Goal: Task Accomplishment & Management: Complete application form

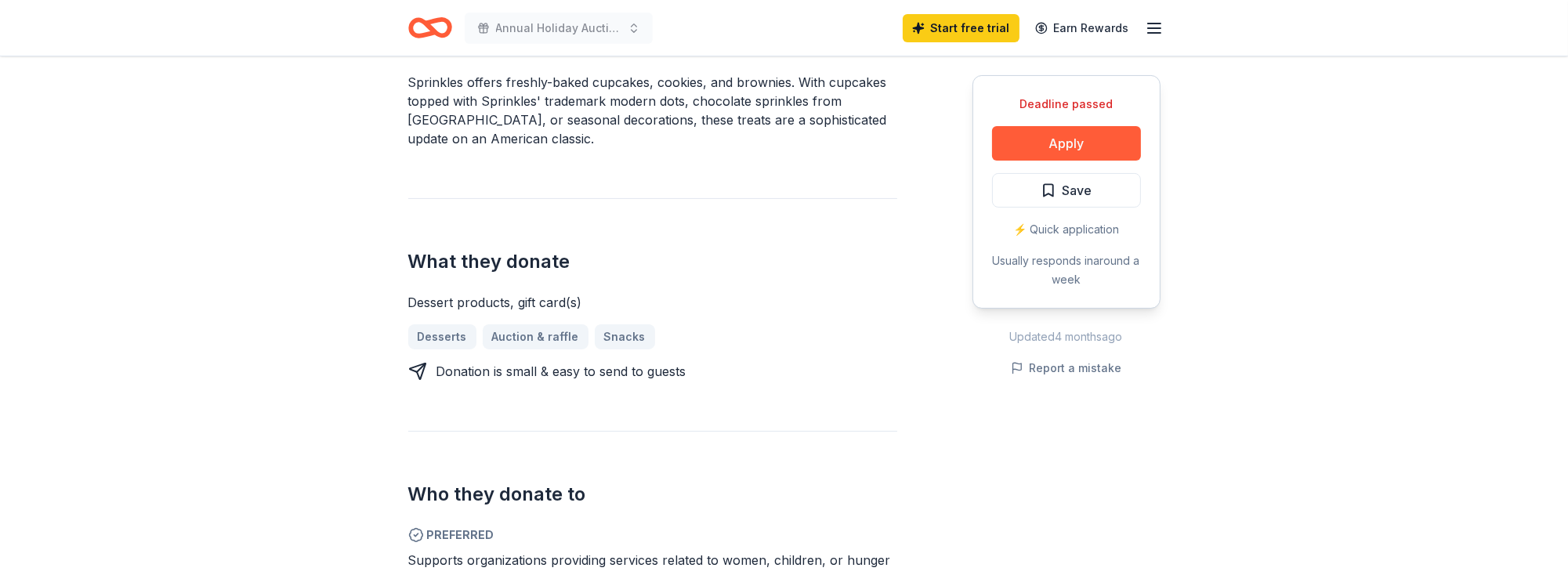
scroll to position [627, 0]
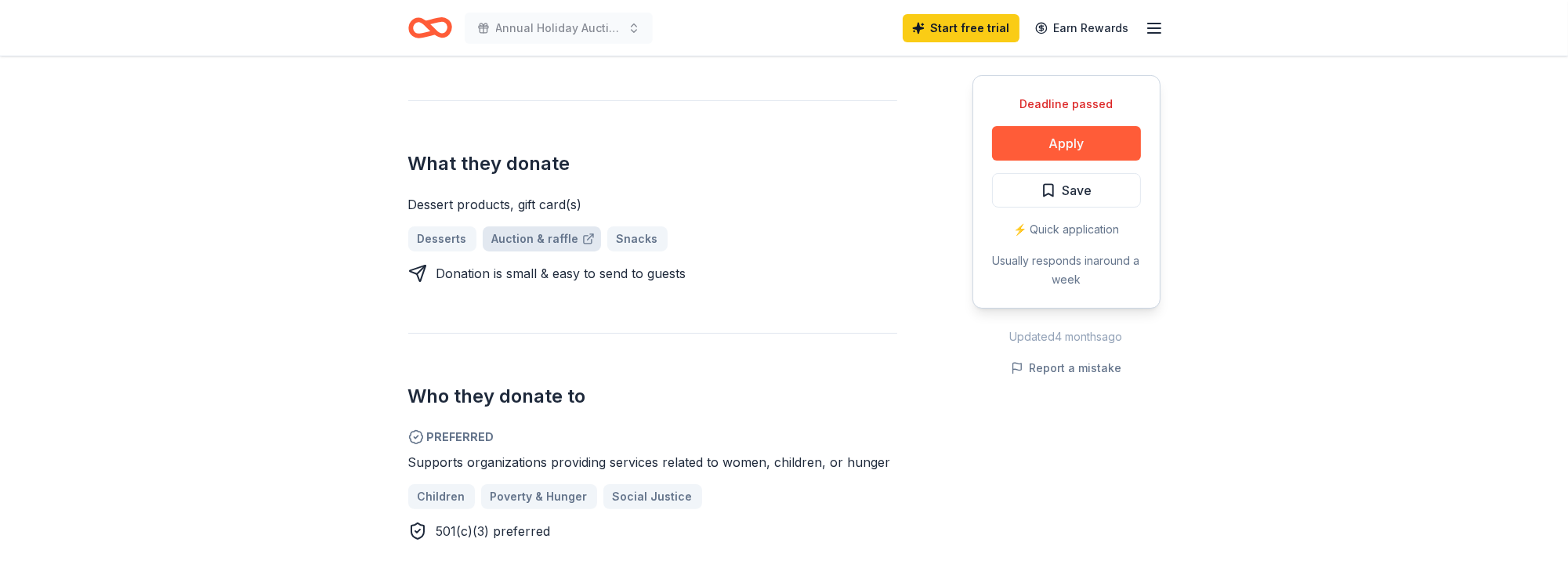
click at [533, 227] on link "Auction & raffle" at bounding box center [542, 239] width 118 height 25
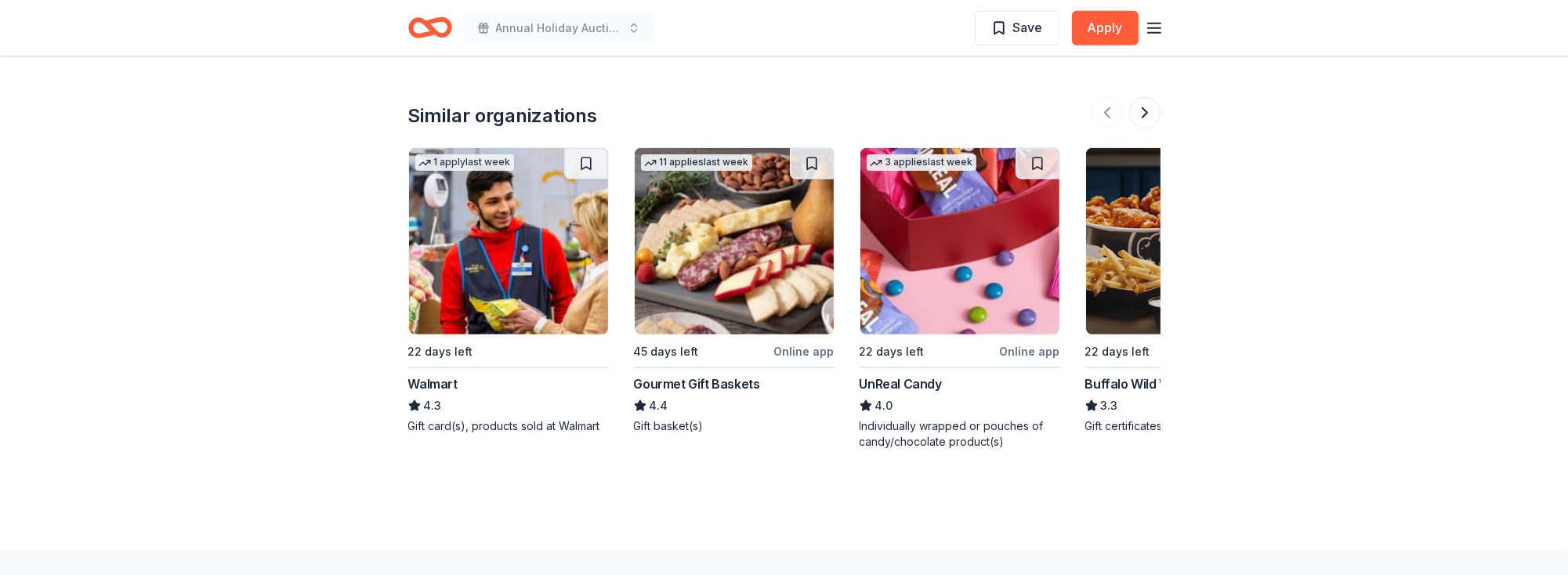
scroll to position [1960, 0]
click at [547, 294] on img at bounding box center [508, 240] width 199 height 186
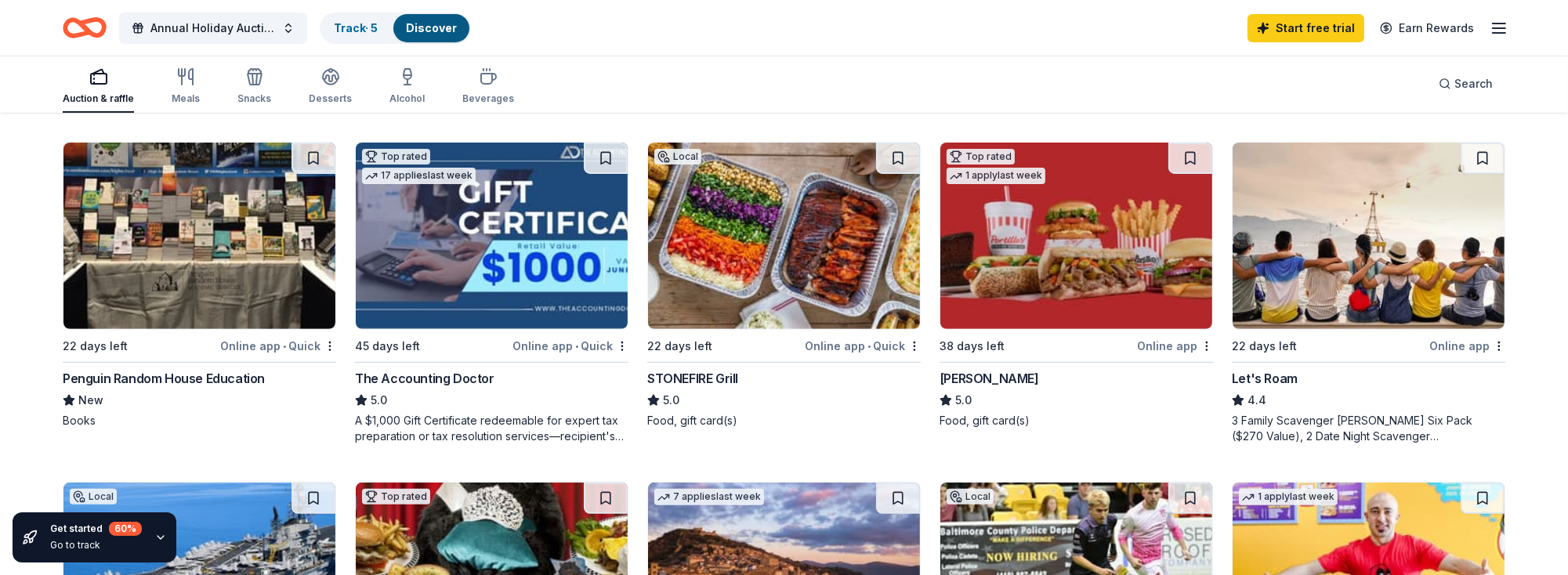
scroll to position [806, 0]
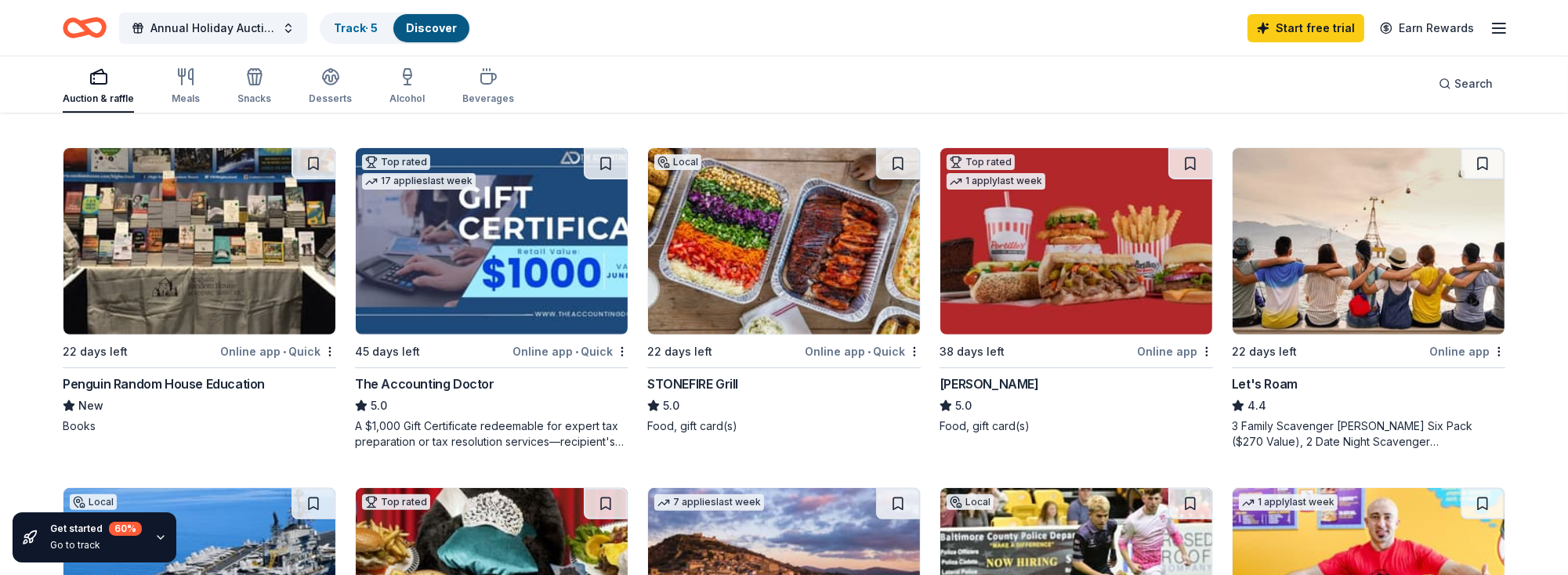
click at [1160, 347] on div "Online app" at bounding box center [1174, 351] width 76 height 19
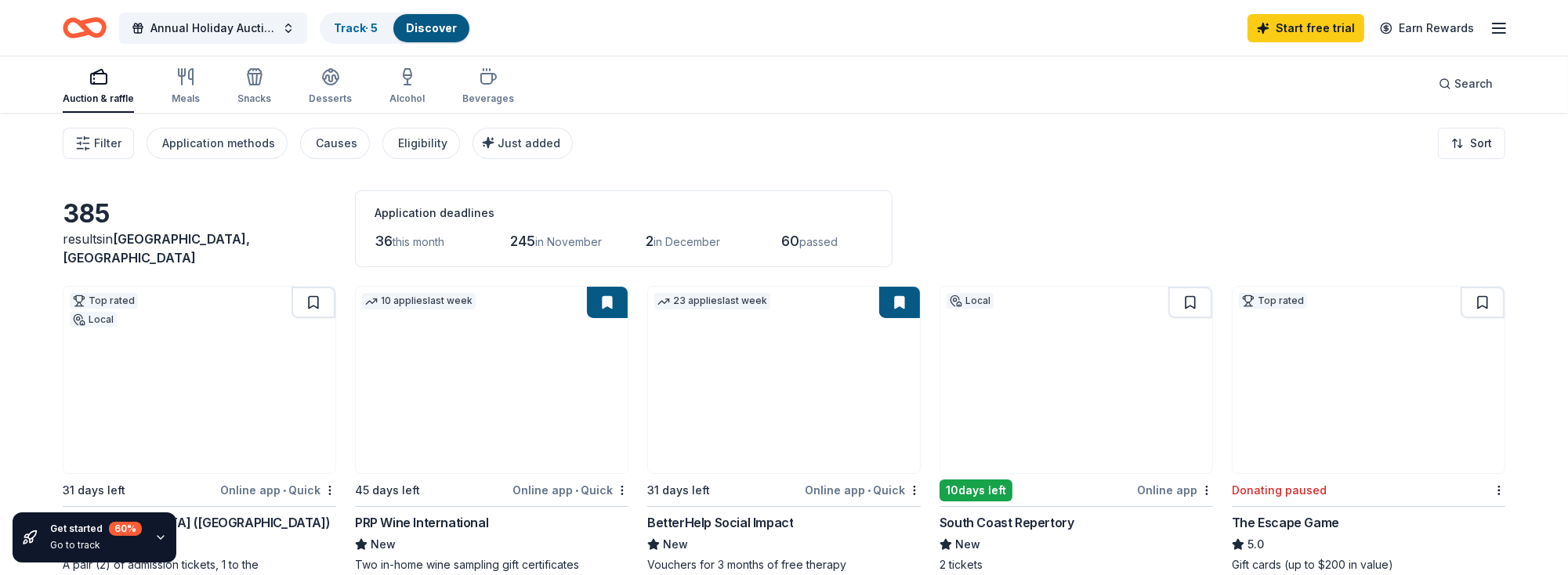
scroll to position [0, 0]
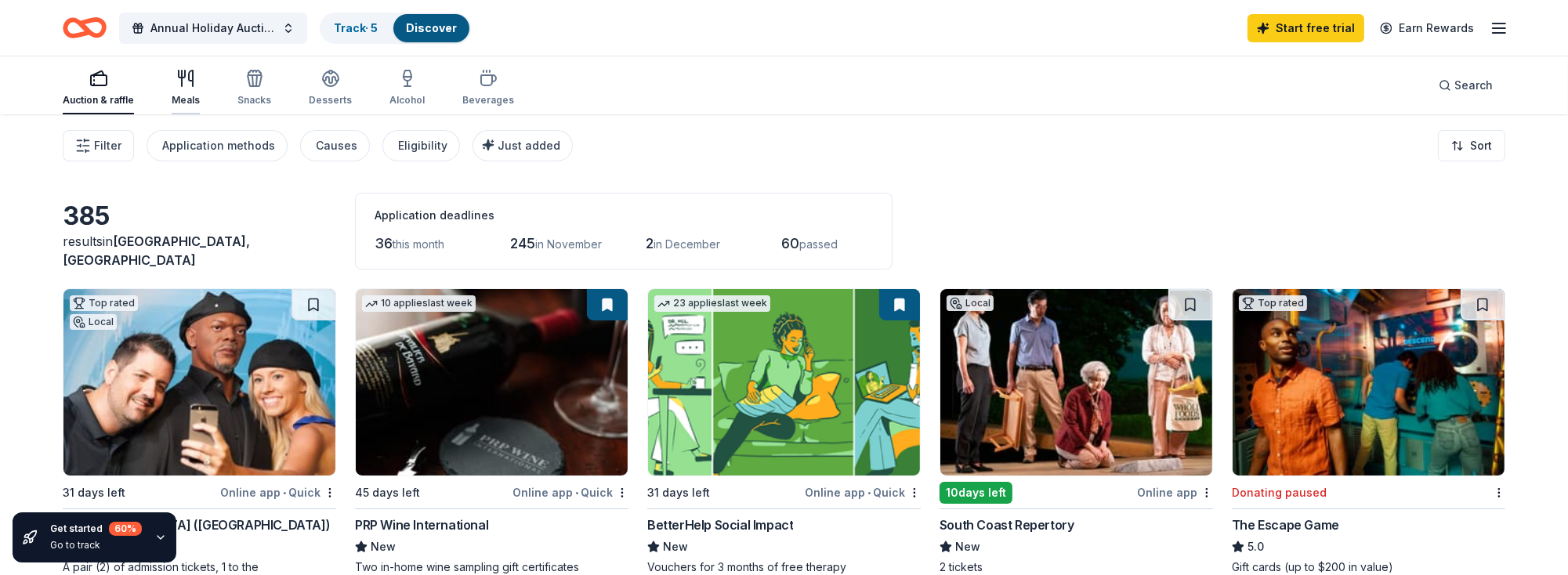
click at [192, 94] on div "Meals" at bounding box center [185, 100] width 28 height 13
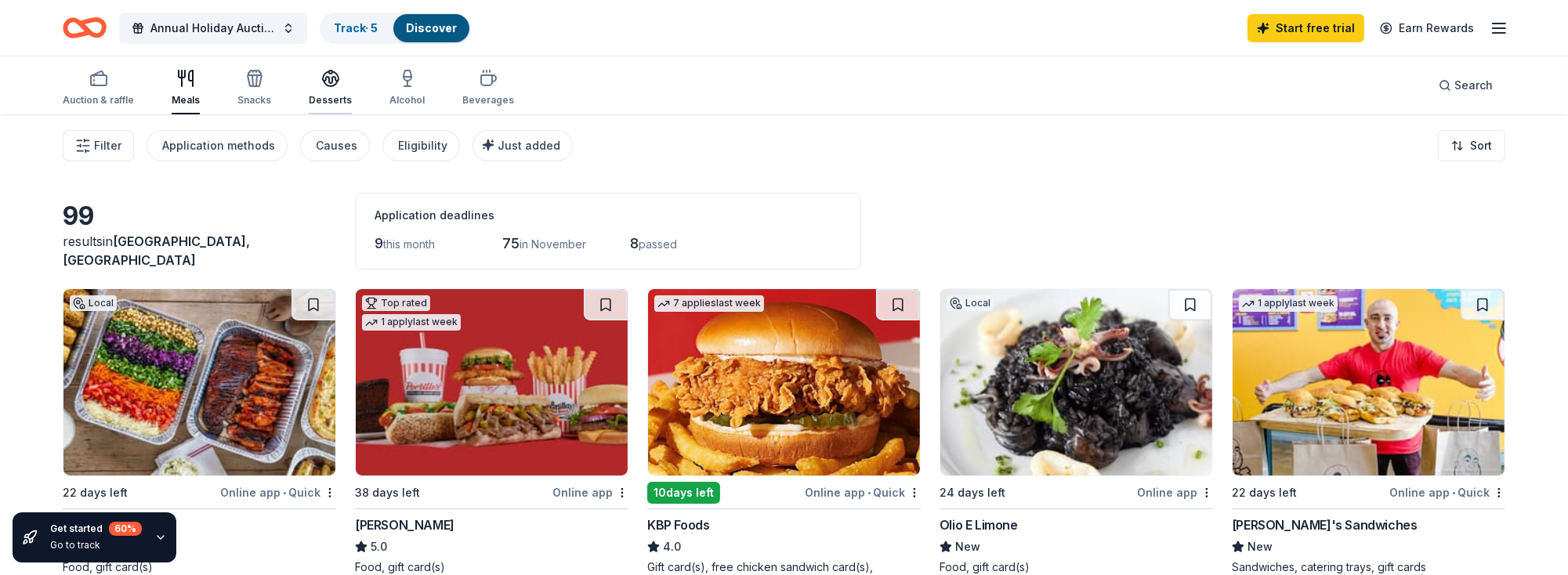
click at [321, 85] on icon "button" at bounding box center [330, 78] width 18 height 18
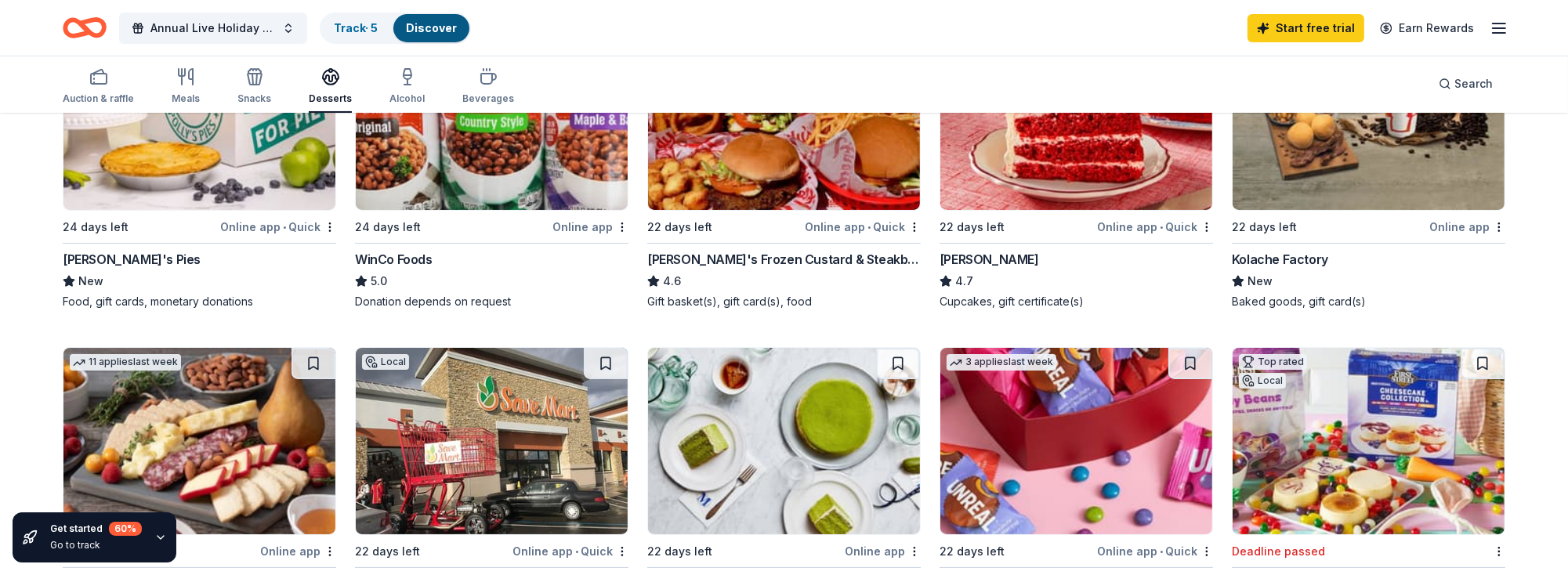
scroll to position [313, 0]
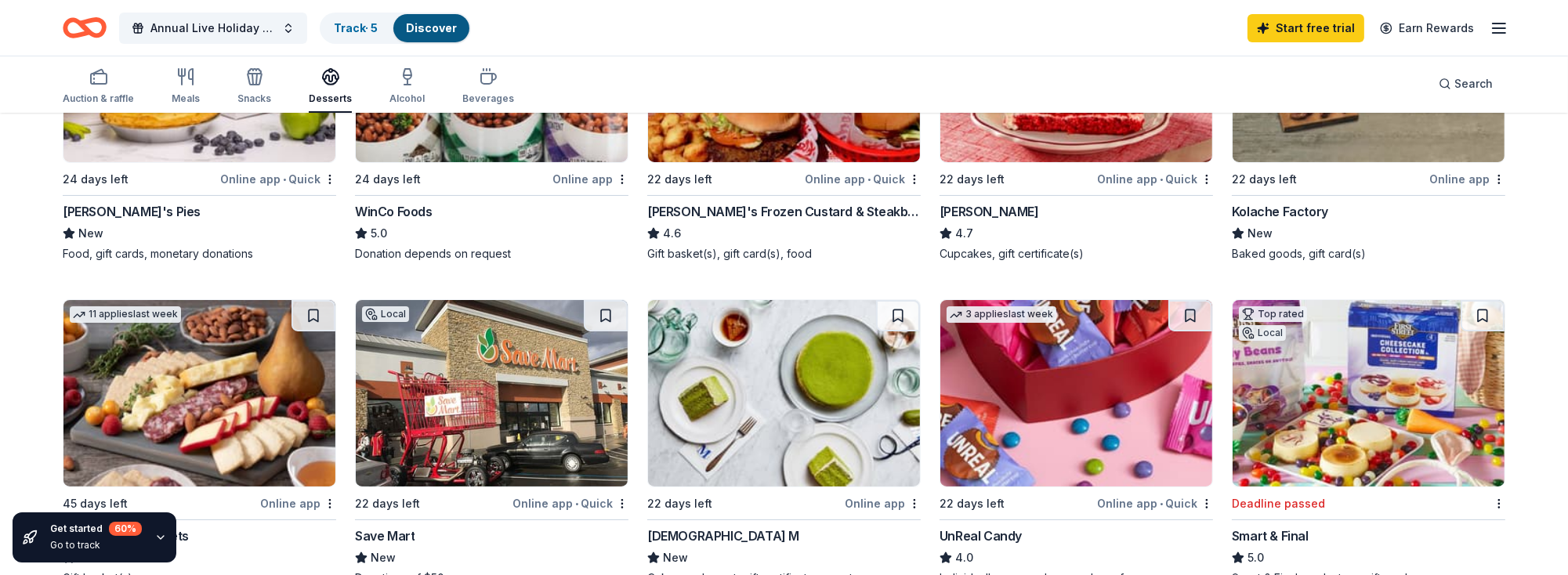
click at [265, 179] on div "Online app • Quick" at bounding box center [278, 178] width 116 height 19
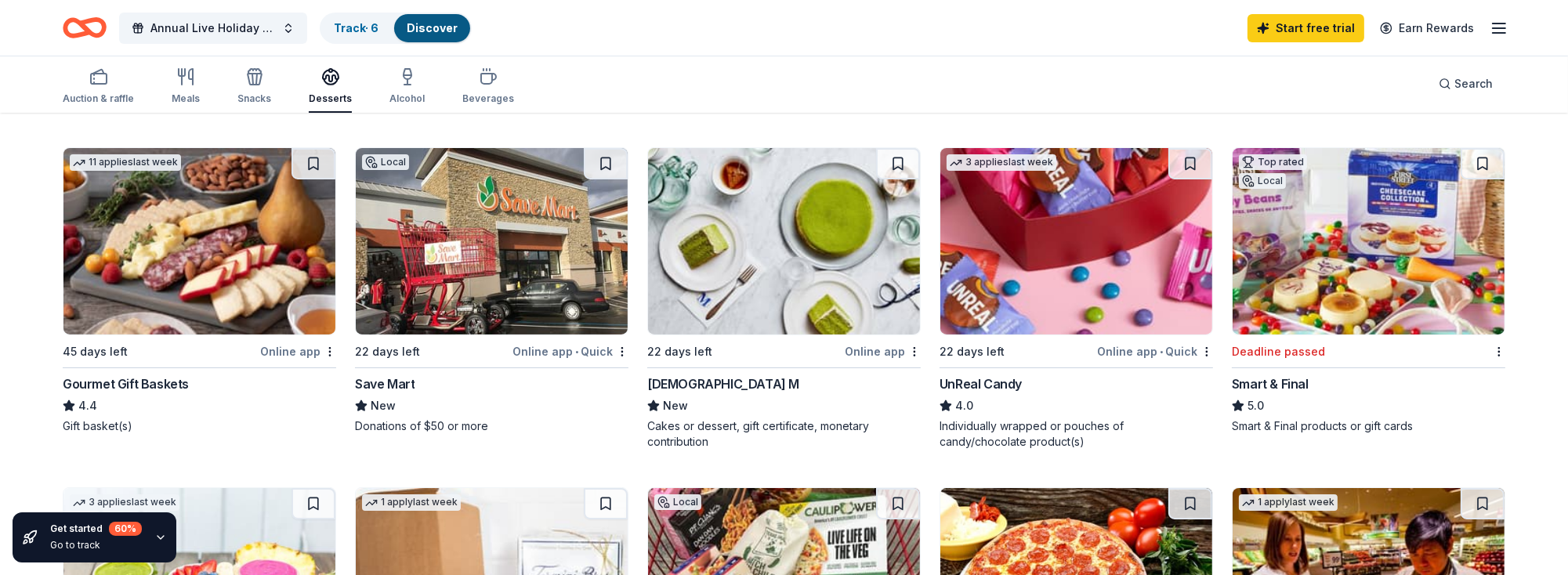
scroll to position [470, 0]
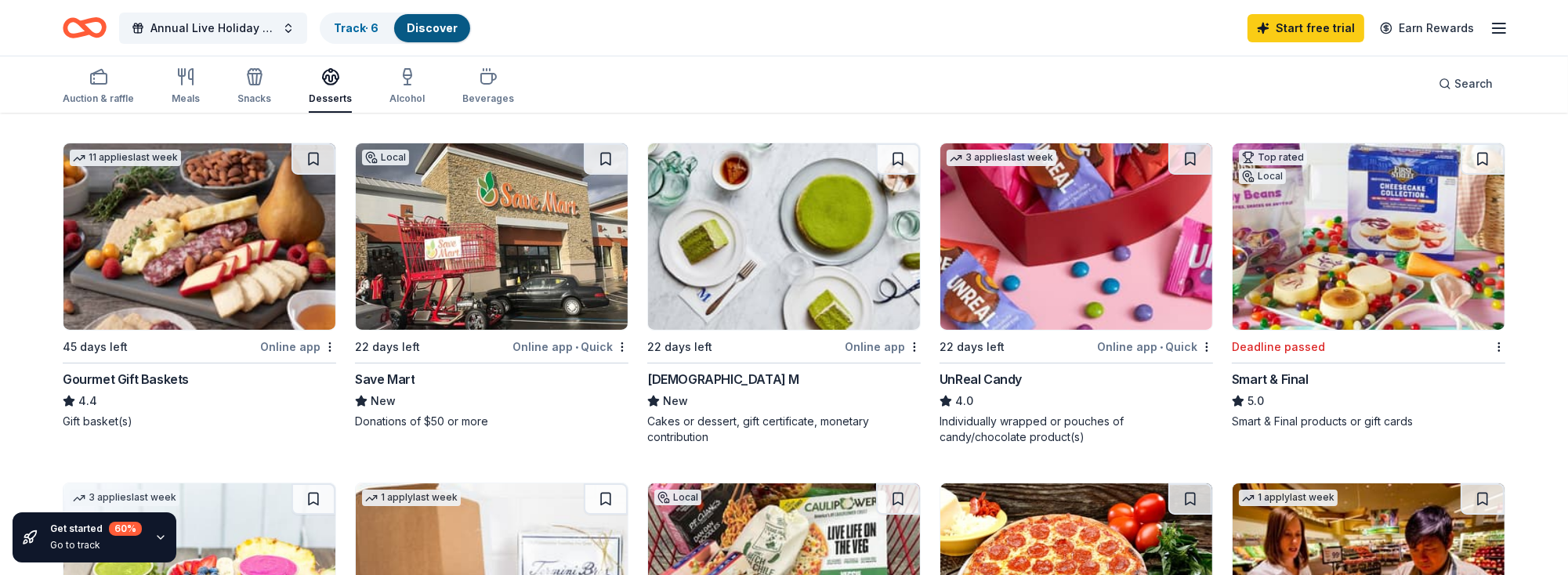
click at [1035, 249] on img at bounding box center [1076, 236] width 272 height 186
click at [92, 378] on div "Gourmet Gift Baskets" at bounding box center [125, 379] width 126 height 18
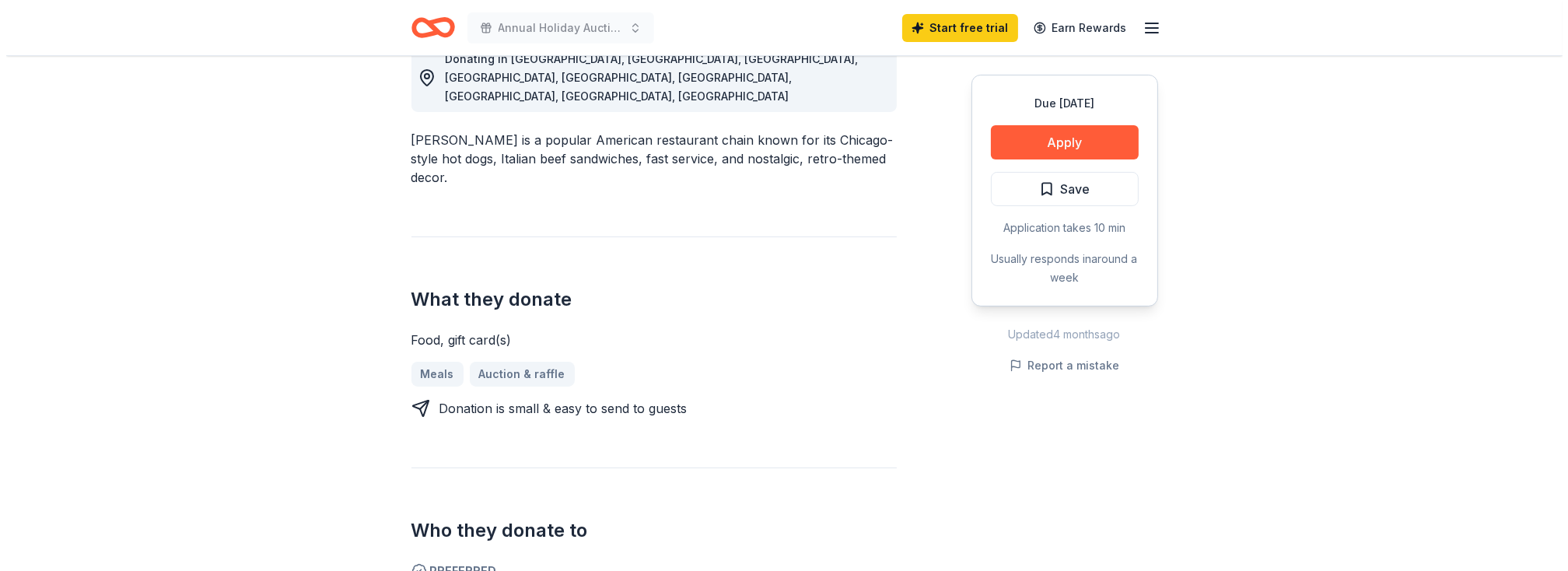
scroll to position [545, 0]
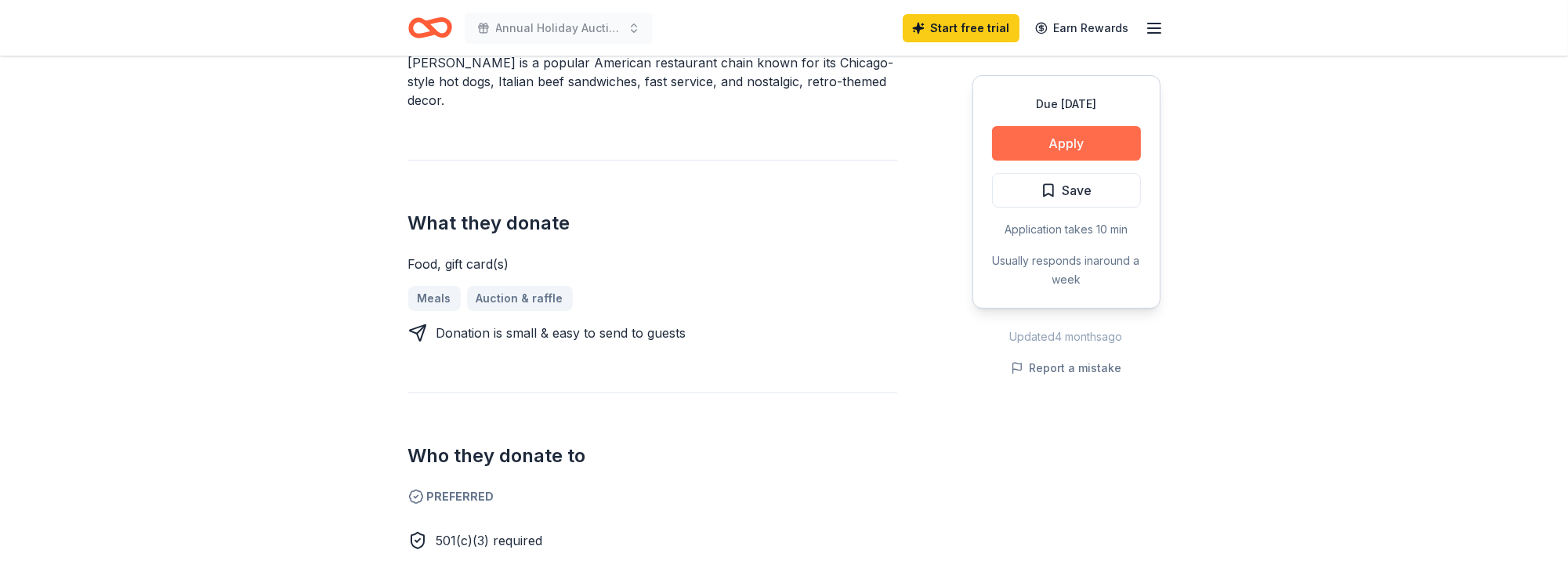
click at [1061, 141] on button "Apply" at bounding box center [1066, 143] width 149 height 35
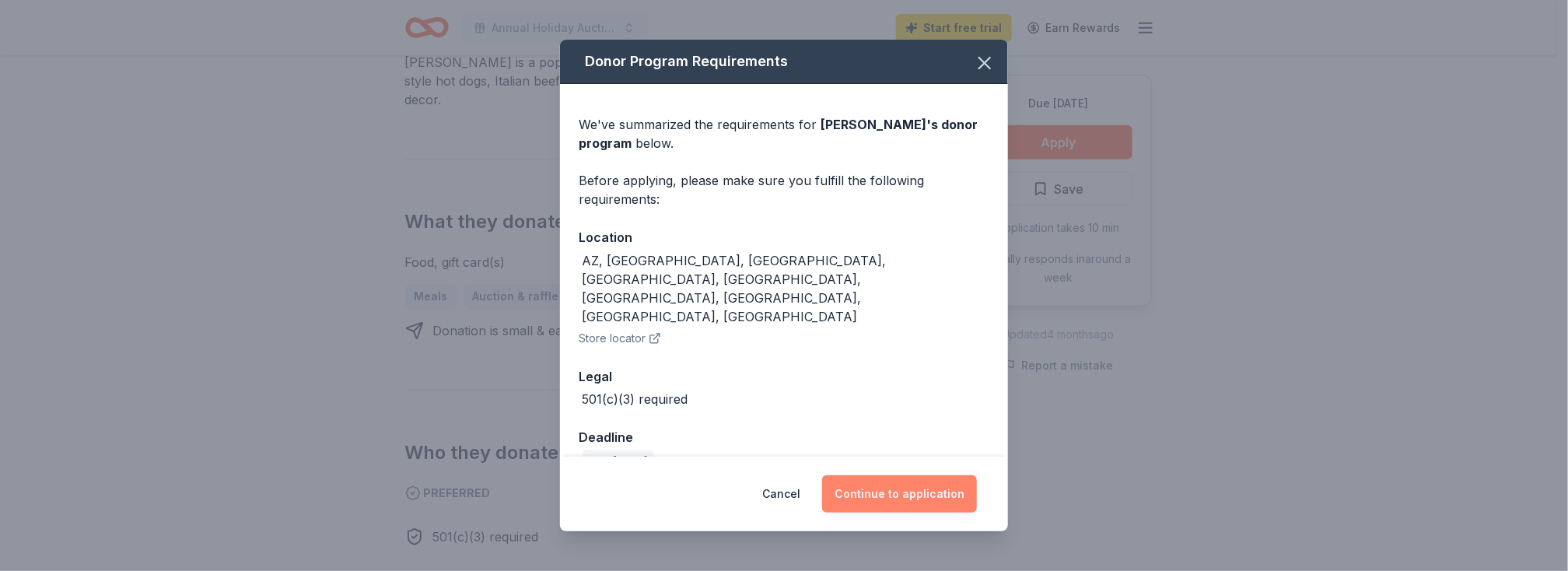
click at [897, 486] on button "Continue to application" at bounding box center [900, 493] width 155 height 37
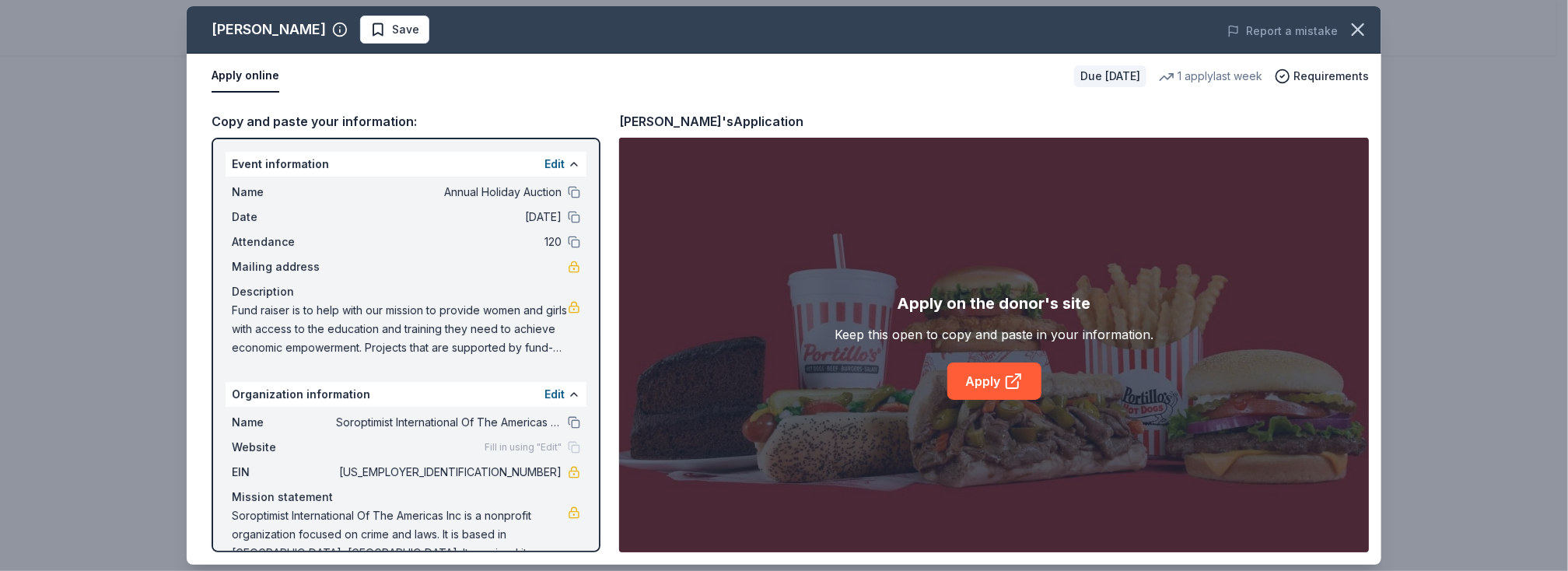
click at [270, 165] on div "Event information Edit" at bounding box center [406, 163] width 361 height 25
click at [544, 164] on button "Edit" at bounding box center [554, 164] width 20 height 18
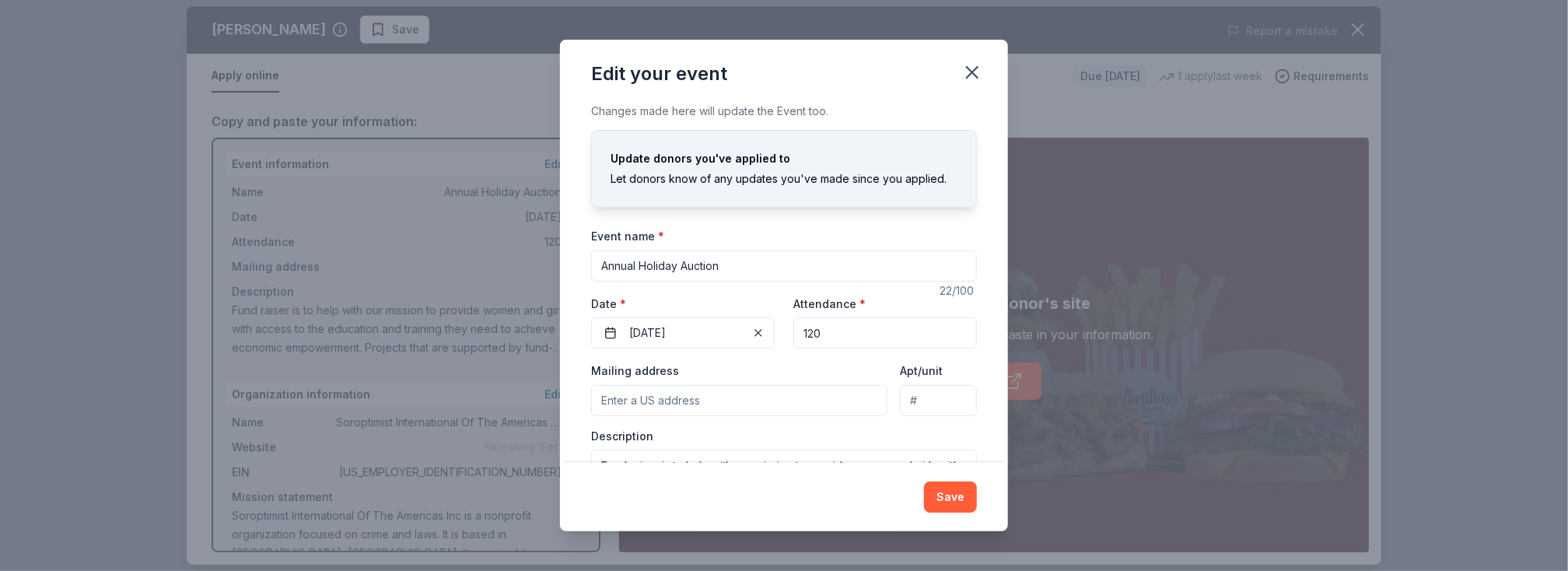
click at [603, 267] on input "Annual Holiday Auction" at bounding box center [784, 266] width 386 height 31
click at [641, 265] on input "Annual Holiday Auction" at bounding box center [784, 266] width 386 height 31
type input "Annual Live Holiday Auction"
click at [659, 390] on input "Mailing address" at bounding box center [739, 400] width 296 height 31
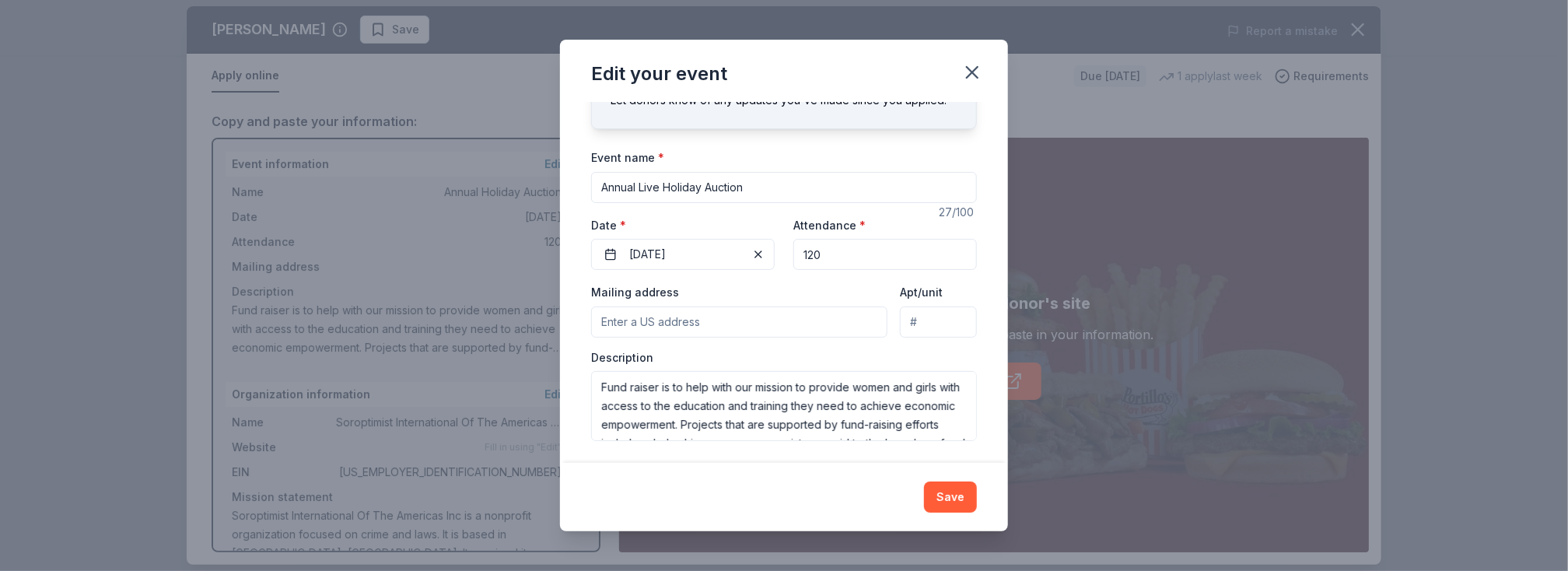
click at [824, 252] on input "120" at bounding box center [884, 254] width 183 height 31
type input "125"
click at [695, 317] on input "Mailing address" at bounding box center [739, 322] width 296 height 31
click at [720, 327] on input "Mailing address" at bounding box center [739, 322] width 296 height 31
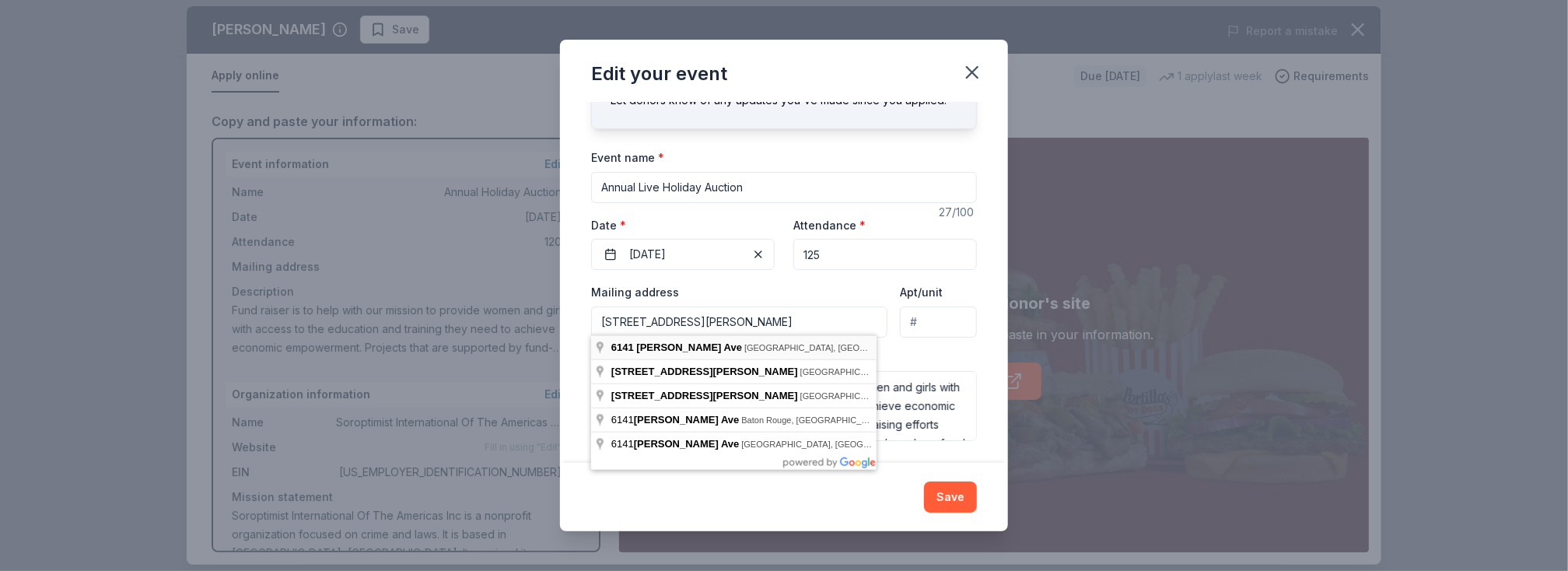
type input "6141 Pickett Avenue, Garden Grove, CA, 92845"
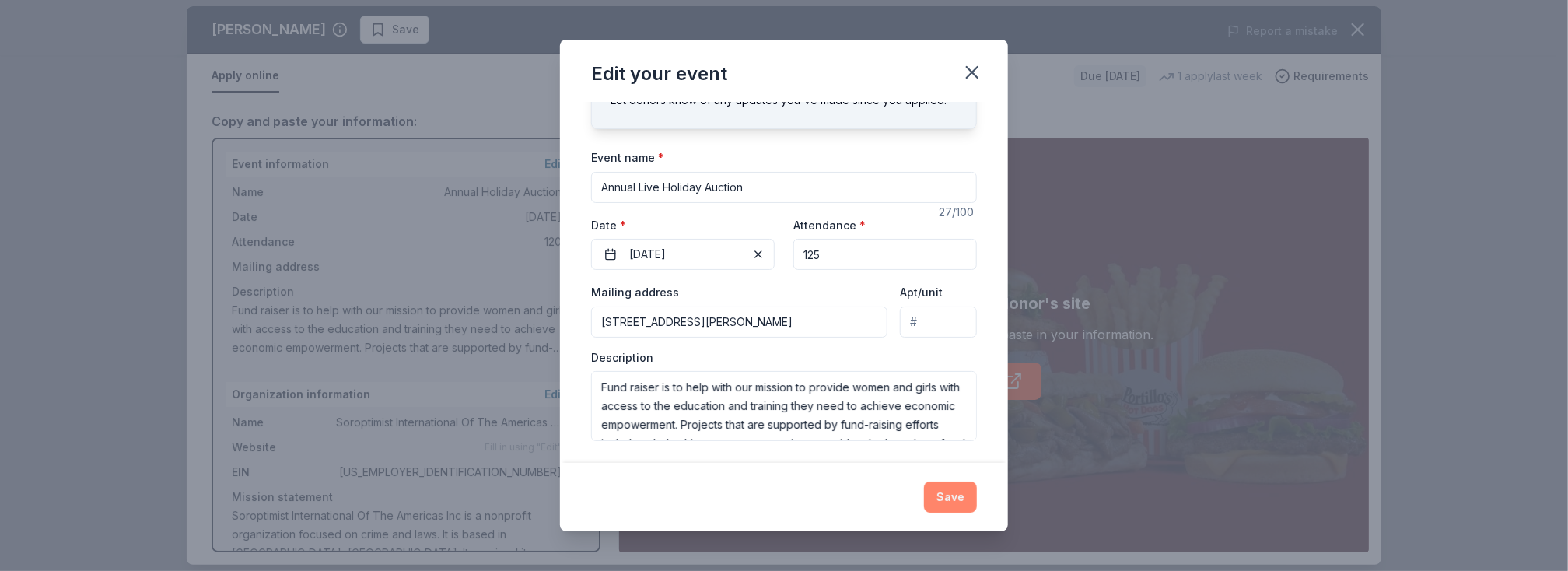
click at [951, 501] on button "Save" at bounding box center [951, 497] width 53 height 31
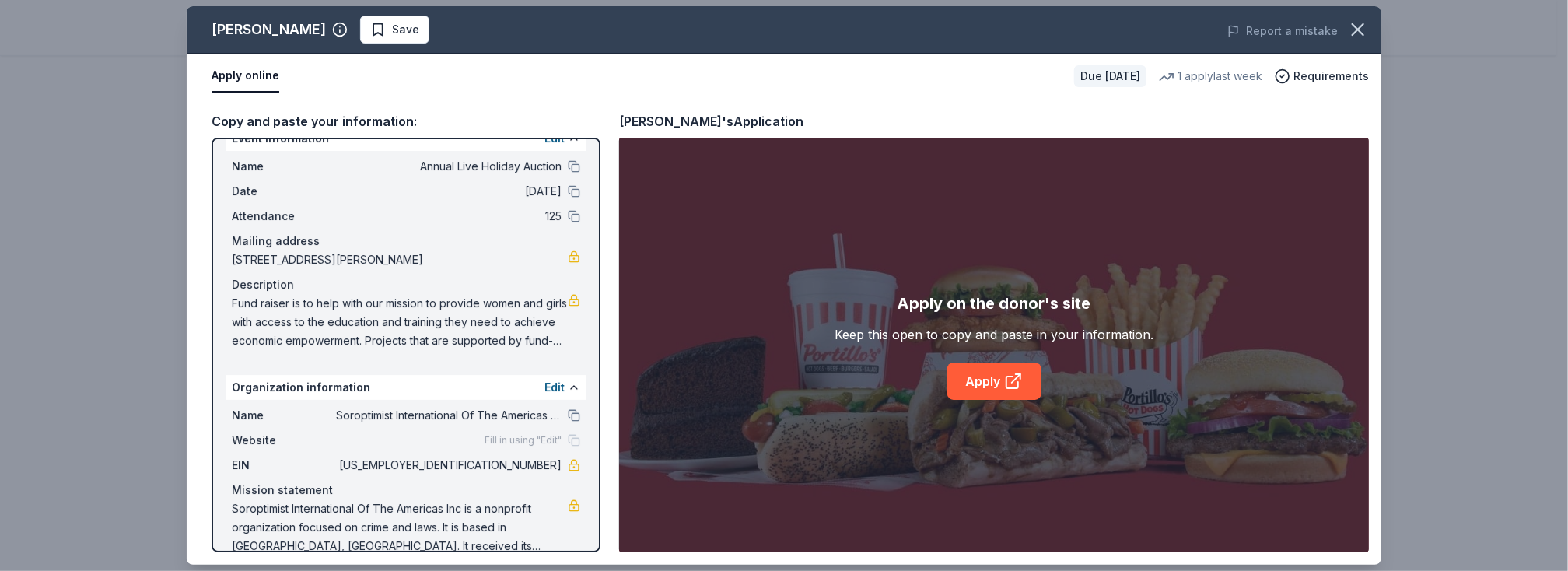
scroll to position [47, 0]
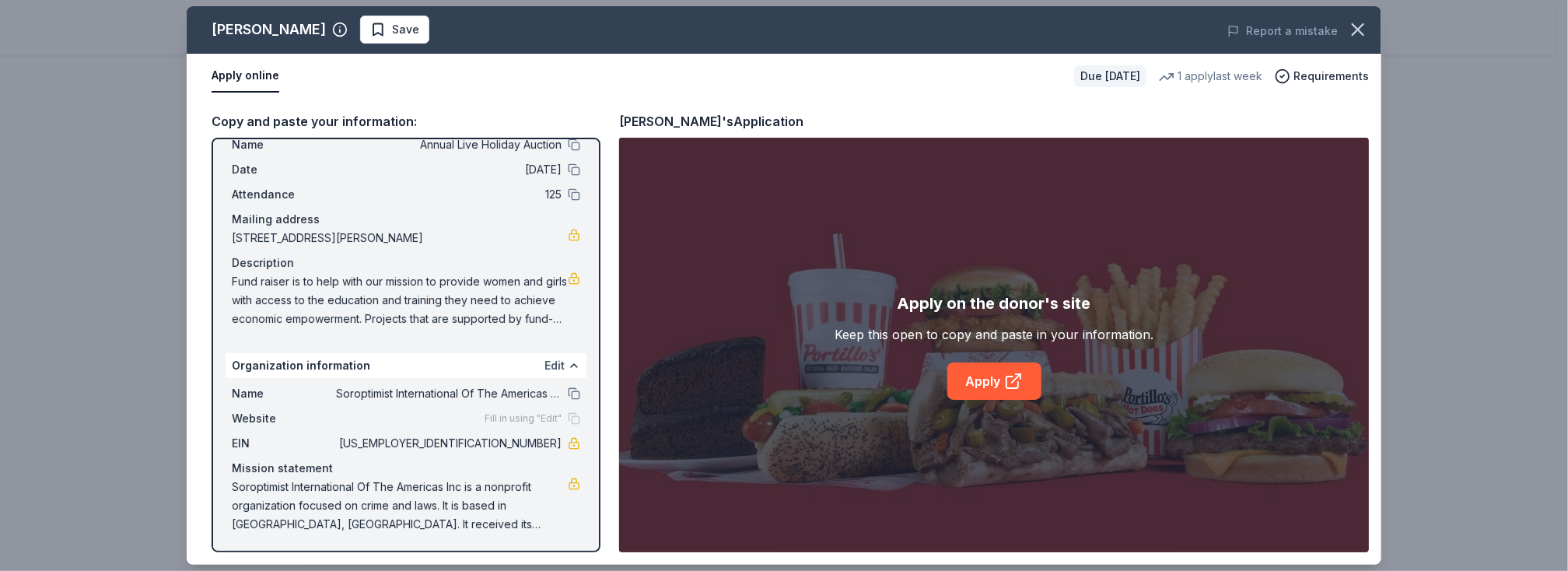
click at [550, 365] on button "Edit" at bounding box center [554, 366] width 20 height 18
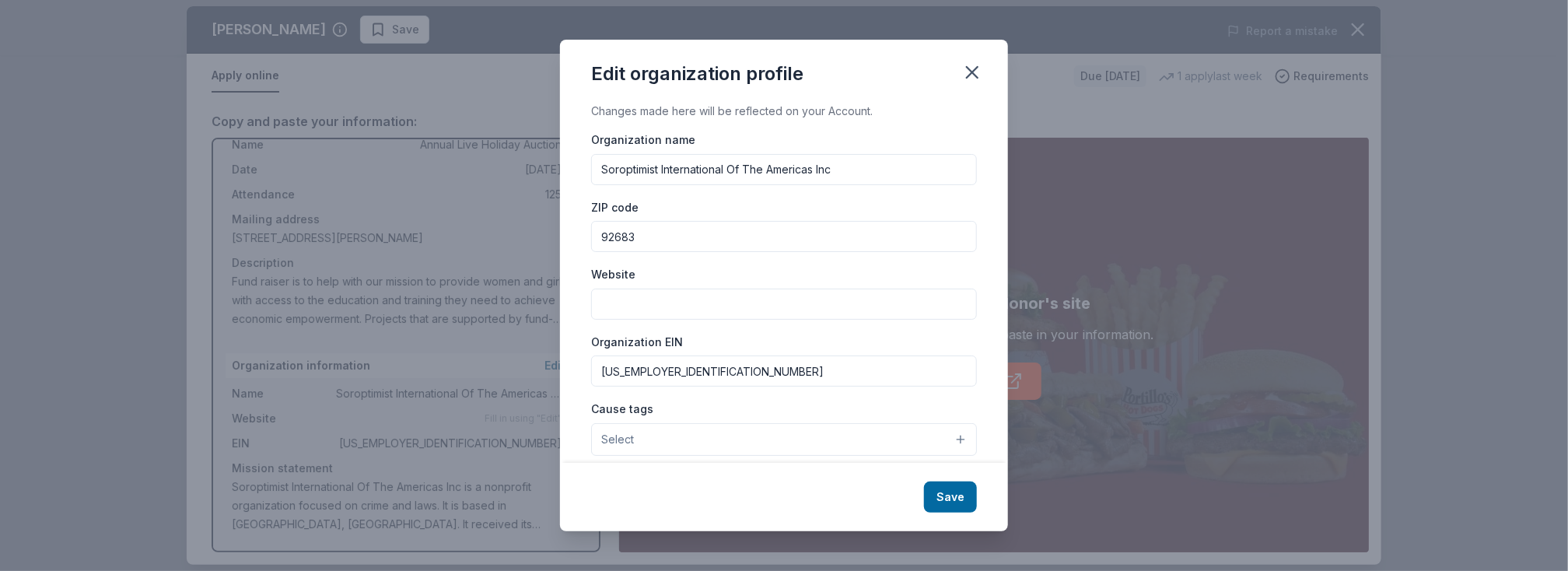
paste input "https://www.facebook.com/SoroptimistInternationalOfWestminster/"
type input "https://www.facebook.com/SoroptimistInternationalOfWestminster/"
click at [724, 442] on button "Select" at bounding box center [784, 440] width 386 height 33
click at [947, 433] on button "Select" at bounding box center [784, 440] width 386 height 33
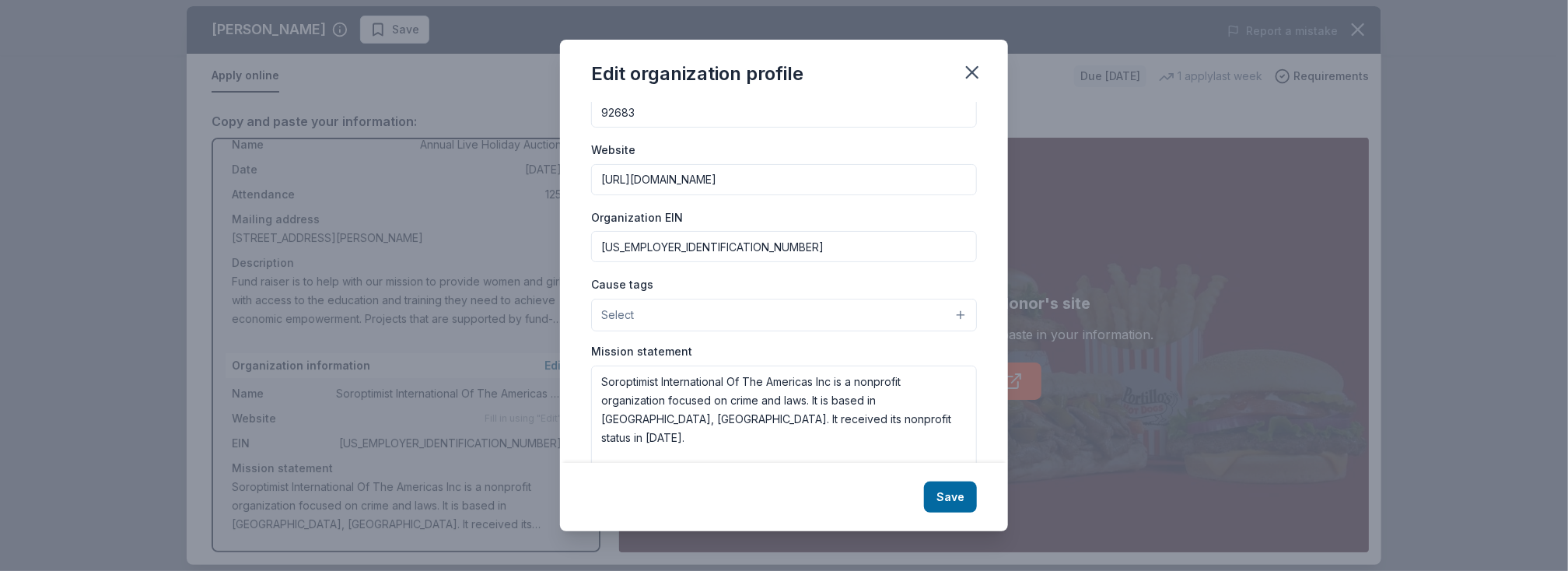
scroll to position [155, 0]
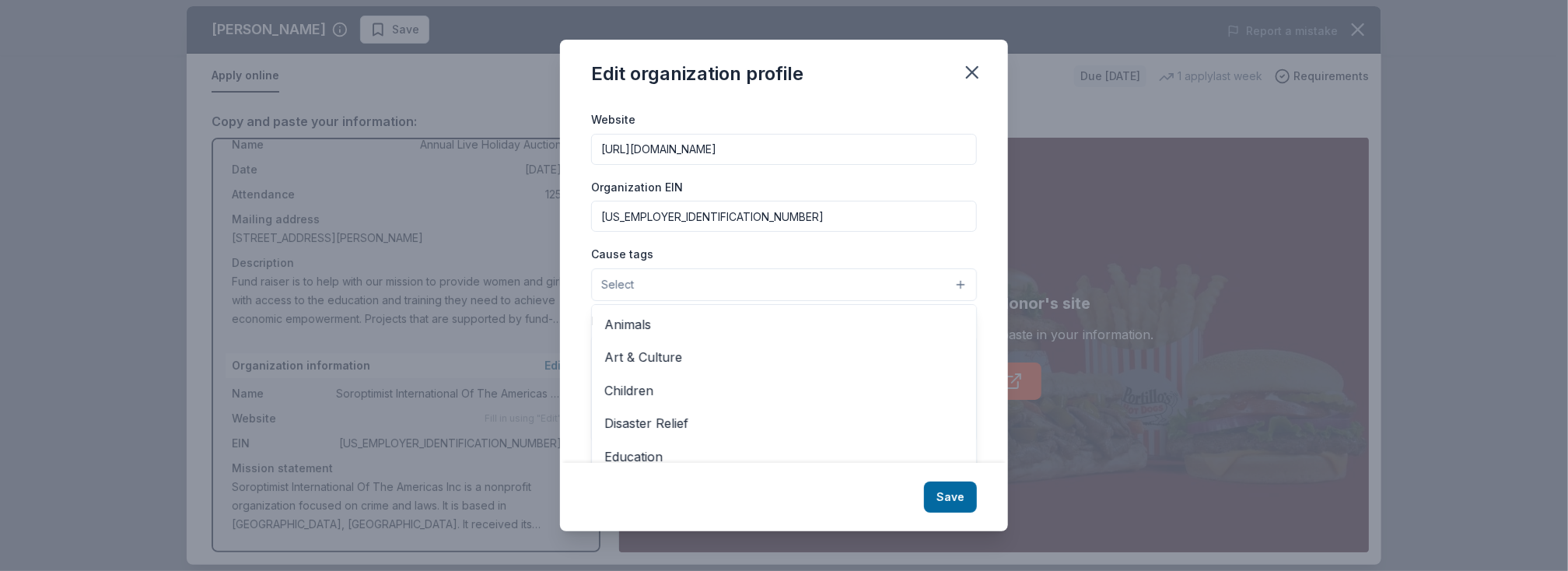
click at [944, 279] on button "Select" at bounding box center [784, 285] width 386 height 33
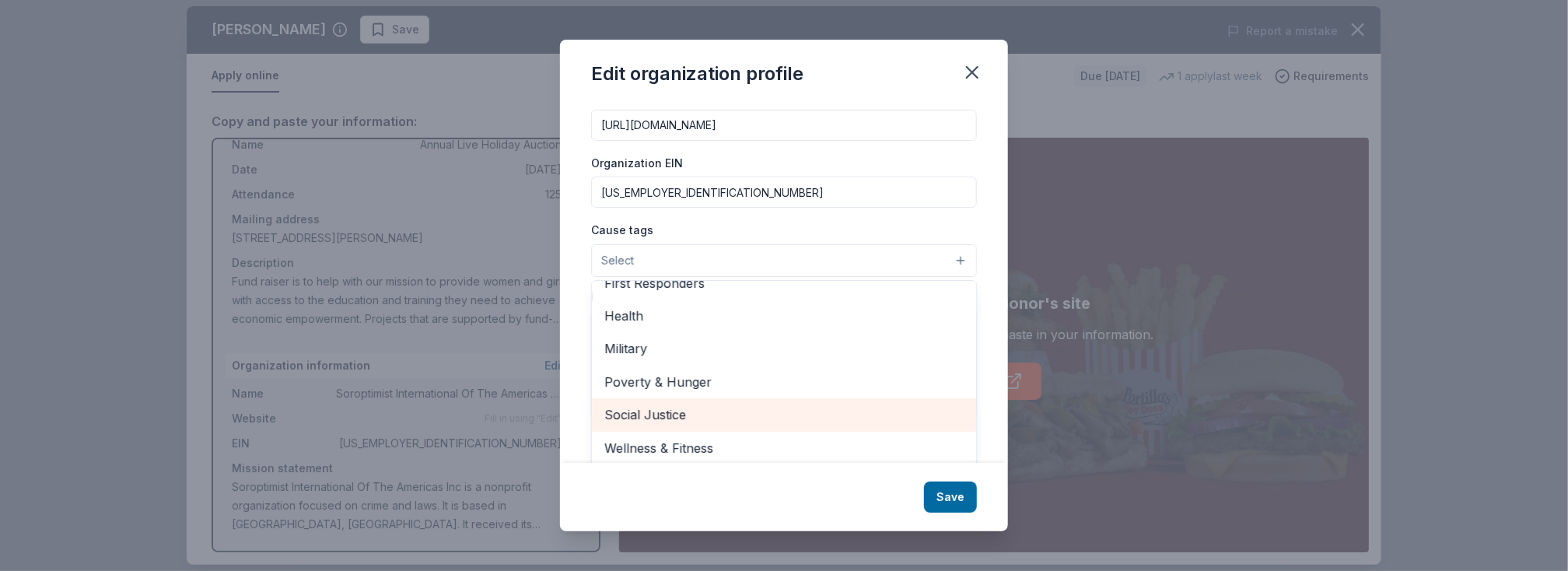
scroll to position [0, 0]
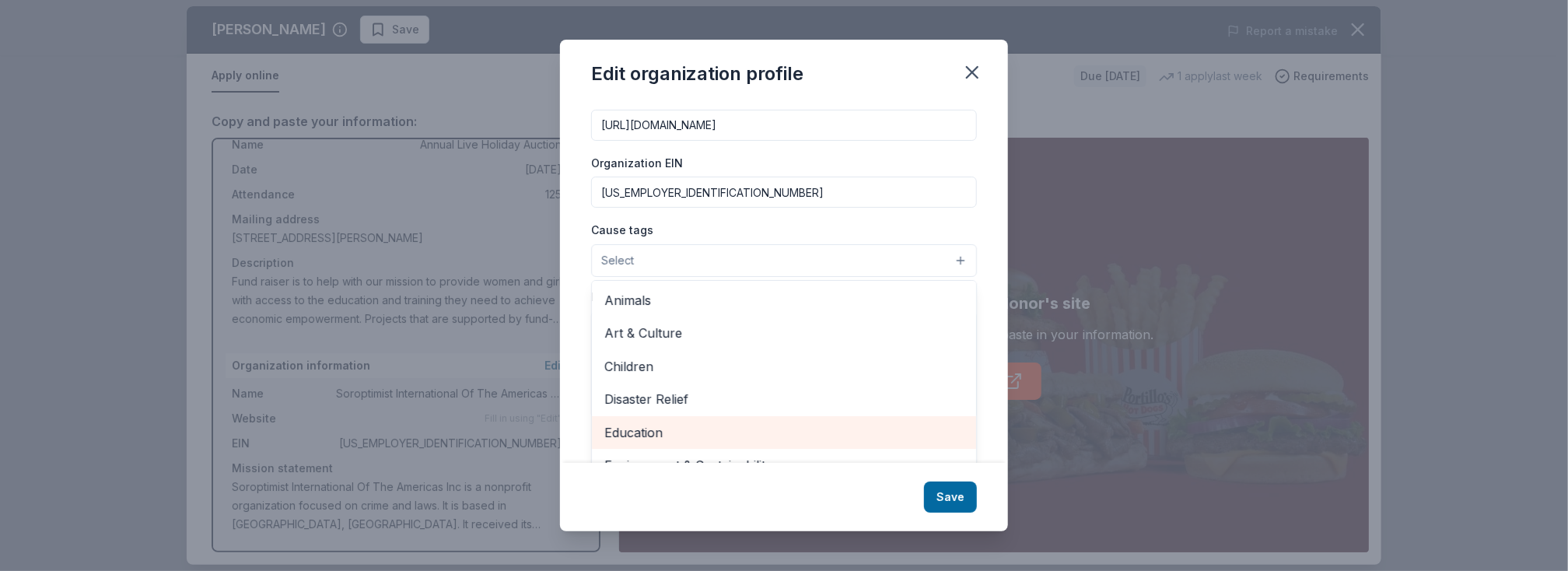
click at [734, 422] on span "Education" at bounding box center [784, 432] width 359 height 20
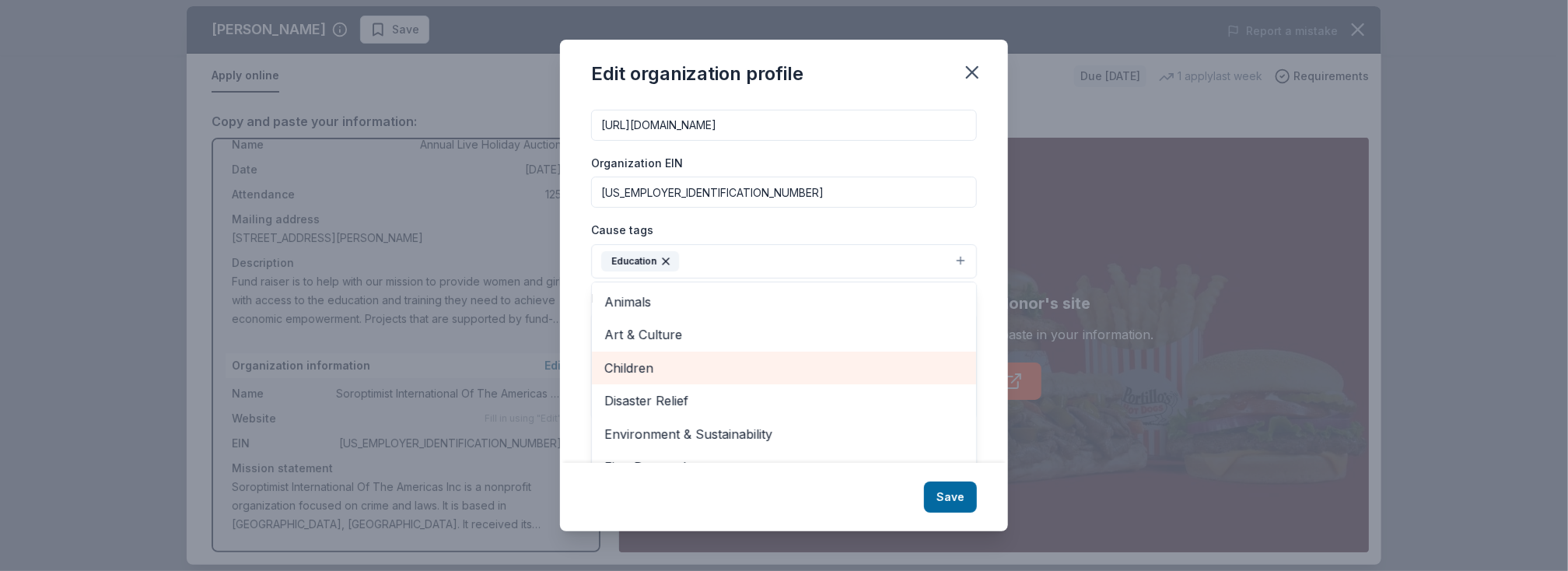
click at [618, 358] on span "Children" at bounding box center [784, 369] width 359 height 20
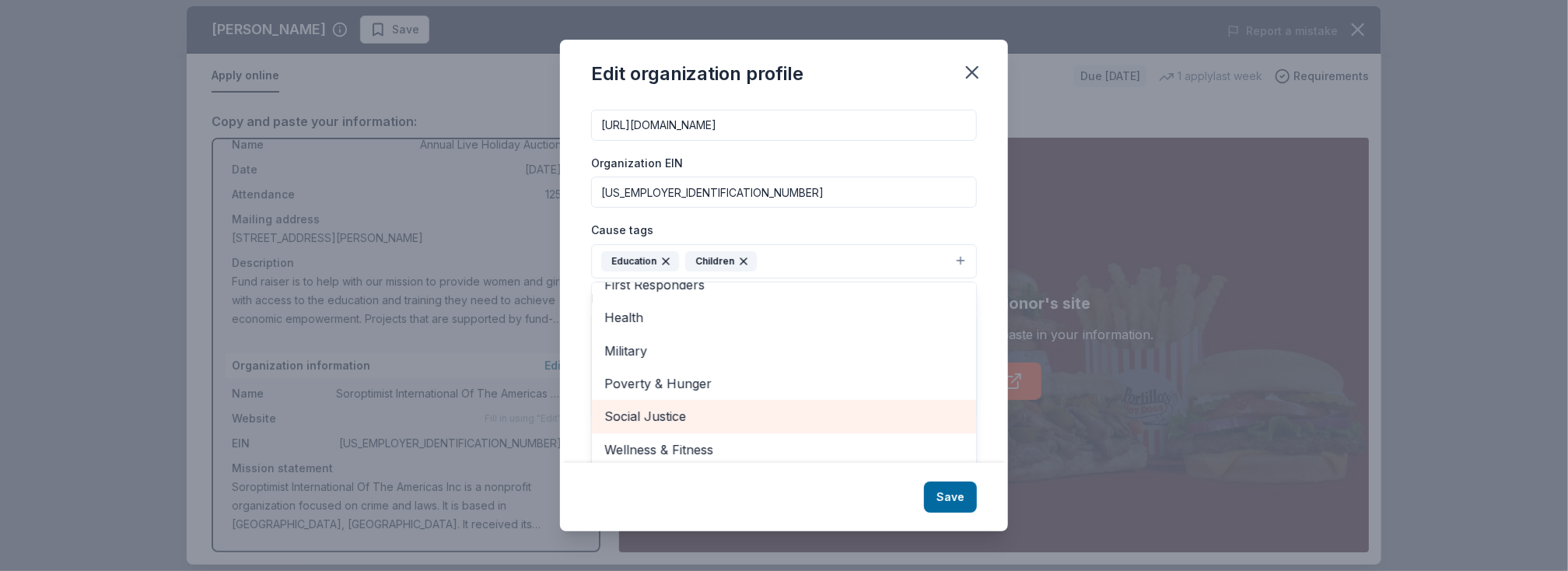
scroll to position [180, 0]
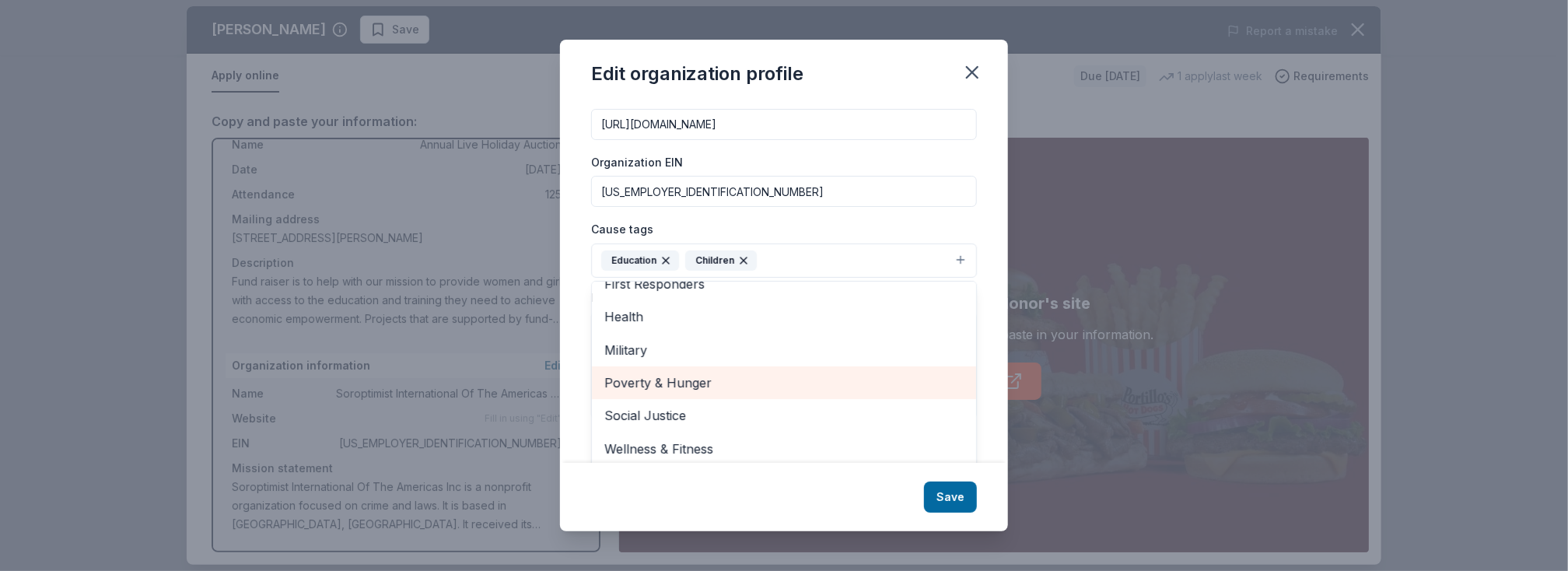
drag, startPoint x: 687, startPoint y: 379, endPoint x: 697, endPoint y: 379, distance: 10.0
click at [688, 379] on span "Poverty & Hunger" at bounding box center [784, 383] width 359 height 20
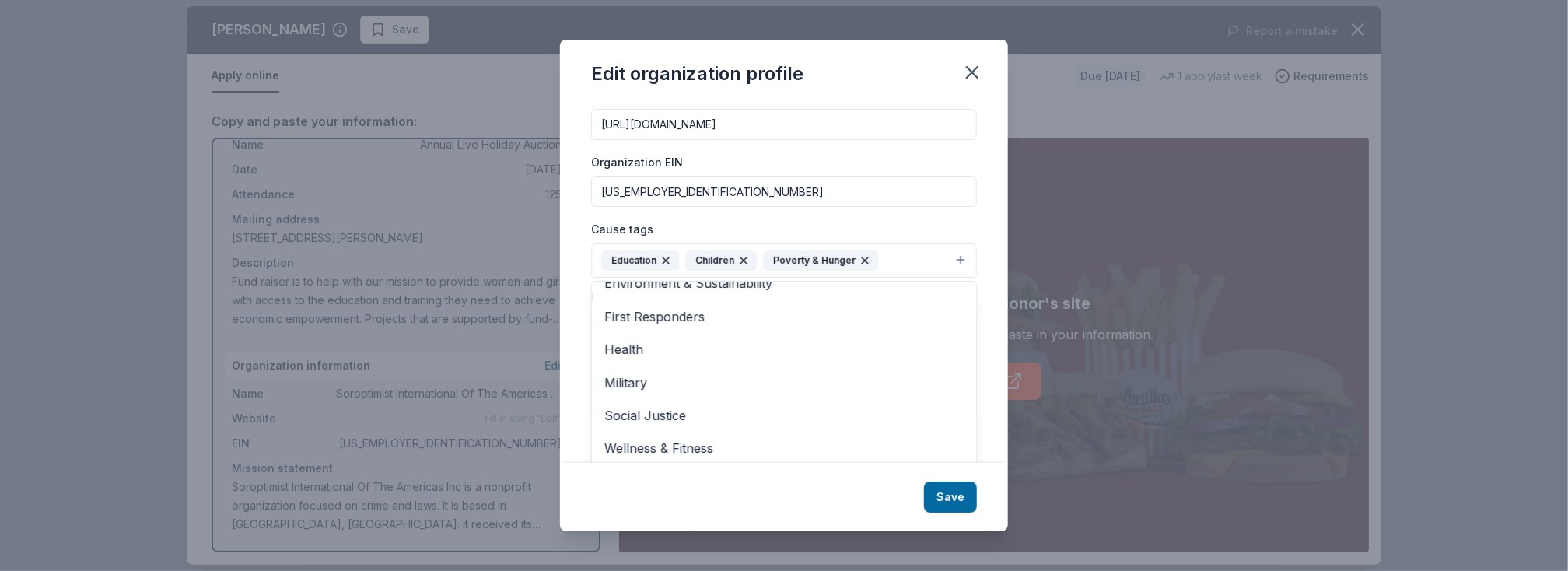
click at [950, 496] on div "Edit organization profile Changes made here will be reflected on your Account. …" at bounding box center [784, 286] width 449 height 492
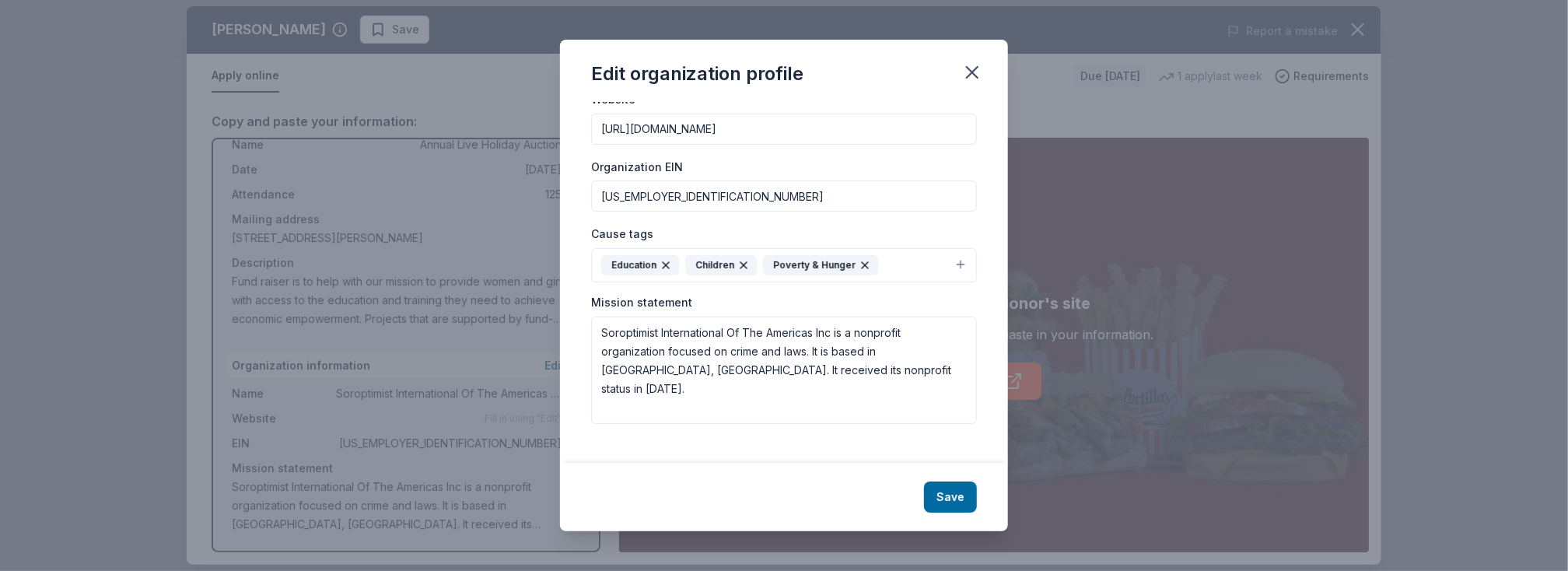
scroll to position [156, 0]
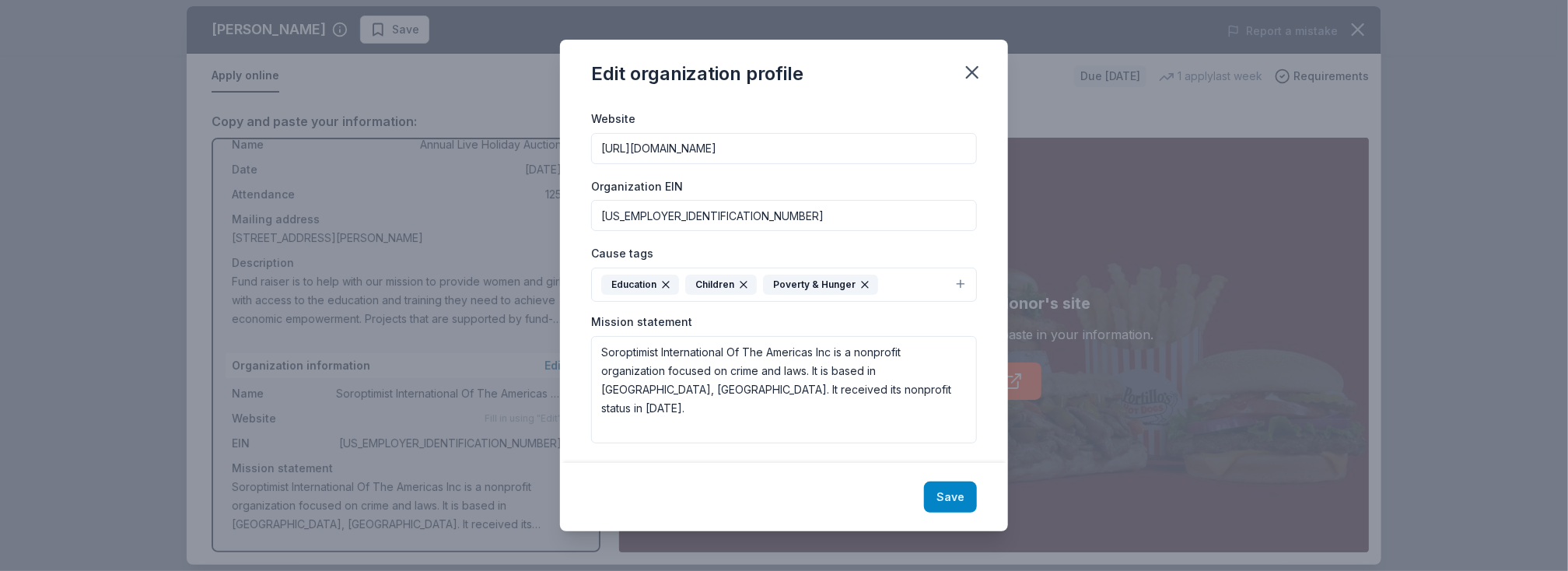
click at [949, 502] on button "Save" at bounding box center [951, 497] width 53 height 31
click at [968, 66] on icon "button" at bounding box center [973, 72] width 22 height 22
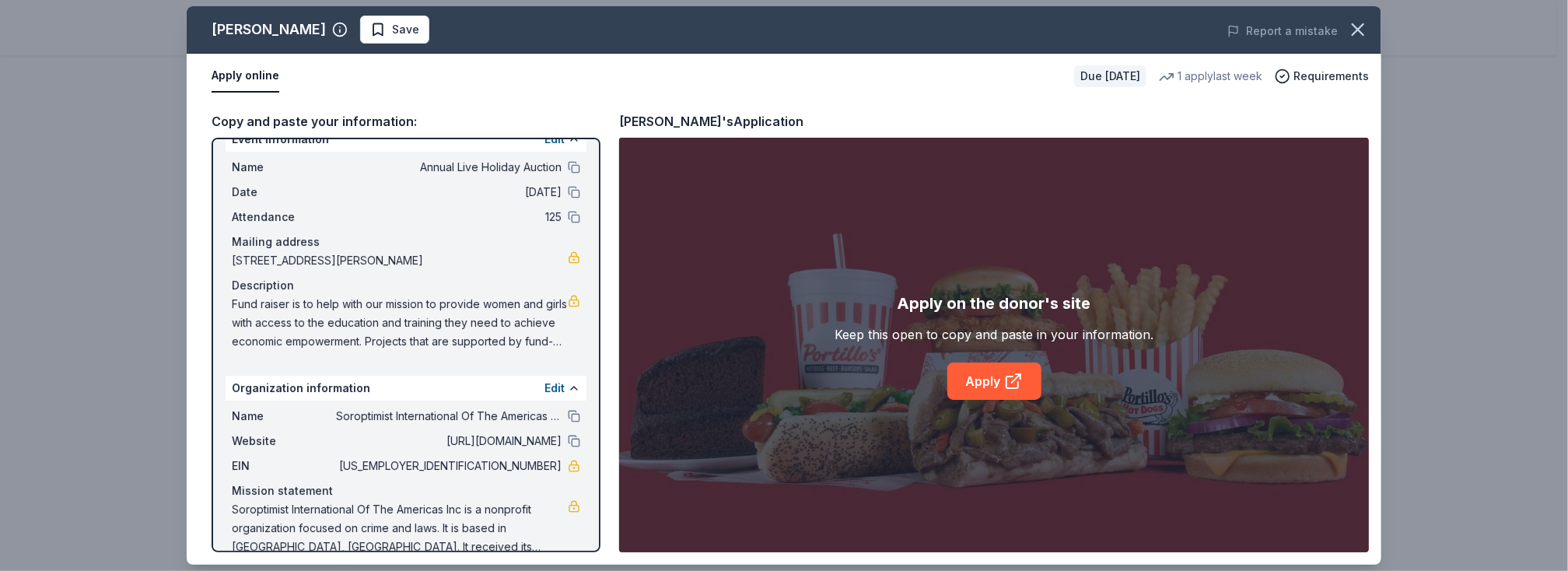
scroll to position [47, 0]
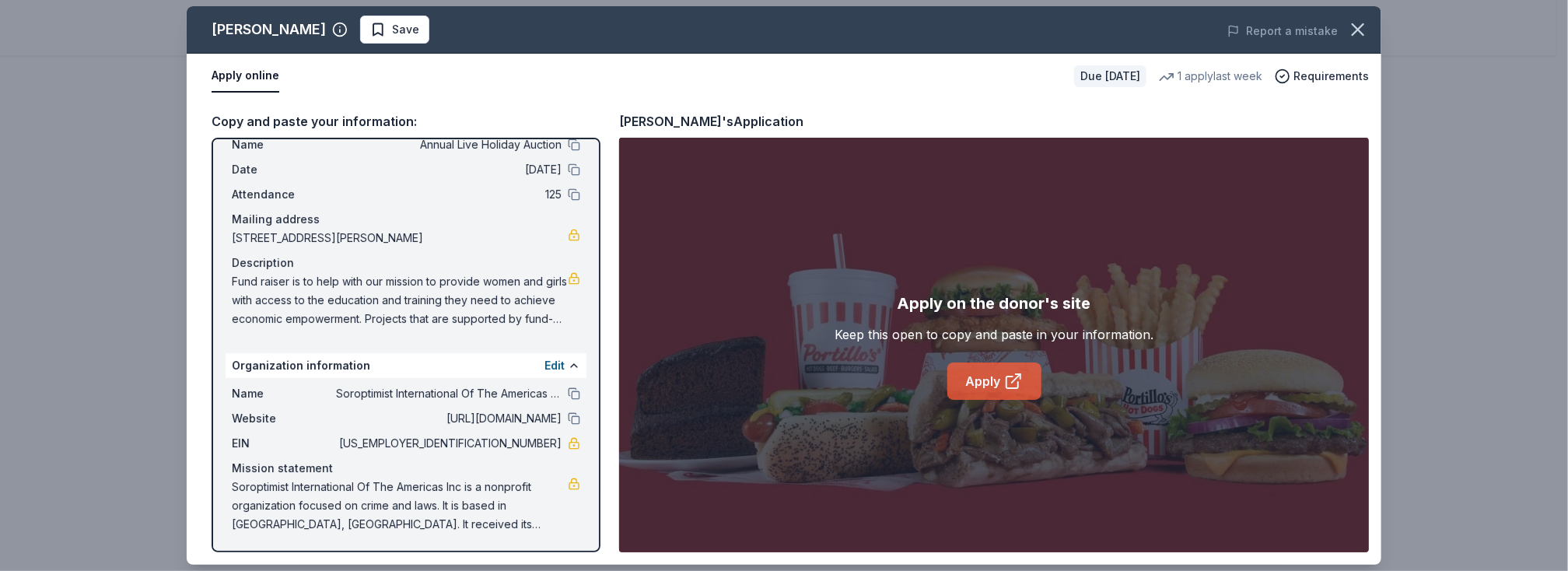
click at [1009, 378] on icon at bounding box center [1014, 381] width 18 height 18
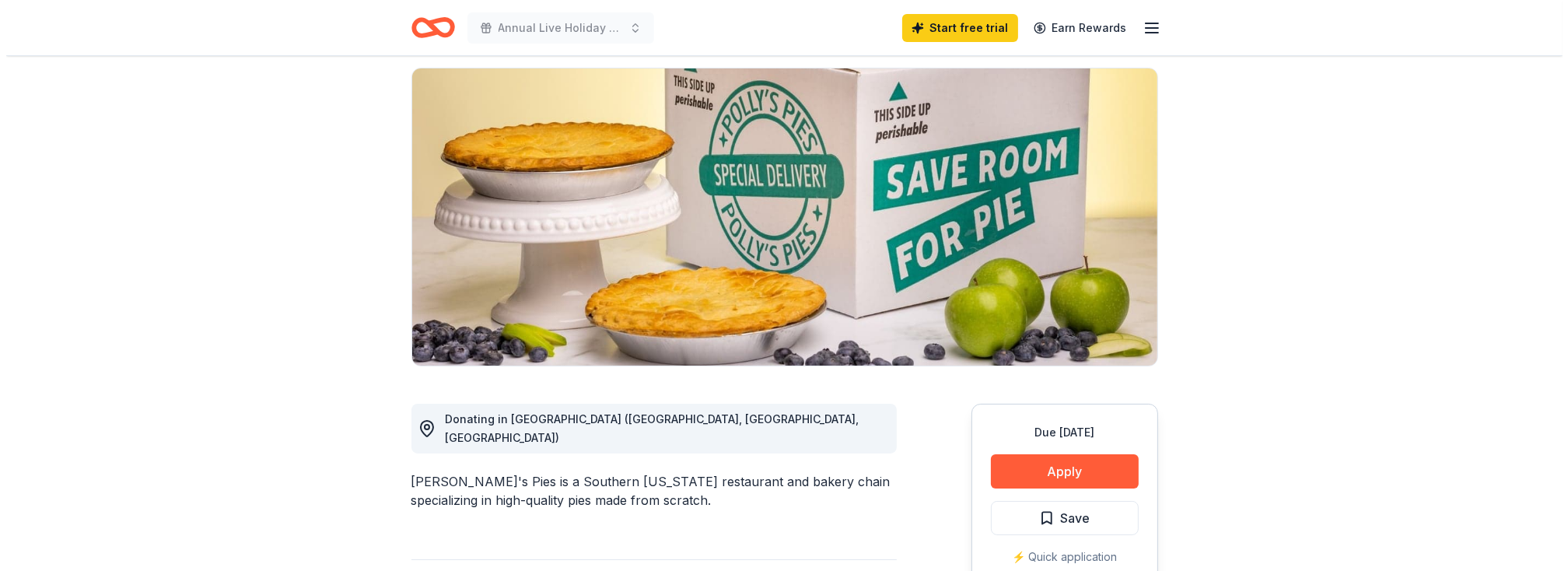
scroll to position [234, 0]
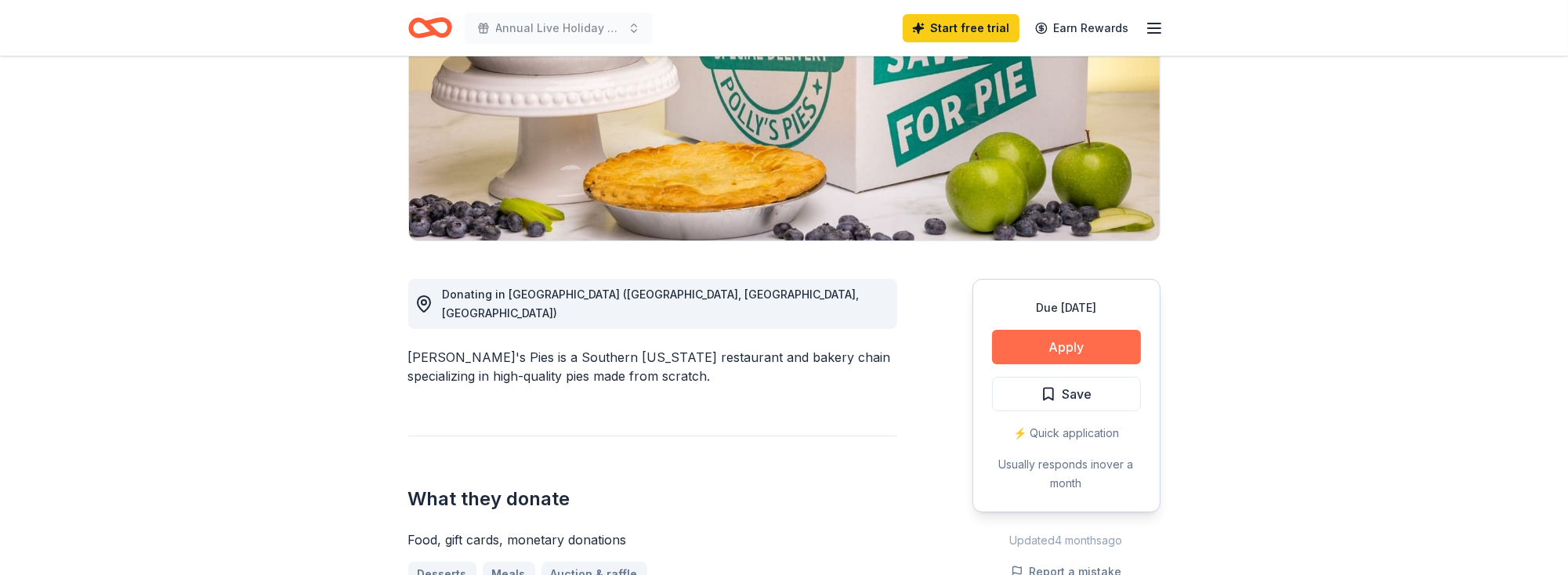
click at [1077, 350] on button "Apply" at bounding box center [1066, 347] width 149 height 35
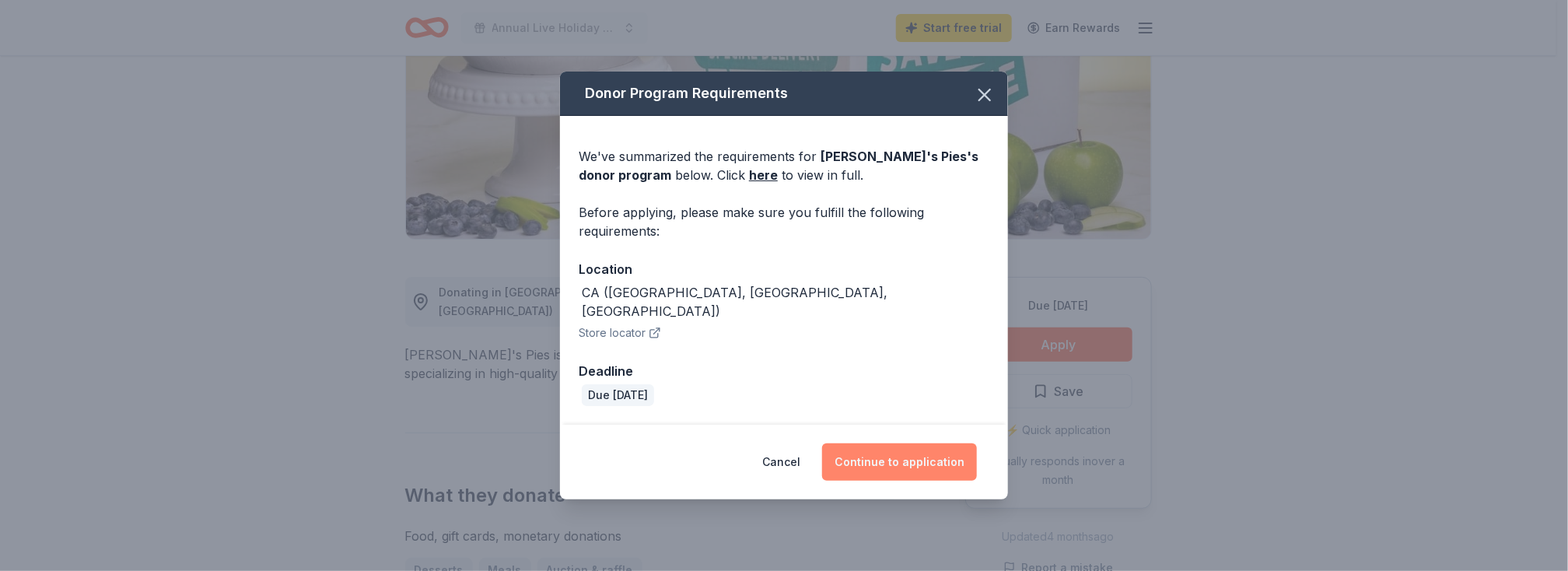
click at [921, 452] on button "Continue to application" at bounding box center [900, 462] width 155 height 37
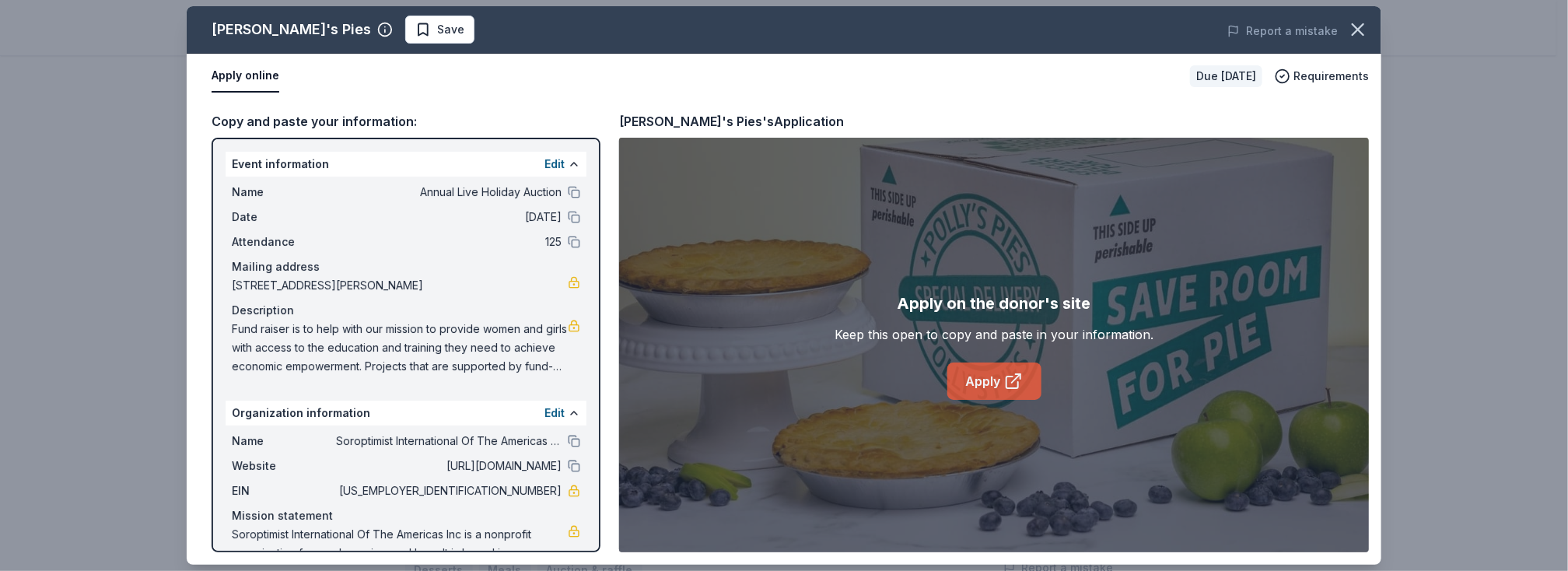
click at [1016, 382] on icon at bounding box center [1014, 381] width 18 height 18
click at [1013, 384] on icon at bounding box center [1014, 381] width 18 height 18
click at [438, 27] on span "Save" at bounding box center [451, 29] width 27 height 18
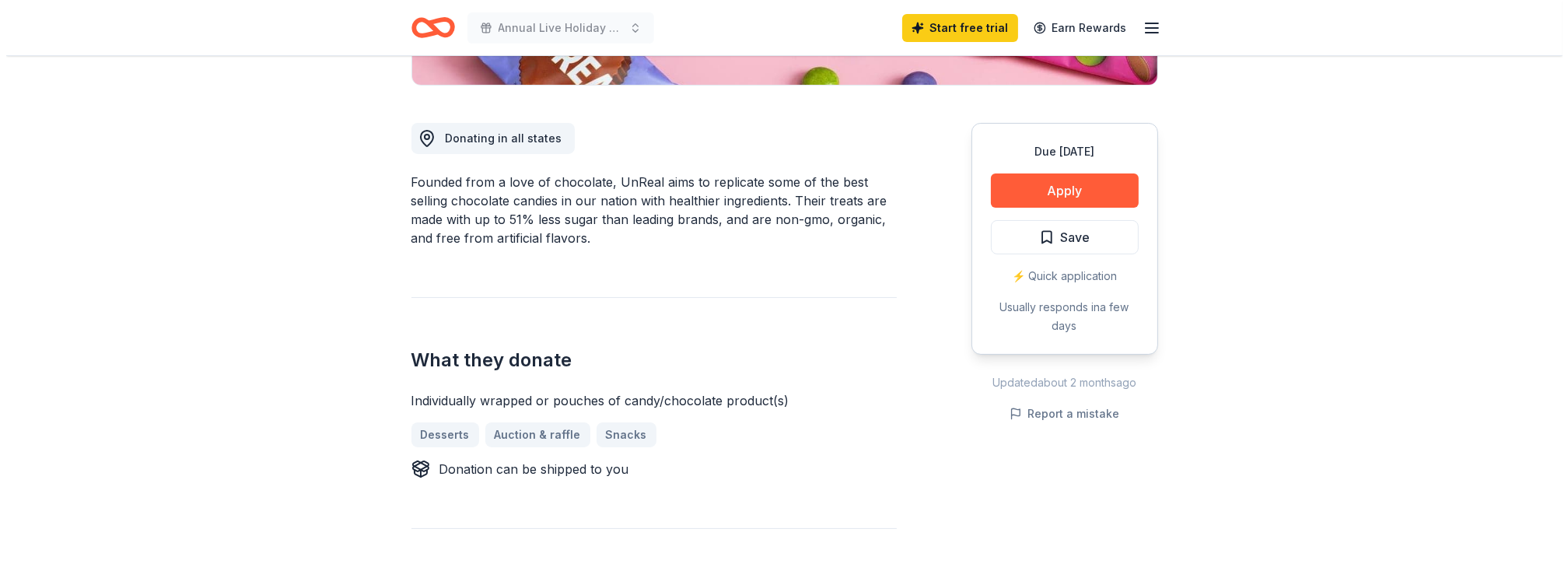
scroll to position [389, 0]
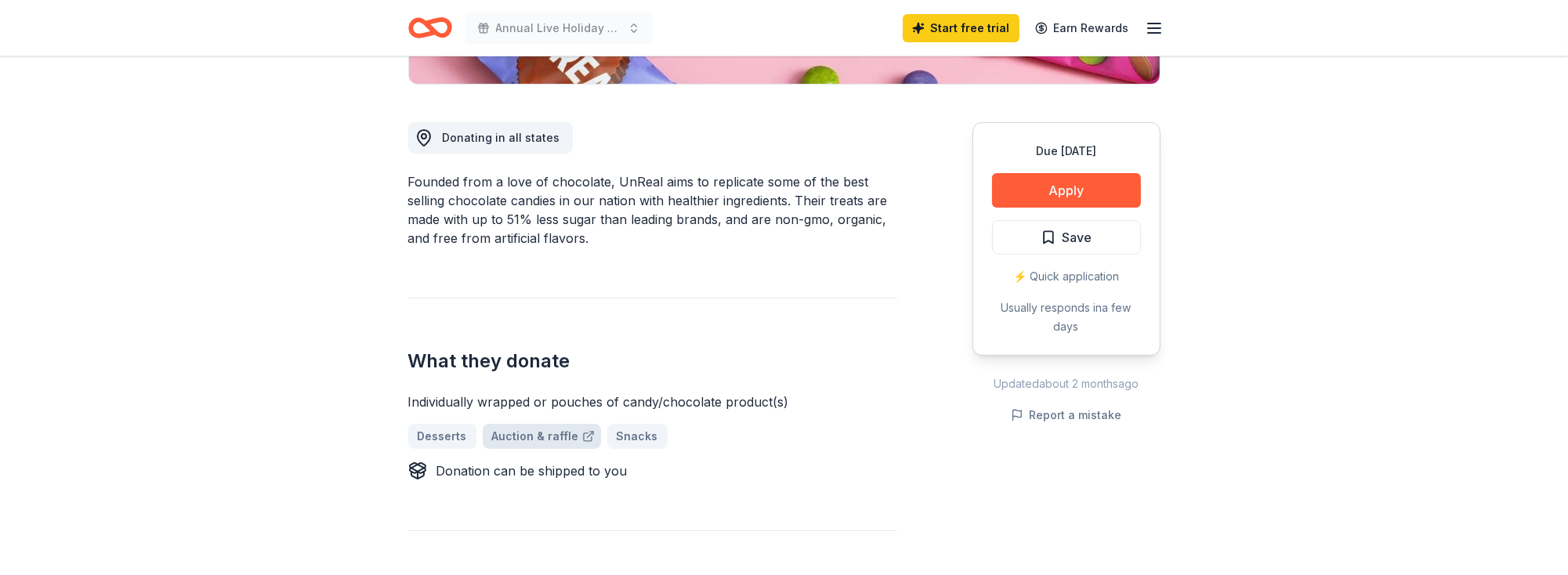
click at [527, 436] on link "Auction & raffle" at bounding box center [542, 436] width 118 height 25
click at [1107, 184] on button "Apply" at bounding box center [1066, 191] width 149 height 35
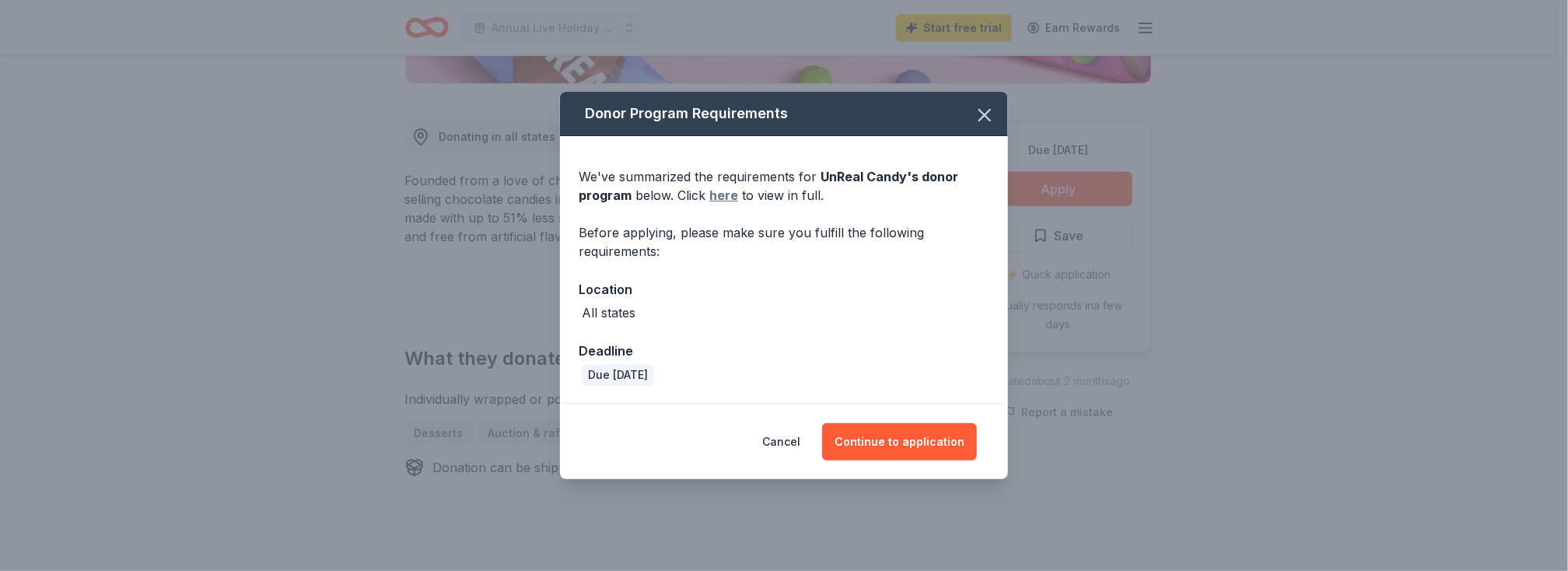
click at [722, 193] on link "here" at bounding box center [724, 195] width 29 height 18
click at [900, 437] on button "Continue to application" at bounding box center [900, 441] width 155 height 37
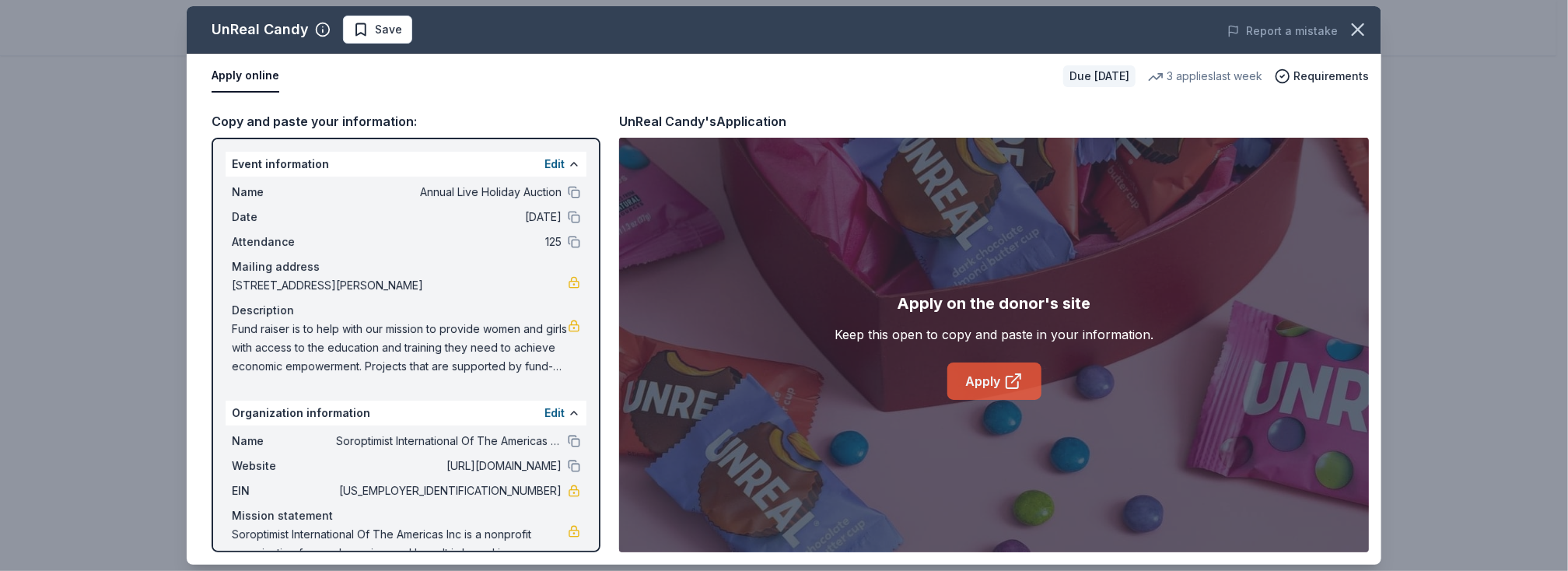
click at [980, 387] on link "Apply" at bounding box center [994, 381] width 94 height 37
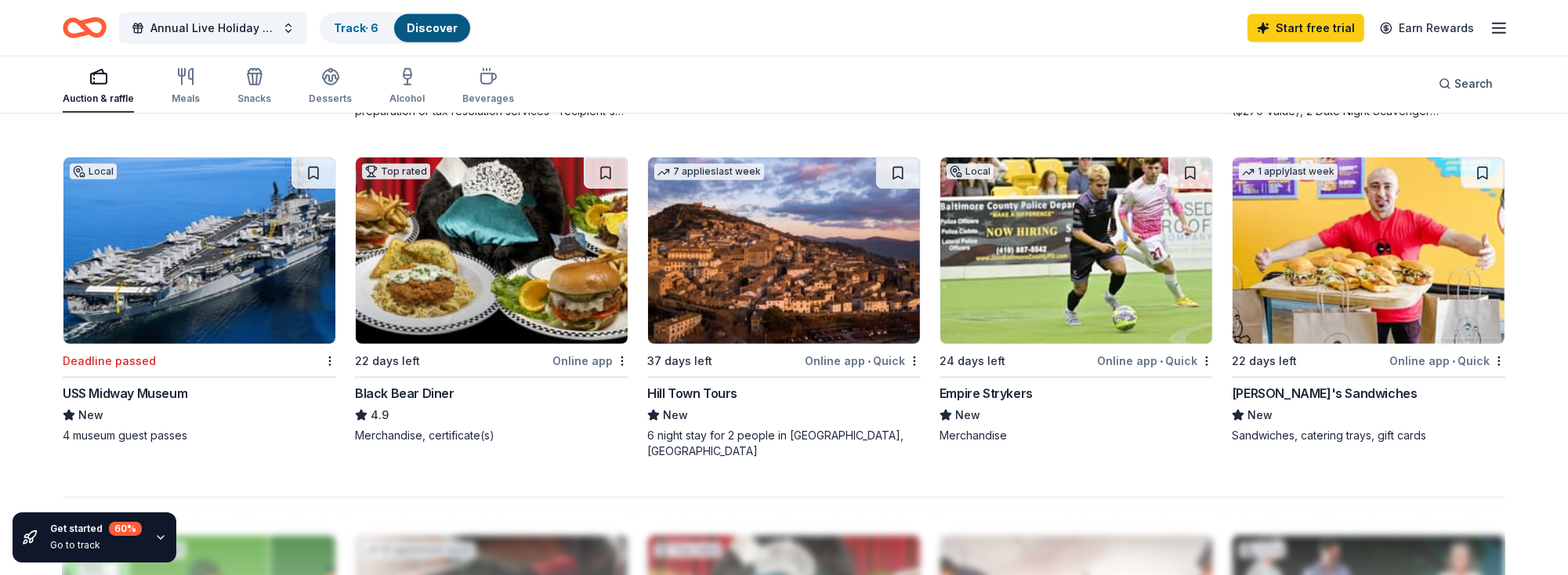
scroll to position [1176, 0]
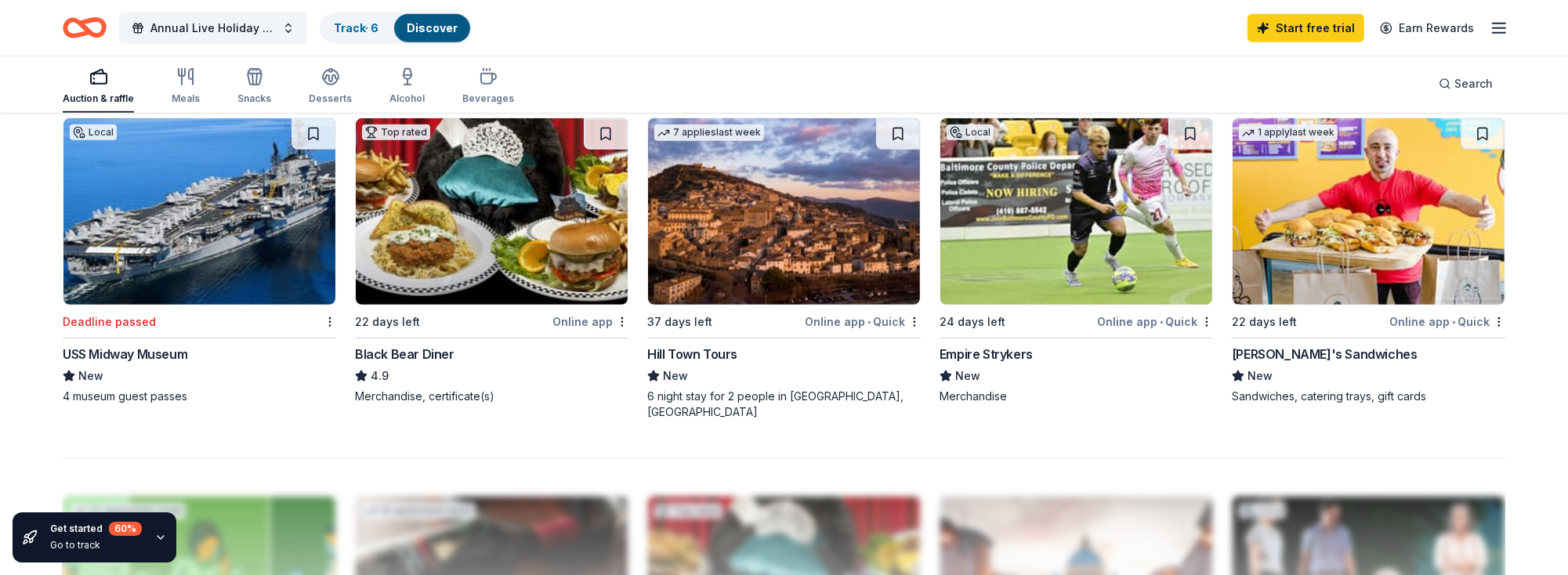
click at [739, 280] on img at bounding box center [784, 211] width 272 height 186
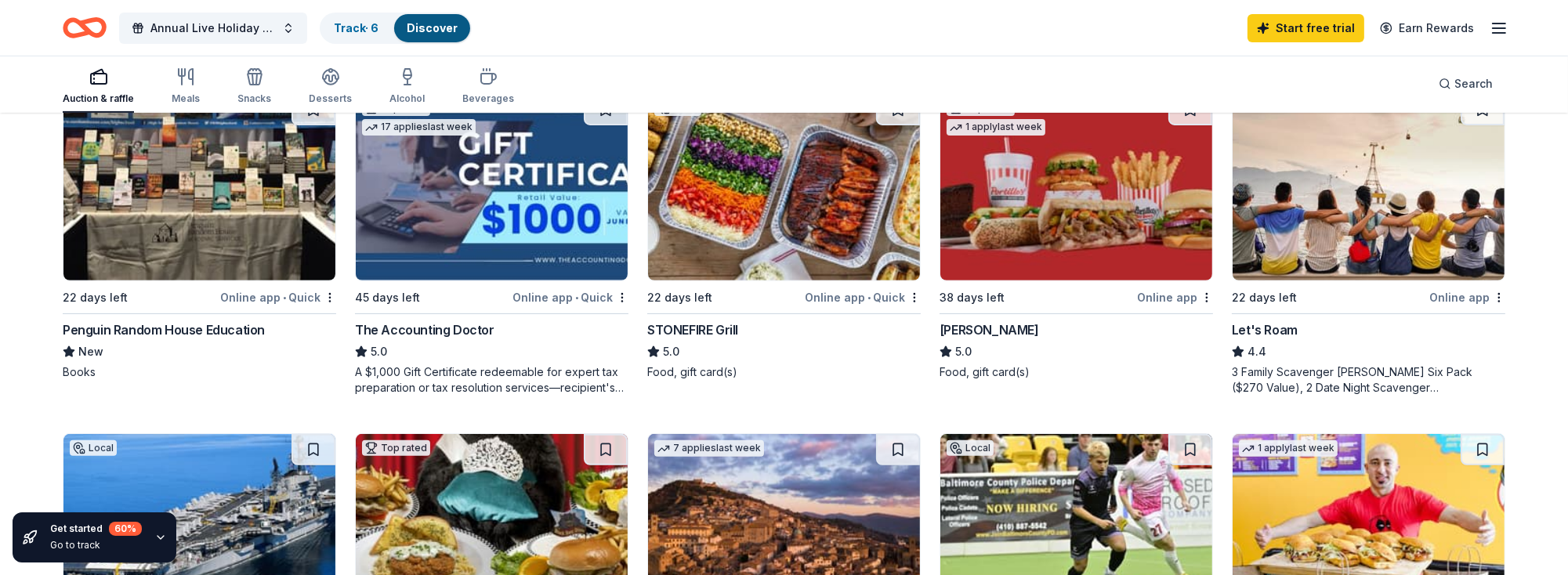
scroll to position [784, 0]
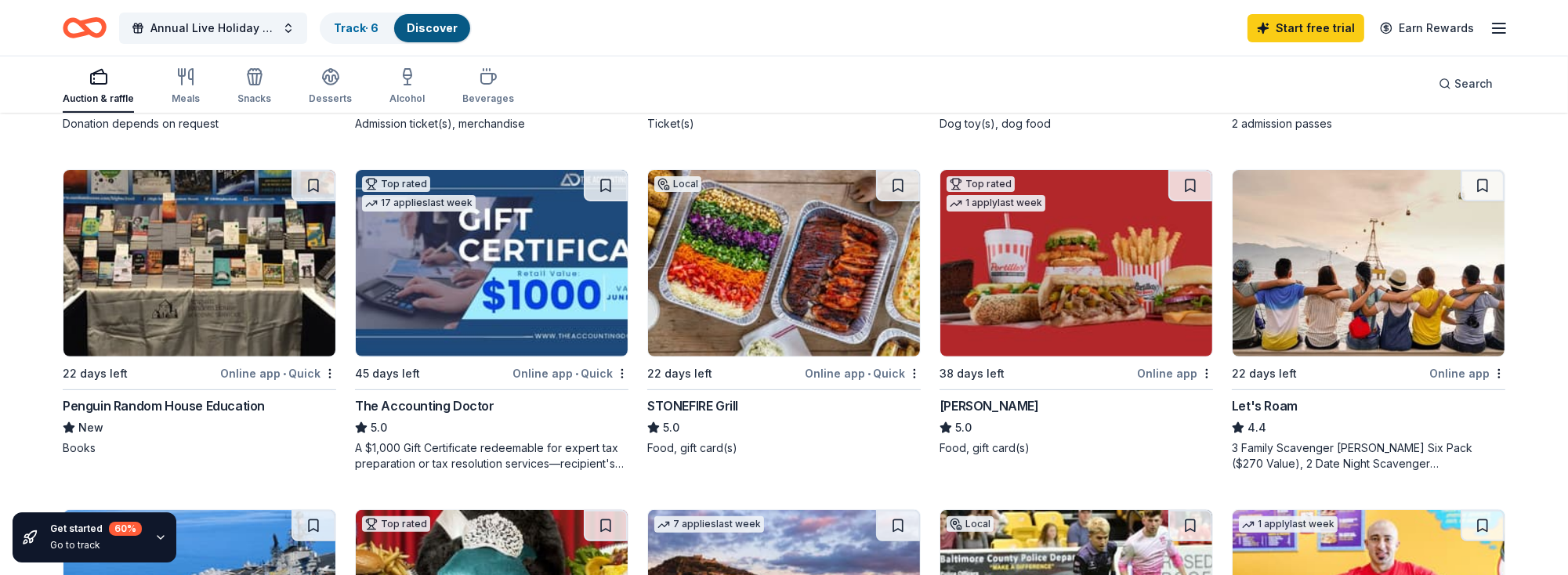
click at [198, 400] on div "Penguin Random House Education" at bounding box center [163, 406] width 202 height 18
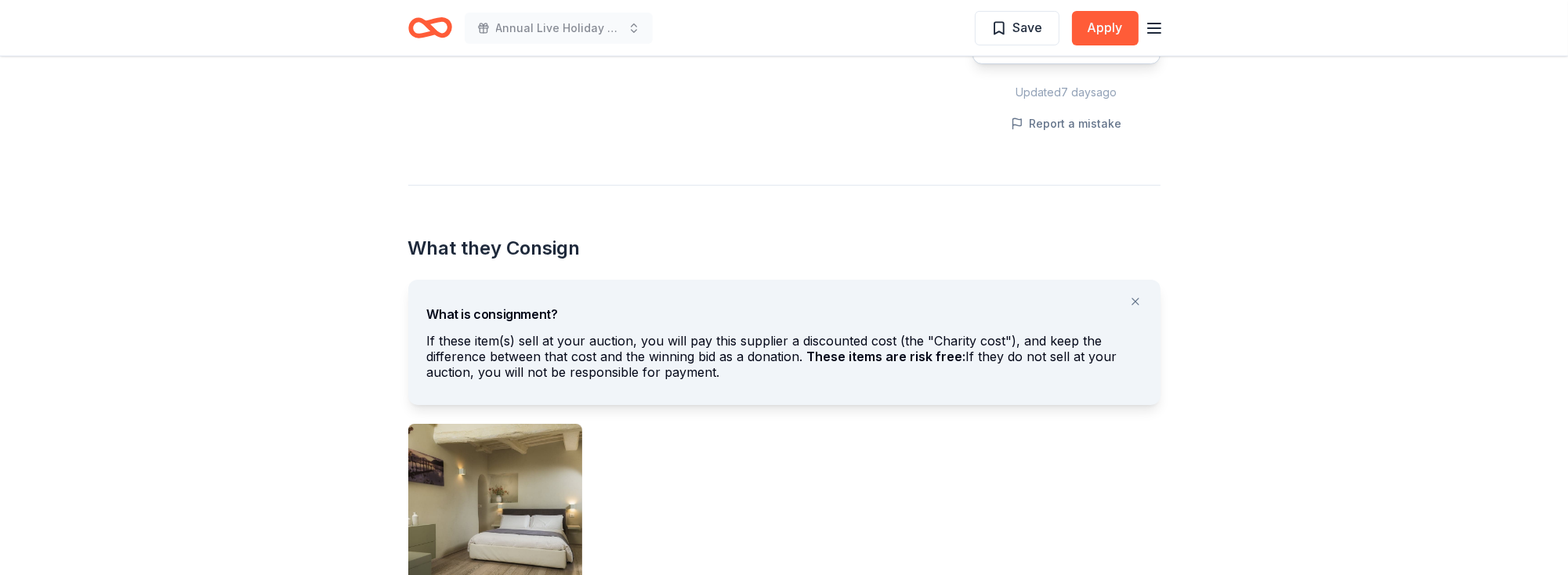
scroll to position [705, 0]
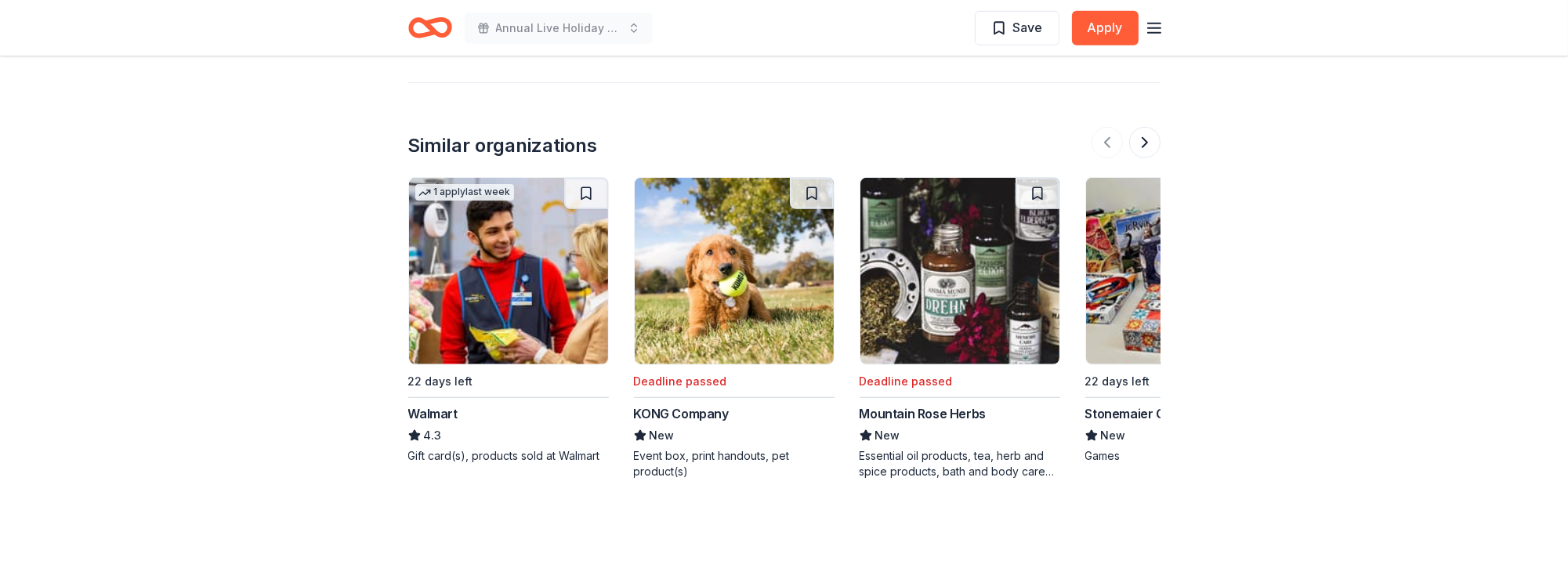
scroll to position [1803, 0]
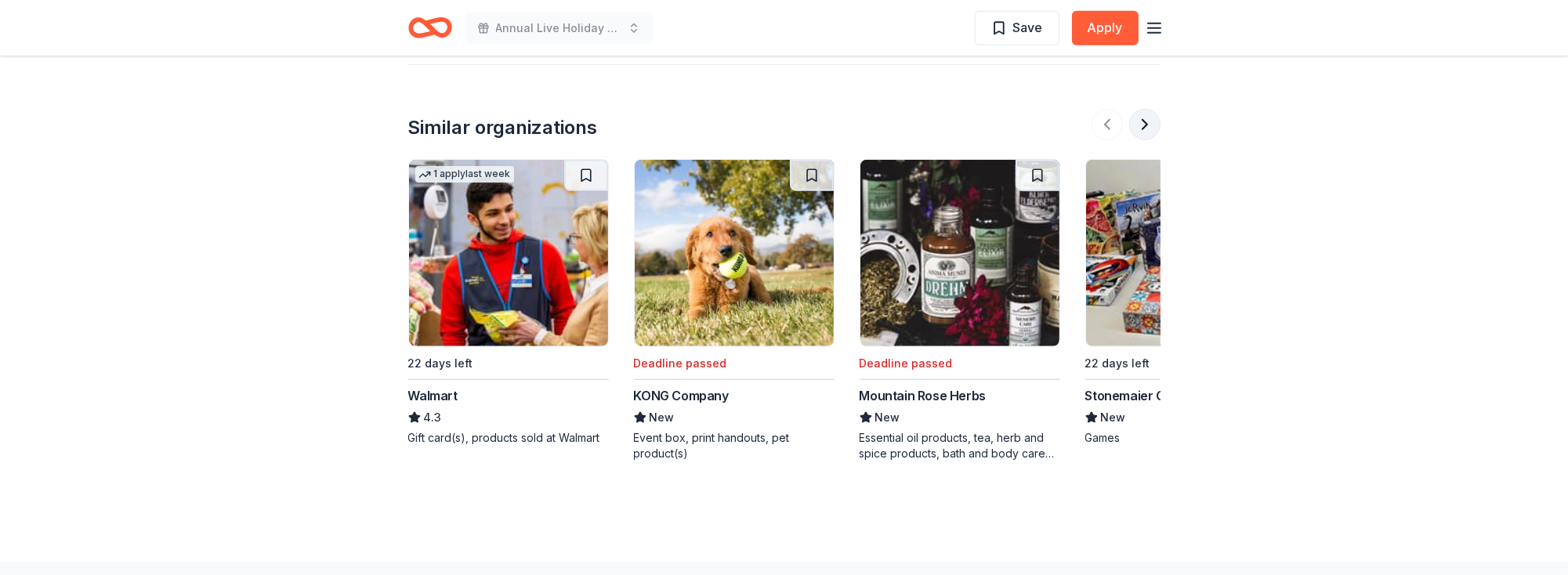
click at [1147, 109] on button at bounding box center [1145, 125] width 31 height 31
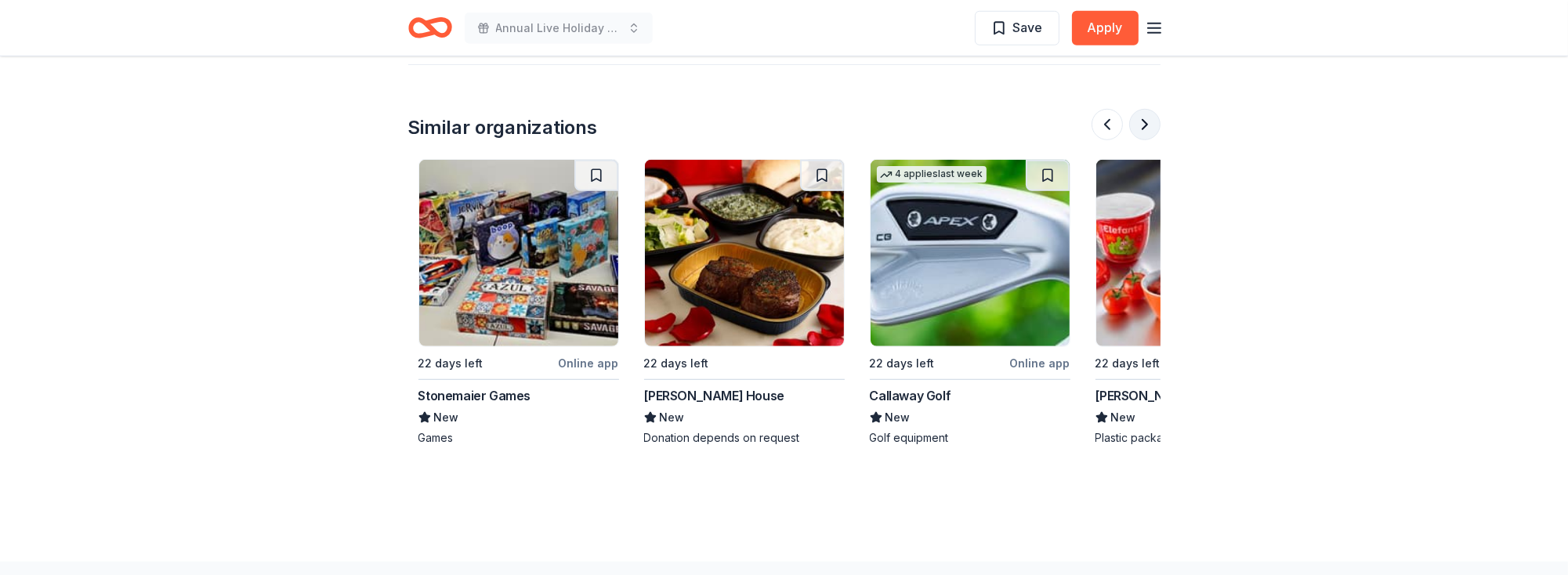
scroll to position [0, 677]
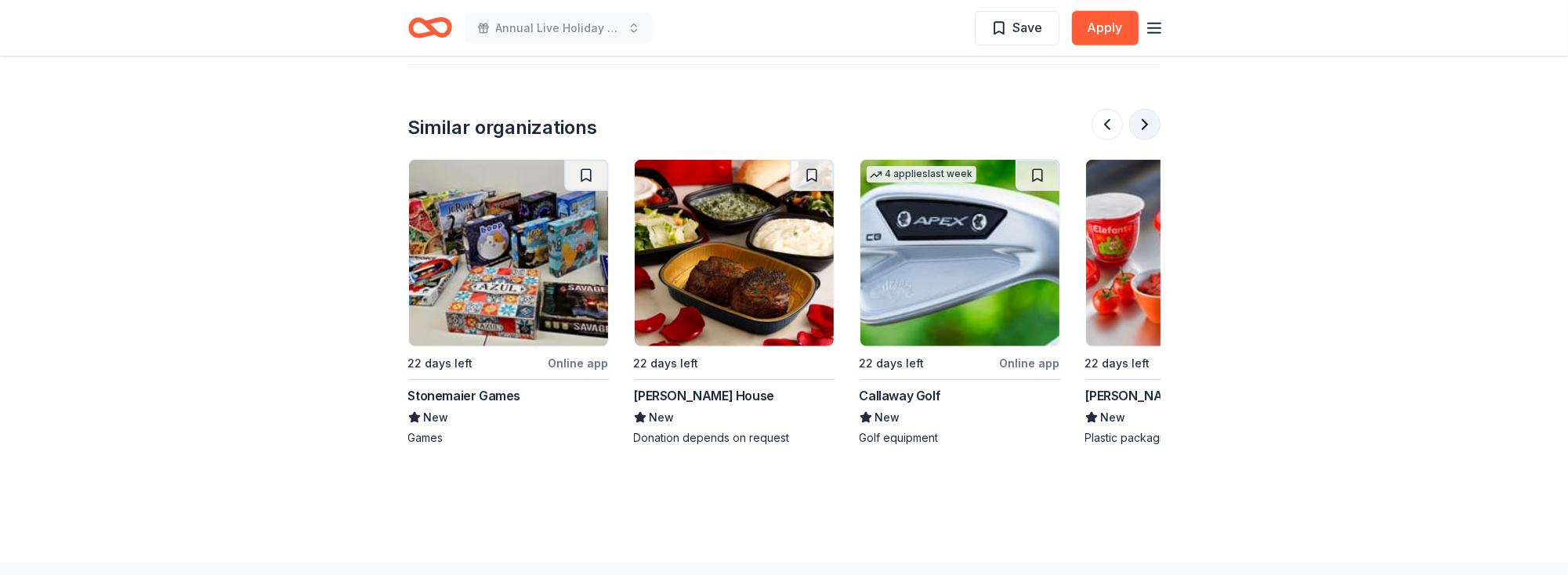
click at [1147, 109] on button at bounding box center [1145, 125] width 31 height 31
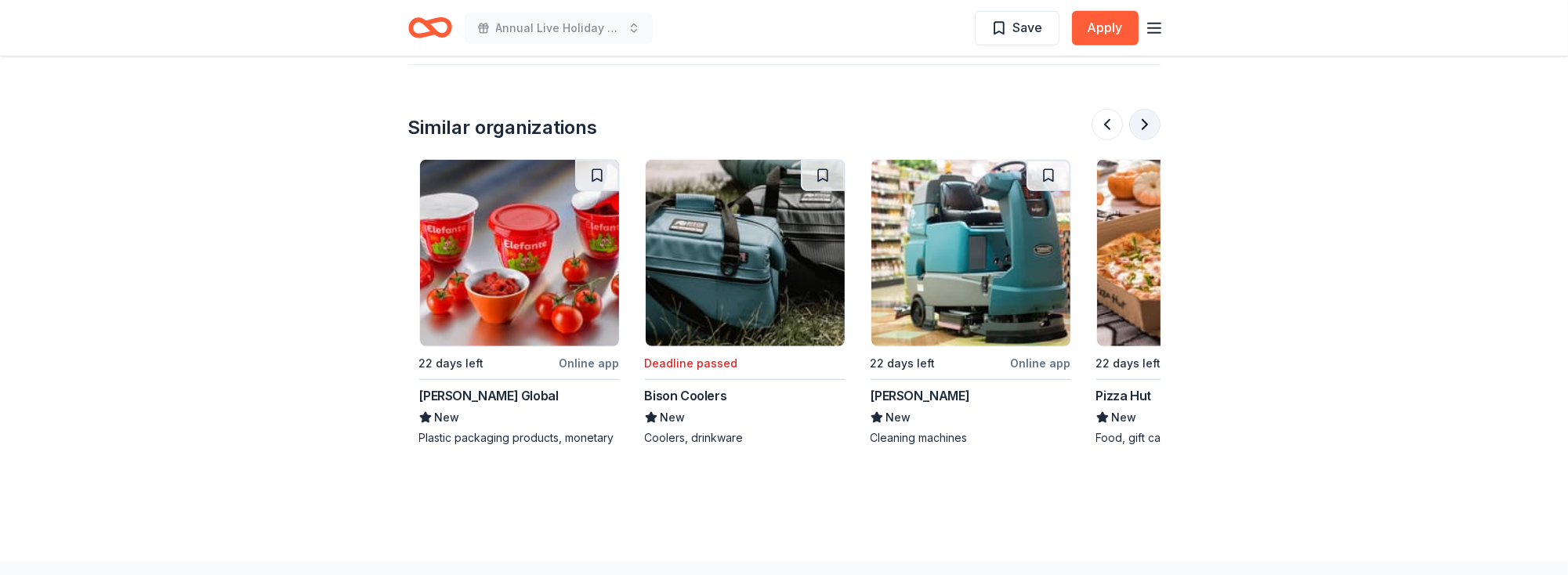
scroll to position [0, 1353]
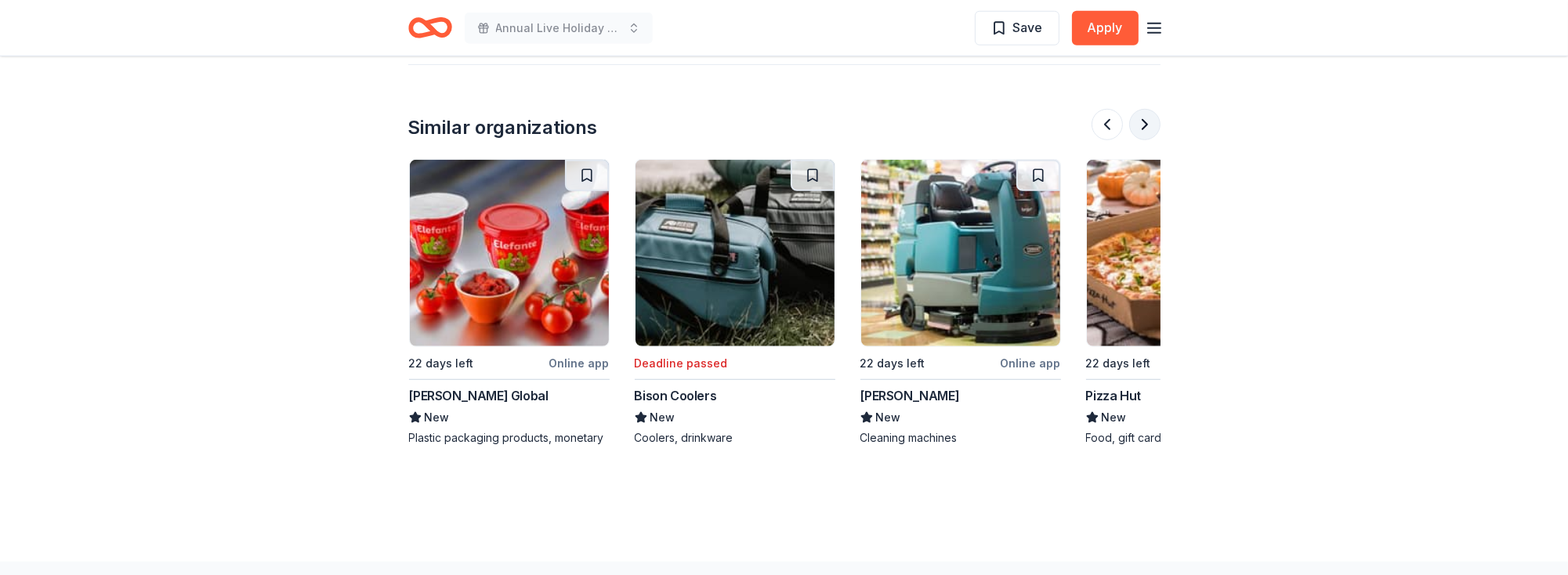
click at [1148, 109] on button at bounding box center [1145, 125] width 31 height 31
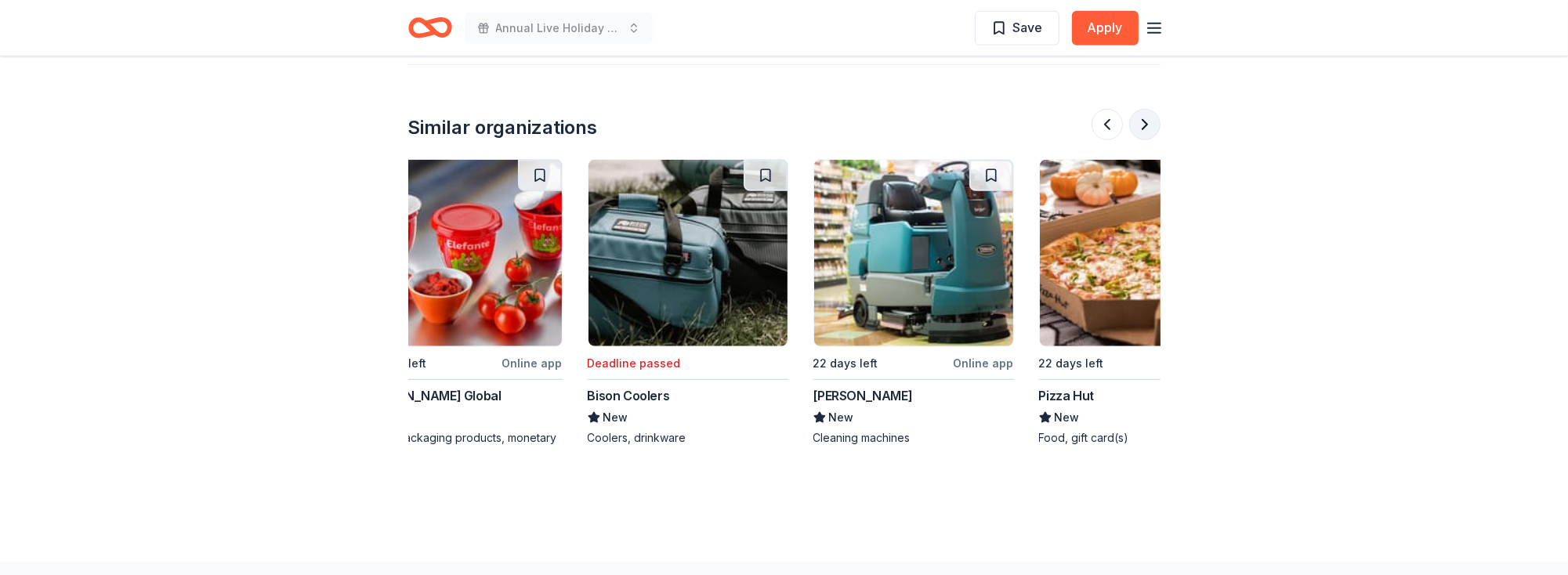
scroll to position [0, 1478]
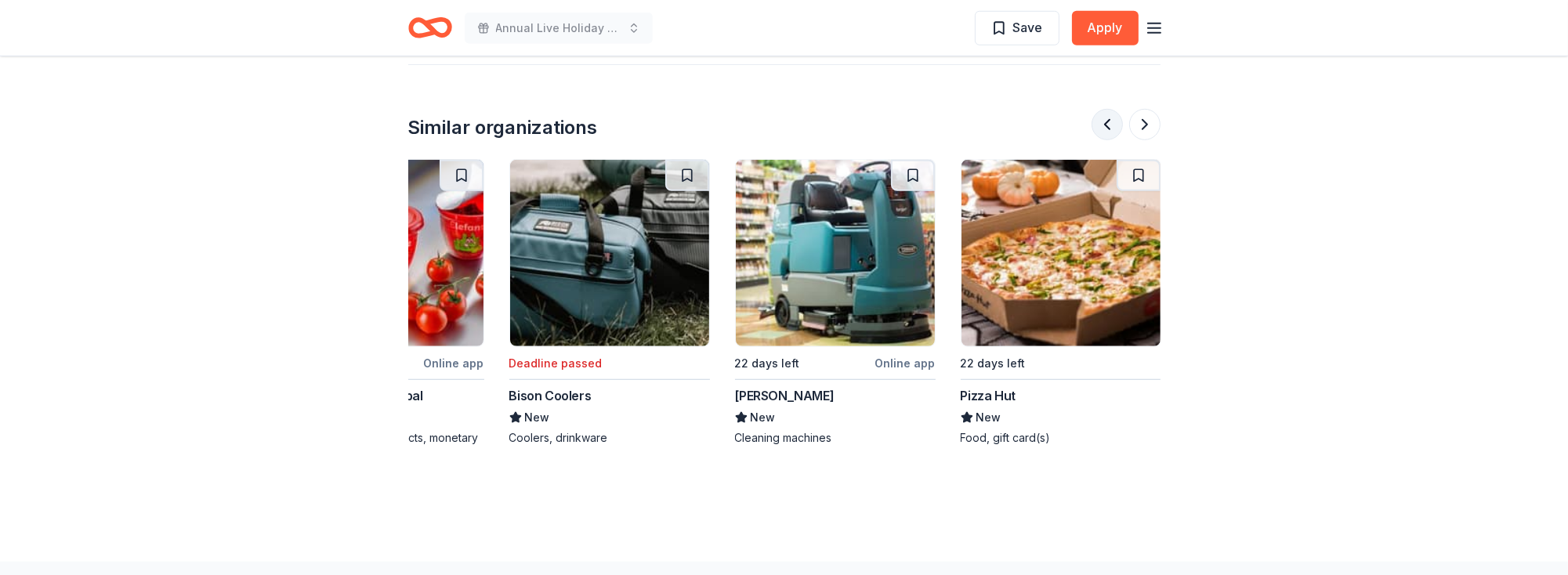
click at [1105, 109] on button at bounding box center [1107, 125] width 31 height 31
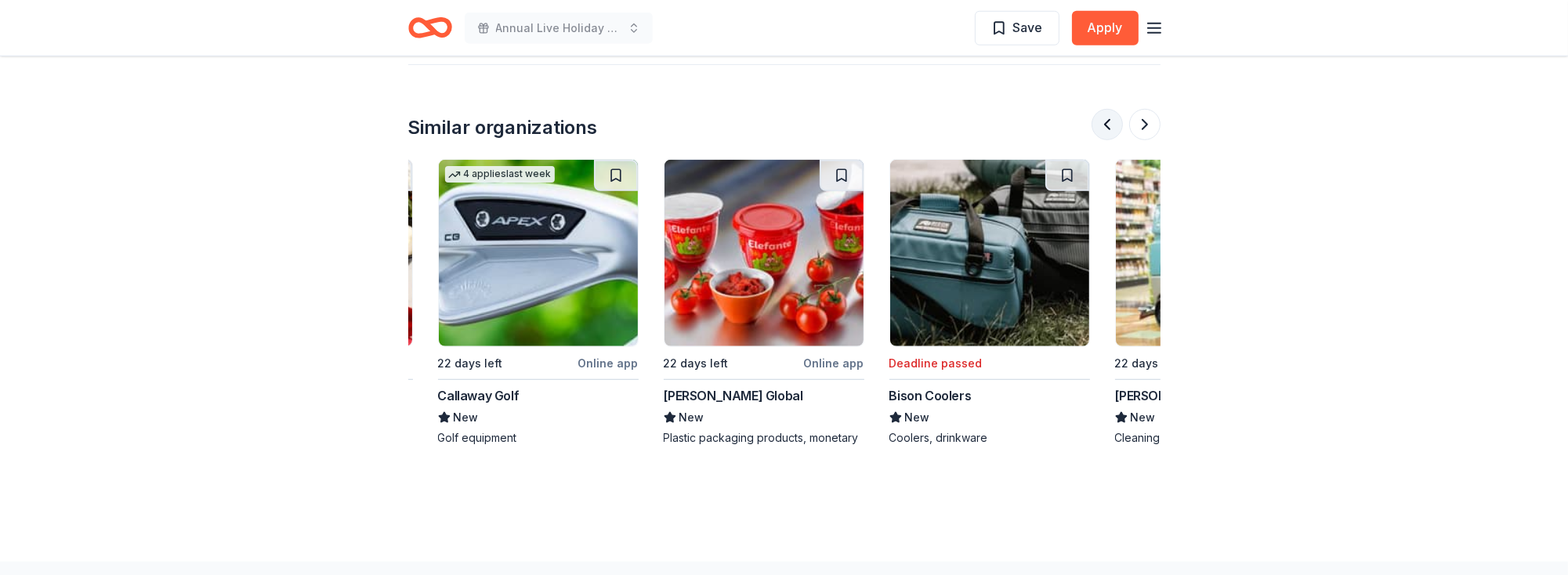
scroll to position [0, 902]
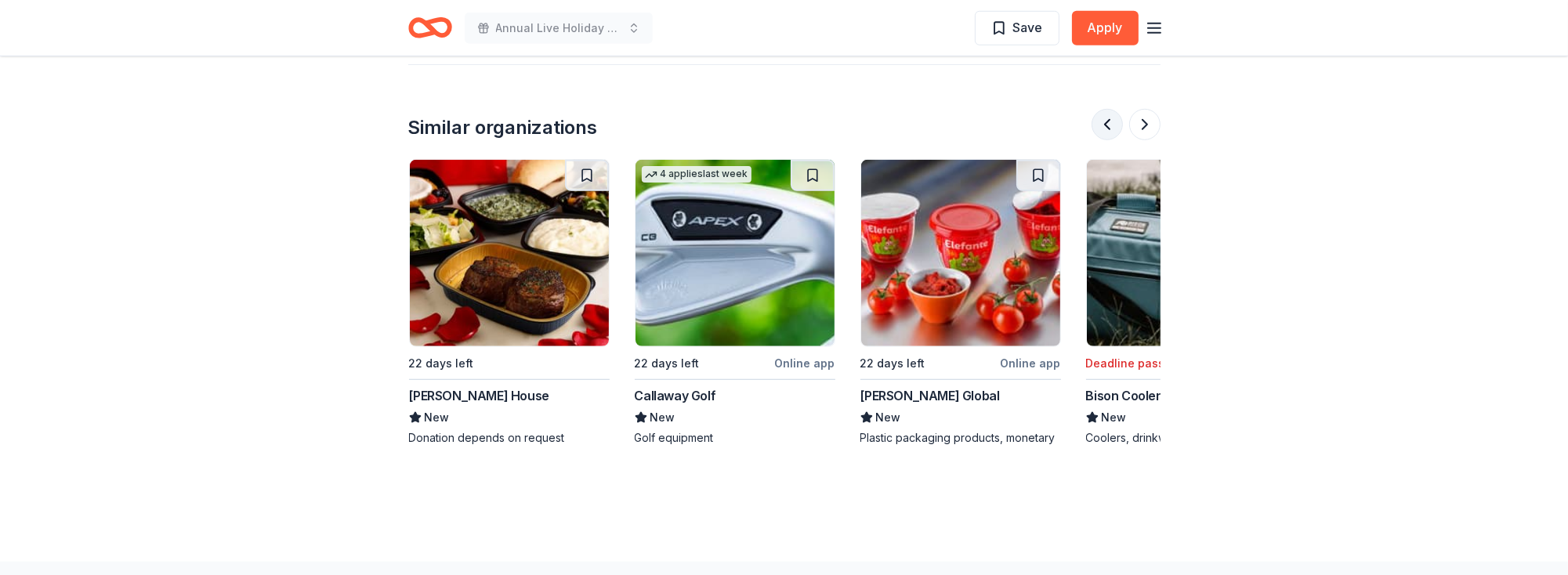
click at [1107, 109] on button at bounding box center [1107, 125] width 31 height 31
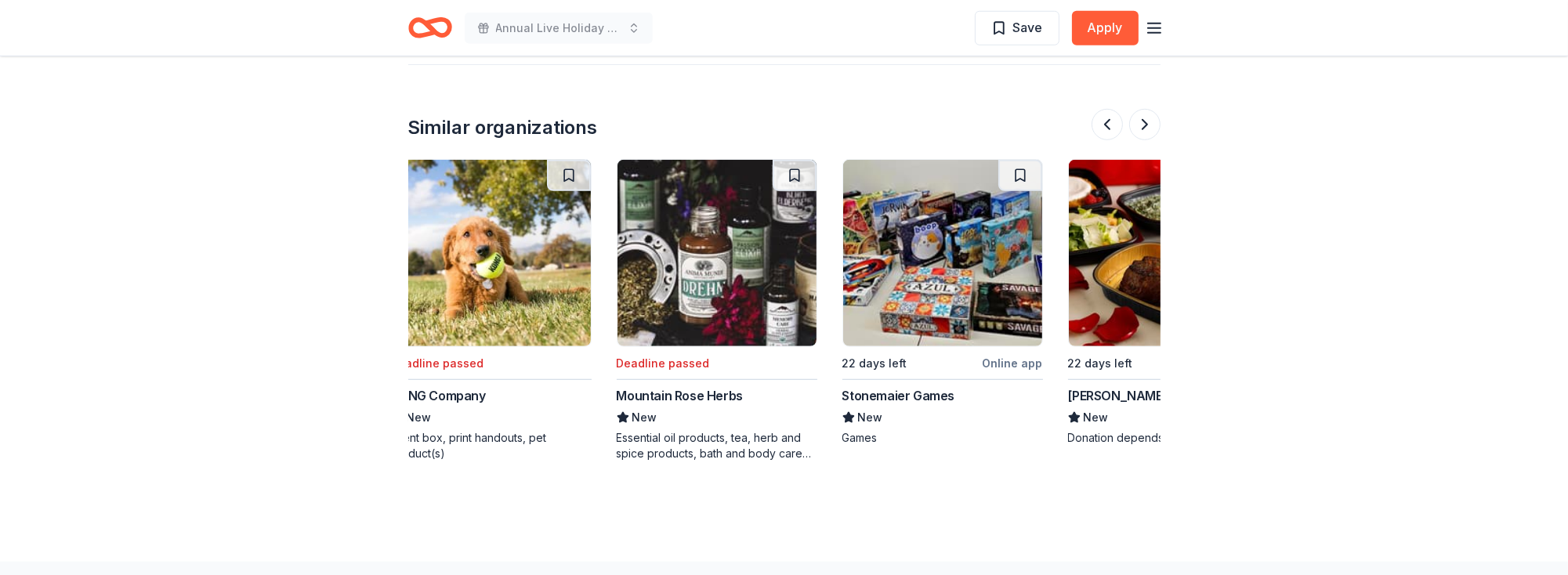
scroll to position [0, 226]
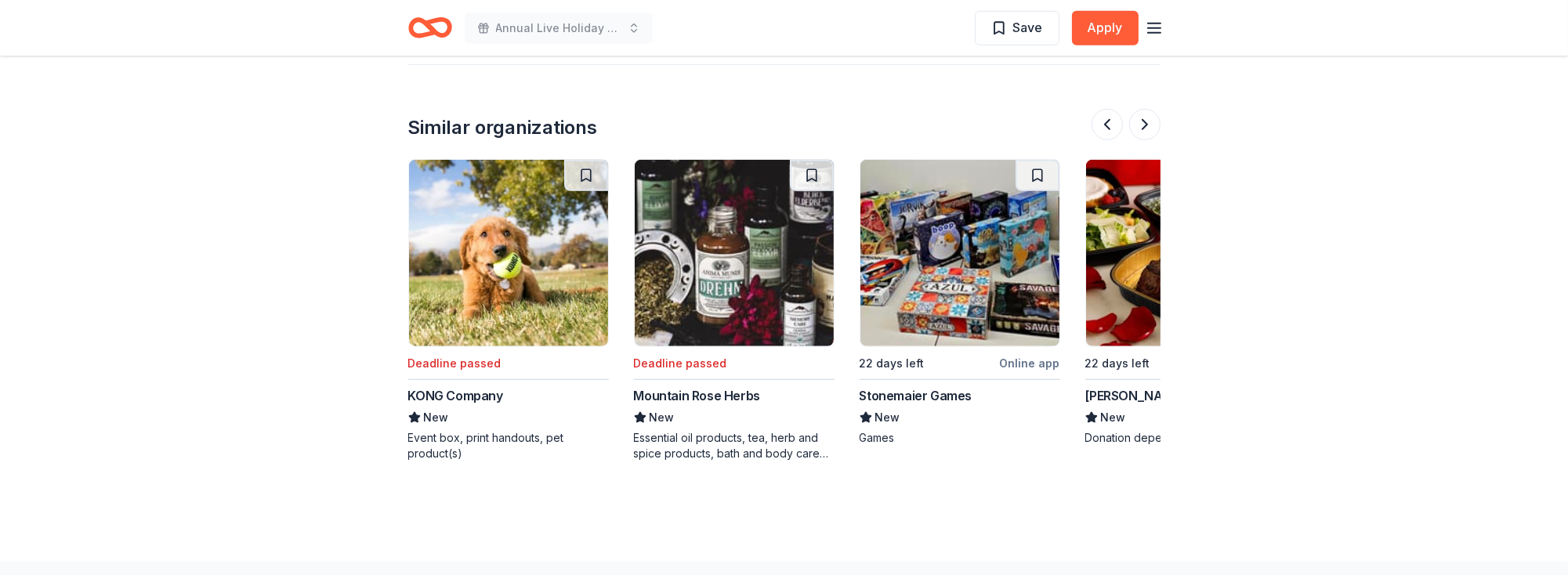
click at [1124, 387] on div "Ruth's Chris Steak House" at bounding box center [1155, 396] width 140 height 18
click at [938, 387] on div "Stonemaier Games" at bounding box center [915, 396] width 113 height 18
click at [1148, 109] on button at bounding box center [1145, 125] width 31 height 31
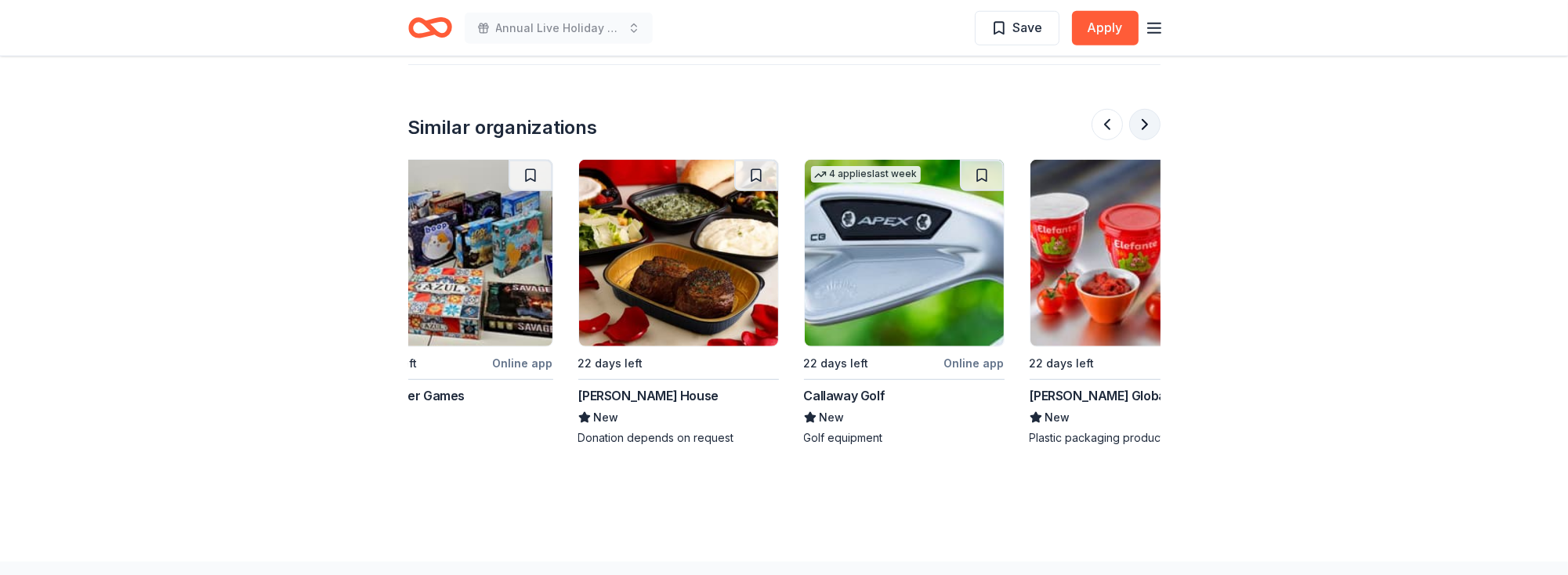
scroll to position [0, 902]
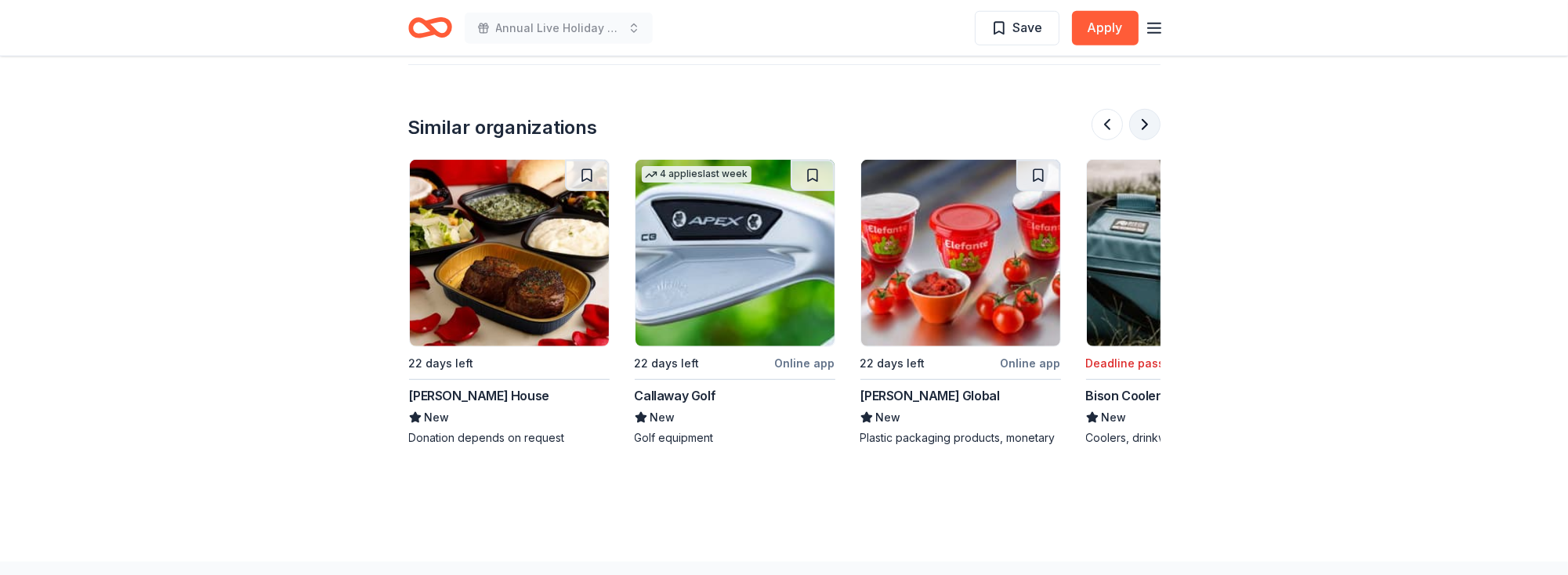
click at [1148, 109] on button at bounding box center [1145, 125] width 31 height 31
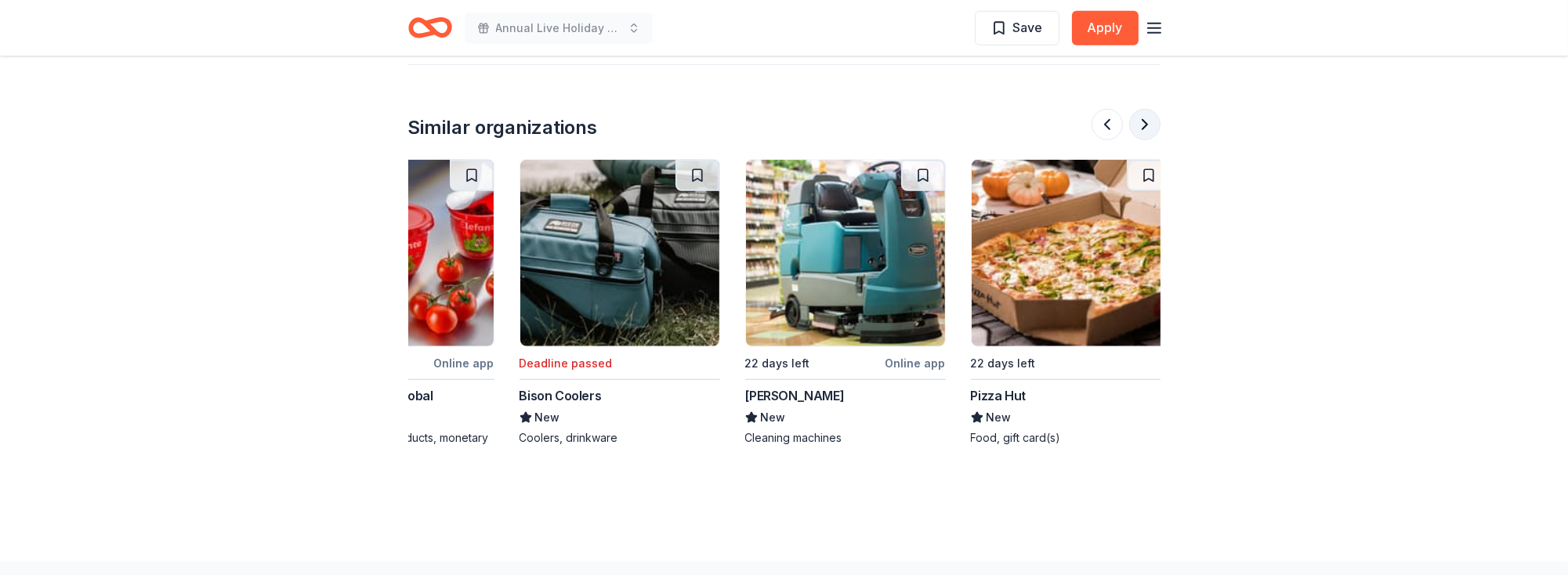
scroll to position [0, 1478]
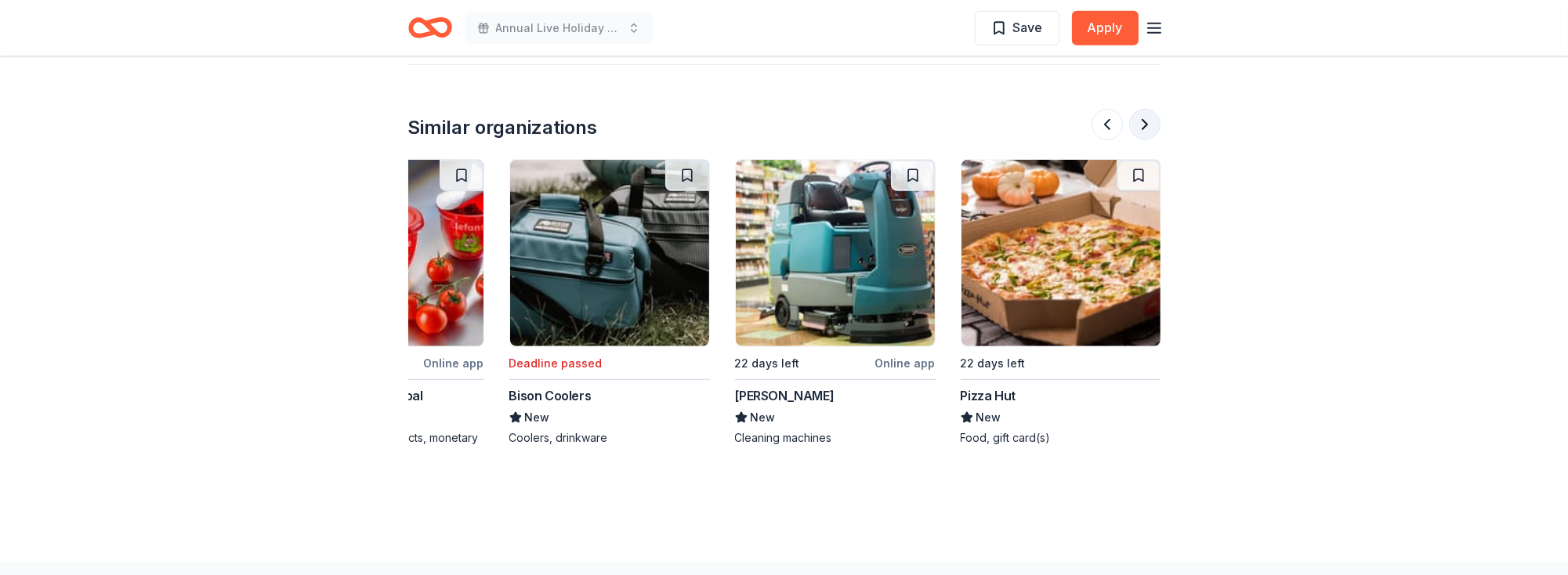
click at [1149, 109] on button at bounding box center [1145, 125] width 31 height 31
click at [1092, 28] on button "Apply" at bounding box center [1104, 28] width 67 height 35
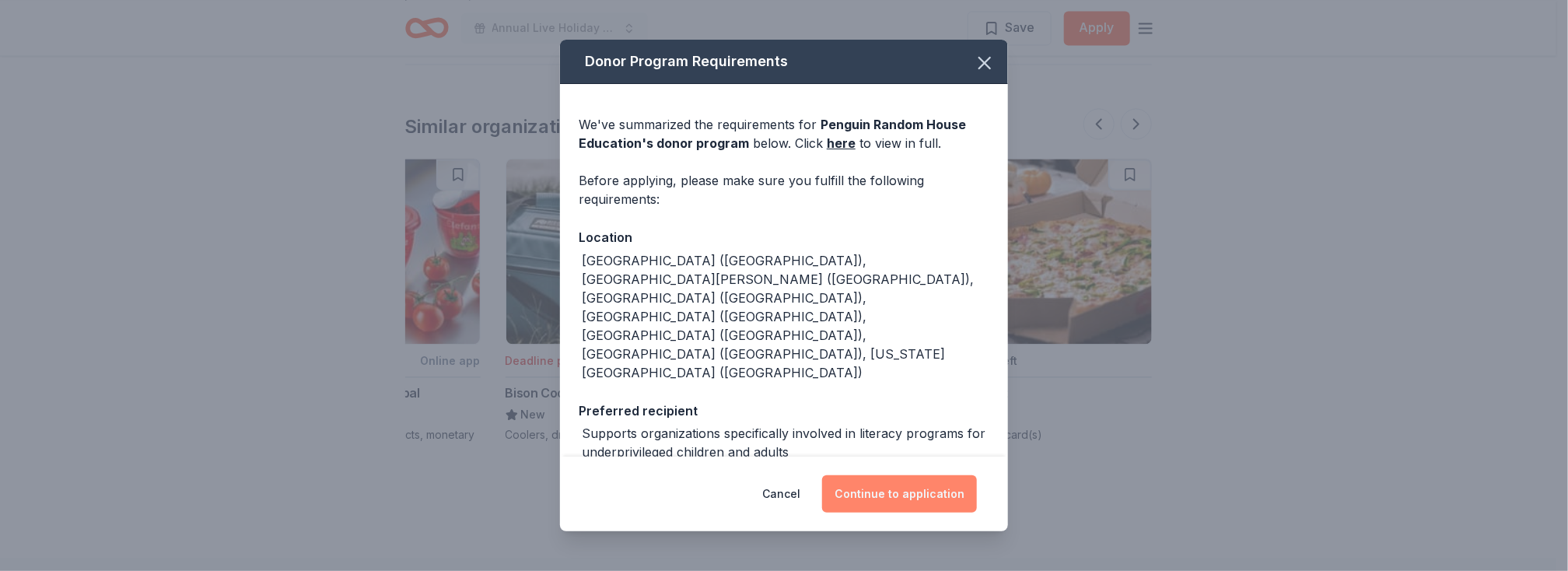
click at [883, 493] on button "Continue to application" at bounding box center [900, 493] width 155 height 37
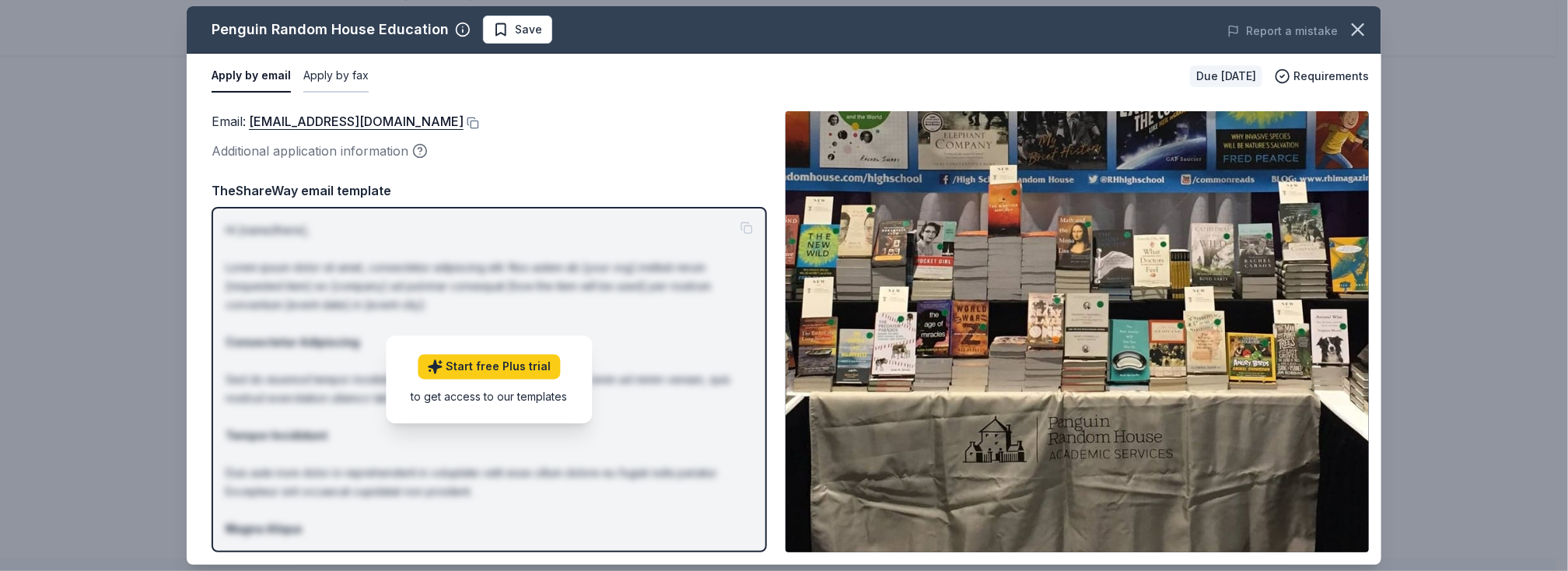
click at [332, 75] on button "Apply by fax" at bounding box center [336, 77] width 66 height 33
click at [256, 76] on button "Apply by email" at bounding box center [249, 77] width 76 height 33
click at [480, 121] on button at bounding box center [471, 123] width 15 height 13
click at [1354, 35] on icon "button" at bounding box center [1358, 29] width 11 height 11
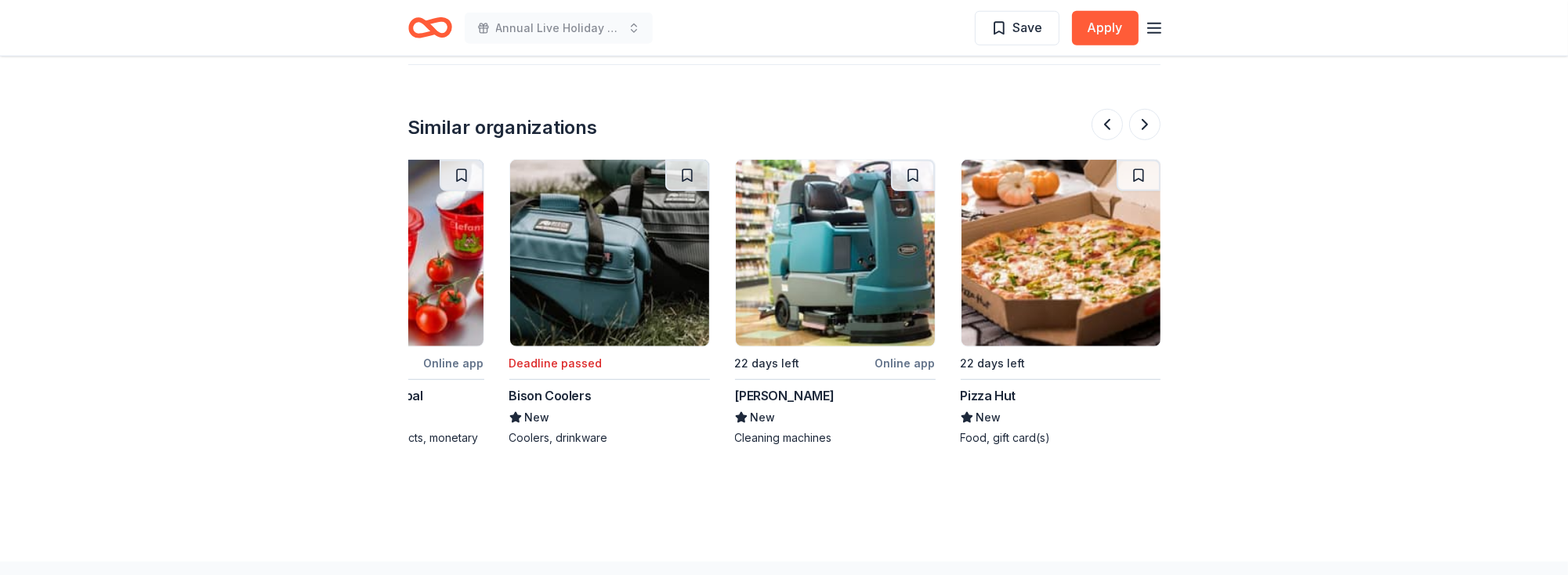
click at [1131, 222] on img at bounding box center [1060, 253] width 199 height 186
click at [1100, 109] on button at bounding box center [1107, 125] width 31 height 31
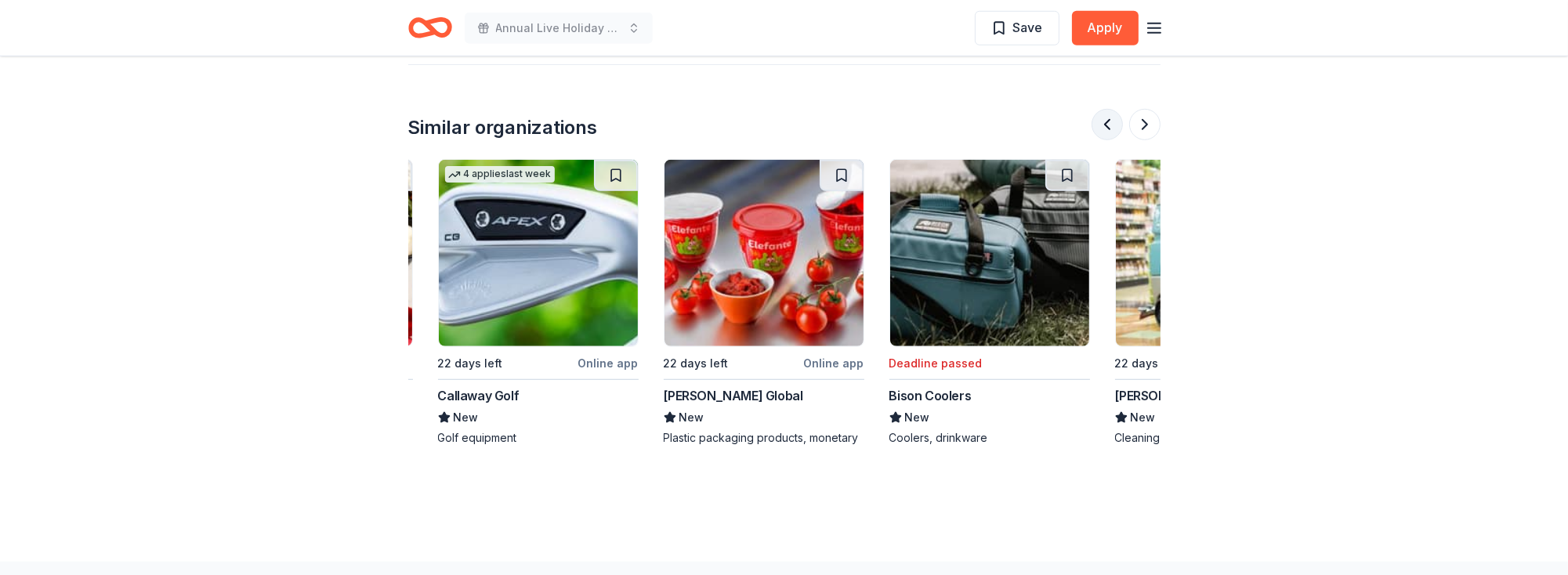
scroll to position [0, 902]
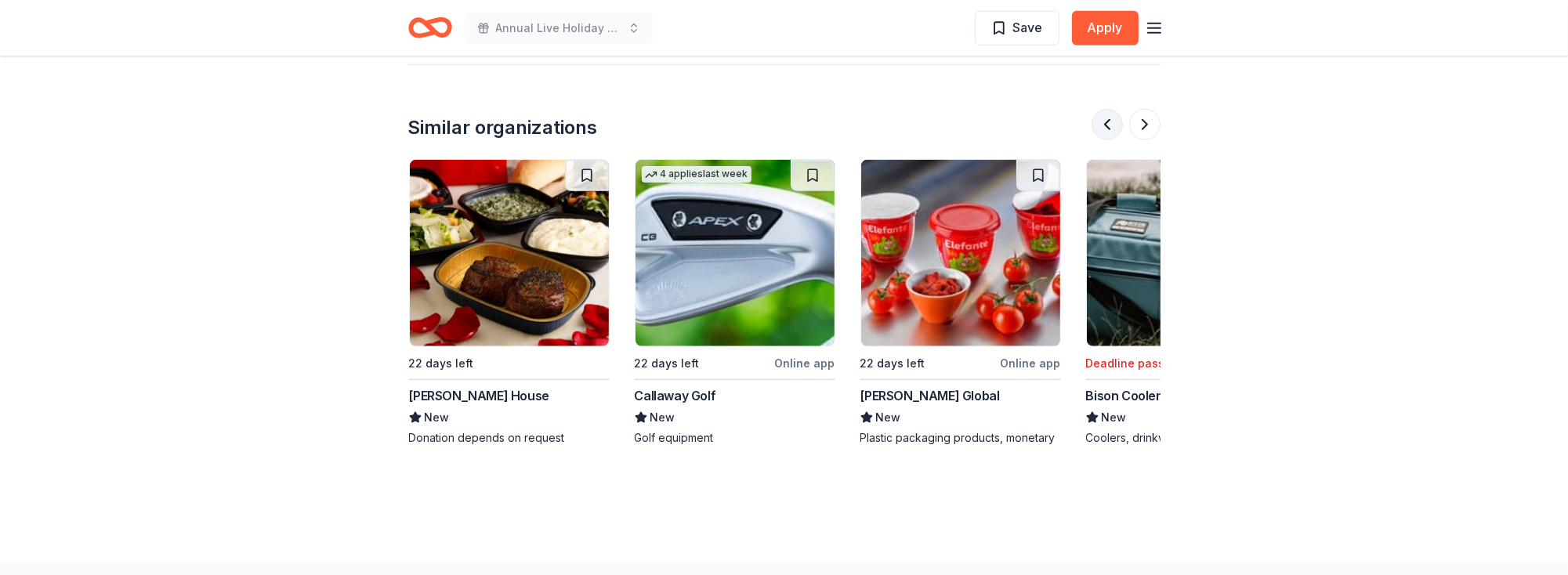
click at [1101, 109] on button at bounding box center [1107, 125] width 31 height 31
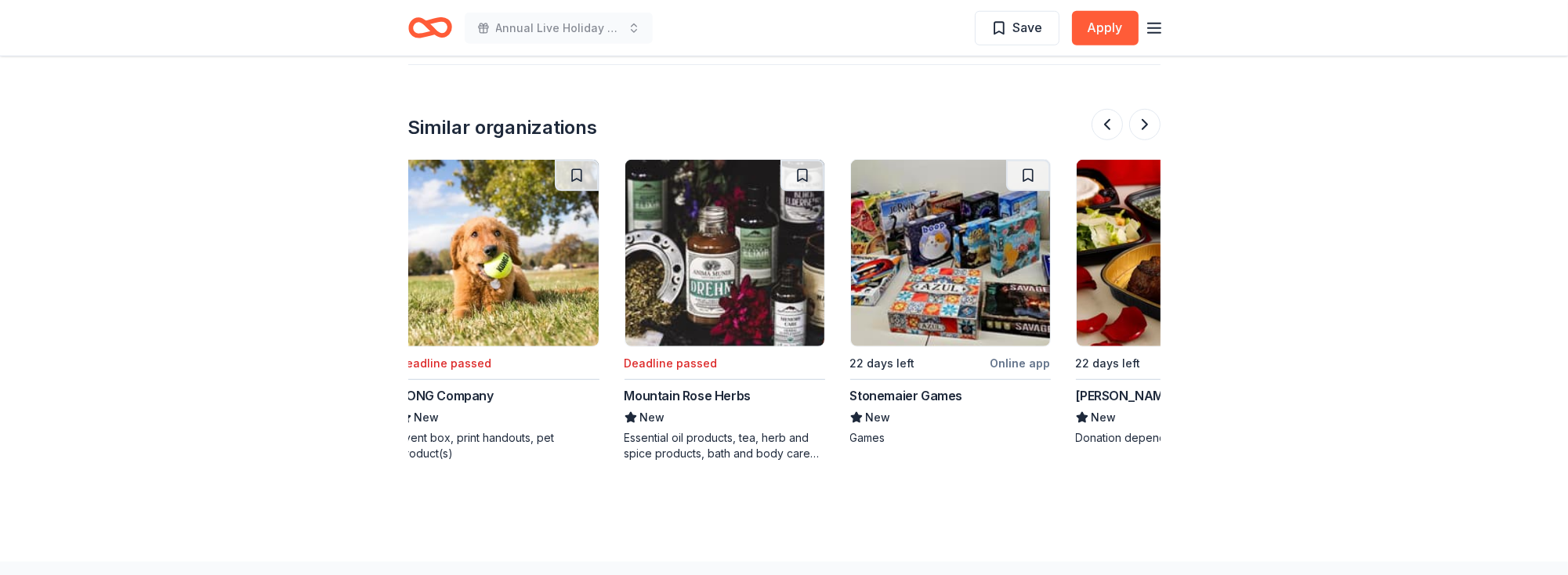
scroll to position [0, 226]
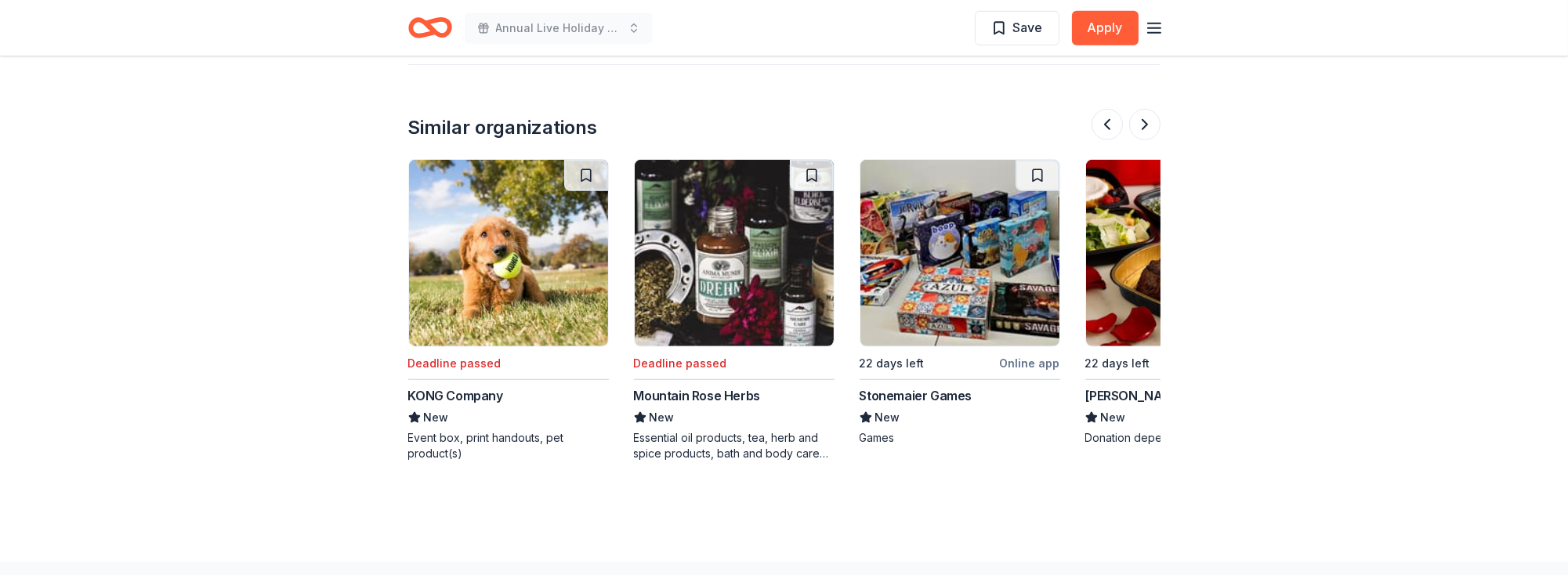
click at [1111, 387] on div "Ruth's Chris Steak House" at bounding box center [1155, 396] width 140 height 18
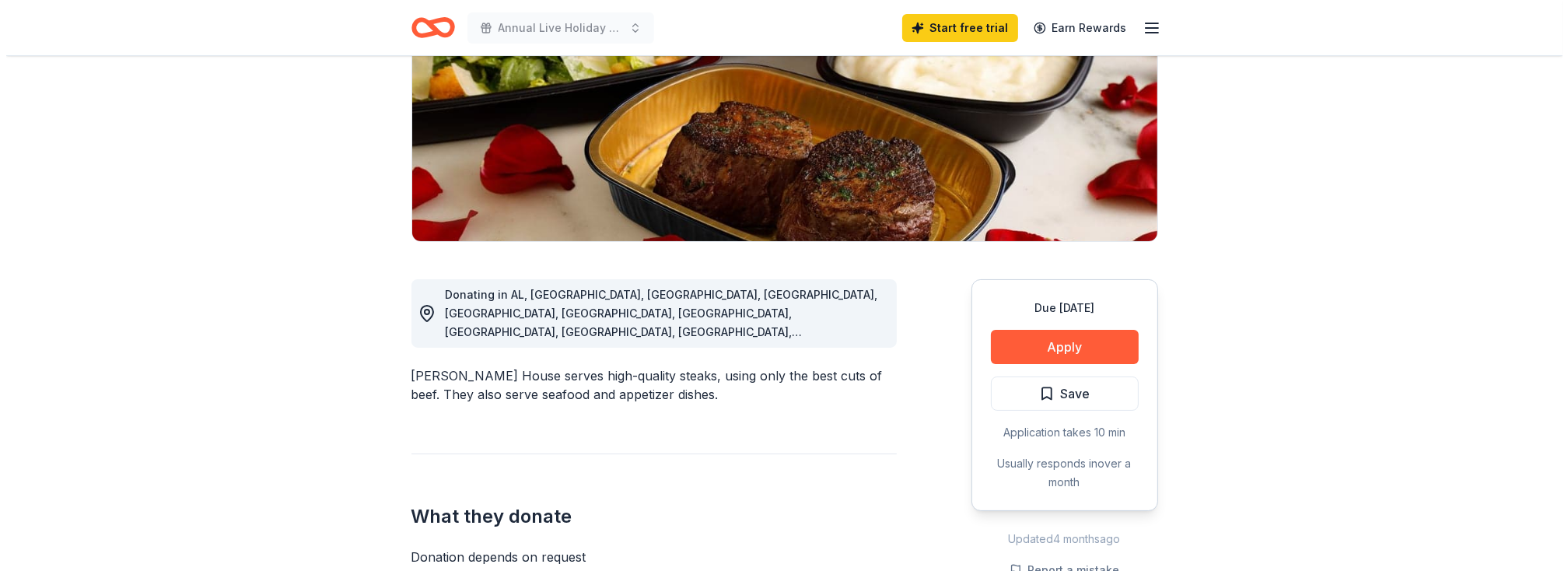
scroll to position [234, 0]
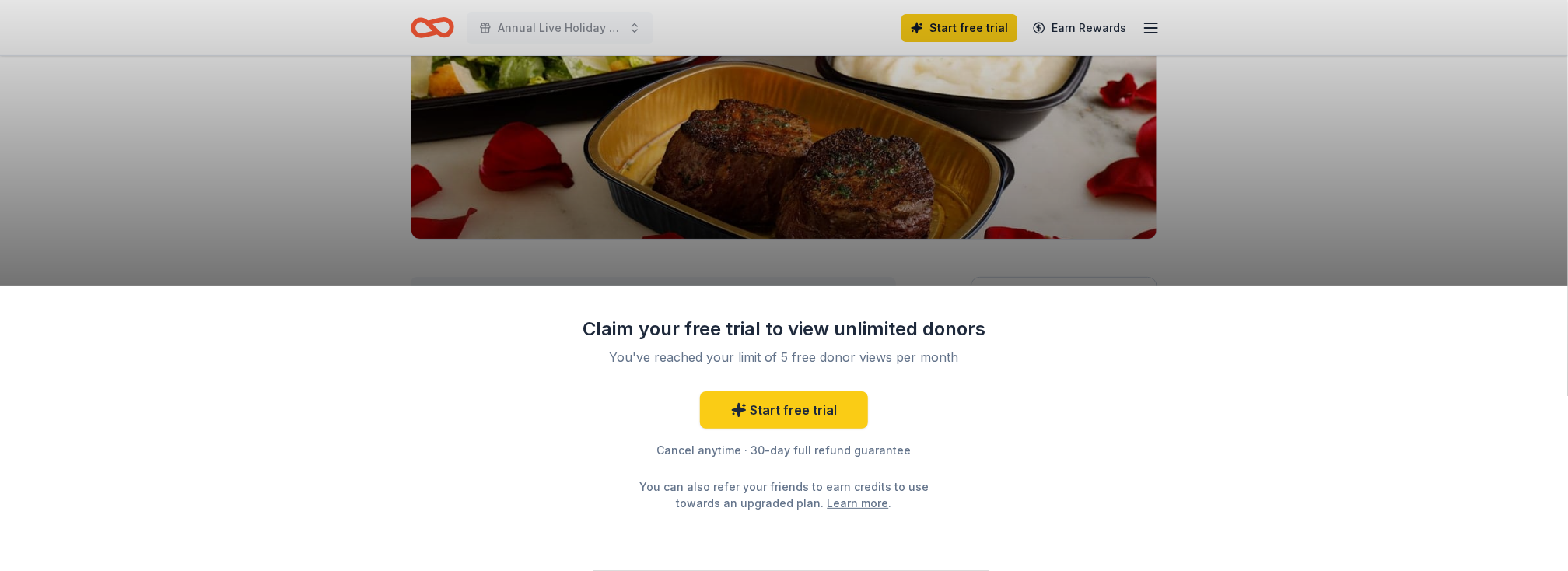
click at [958, 201] on div "Claim your free trial to view unlimited donors You've reached your limit of 5 f…" at bounding box center [784, 286] width 1568 height 571
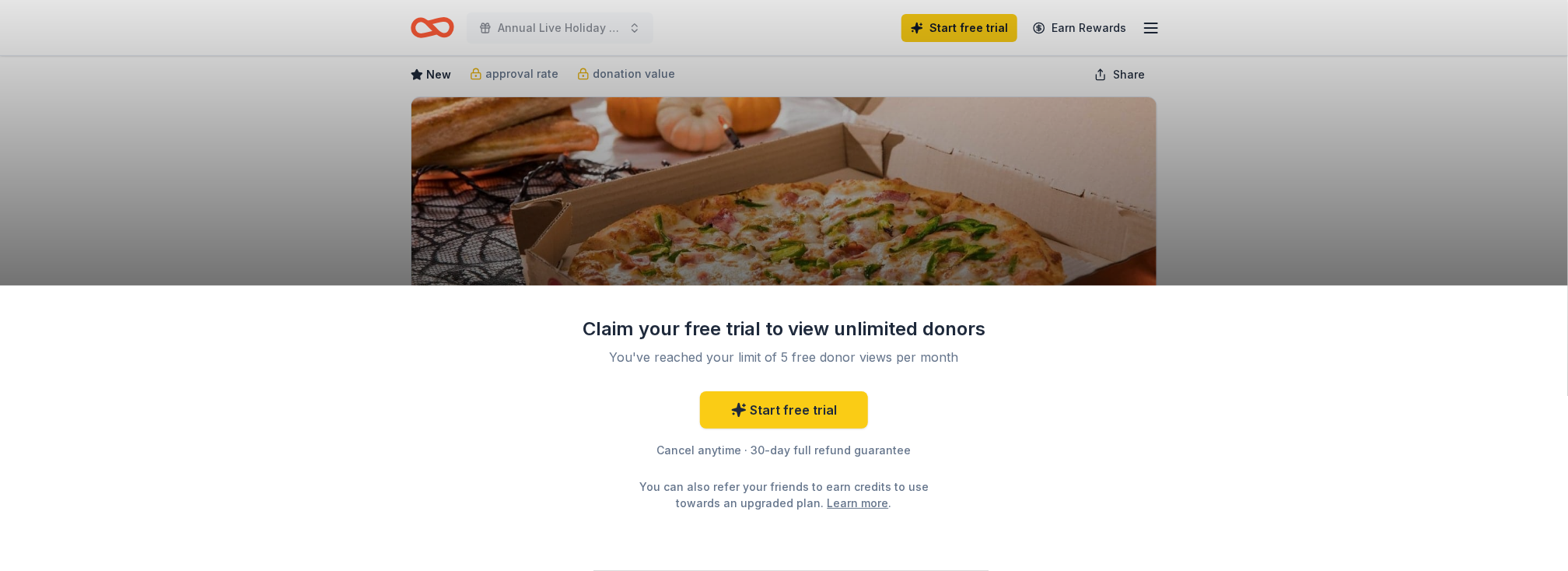
scroll to position [156, 0]
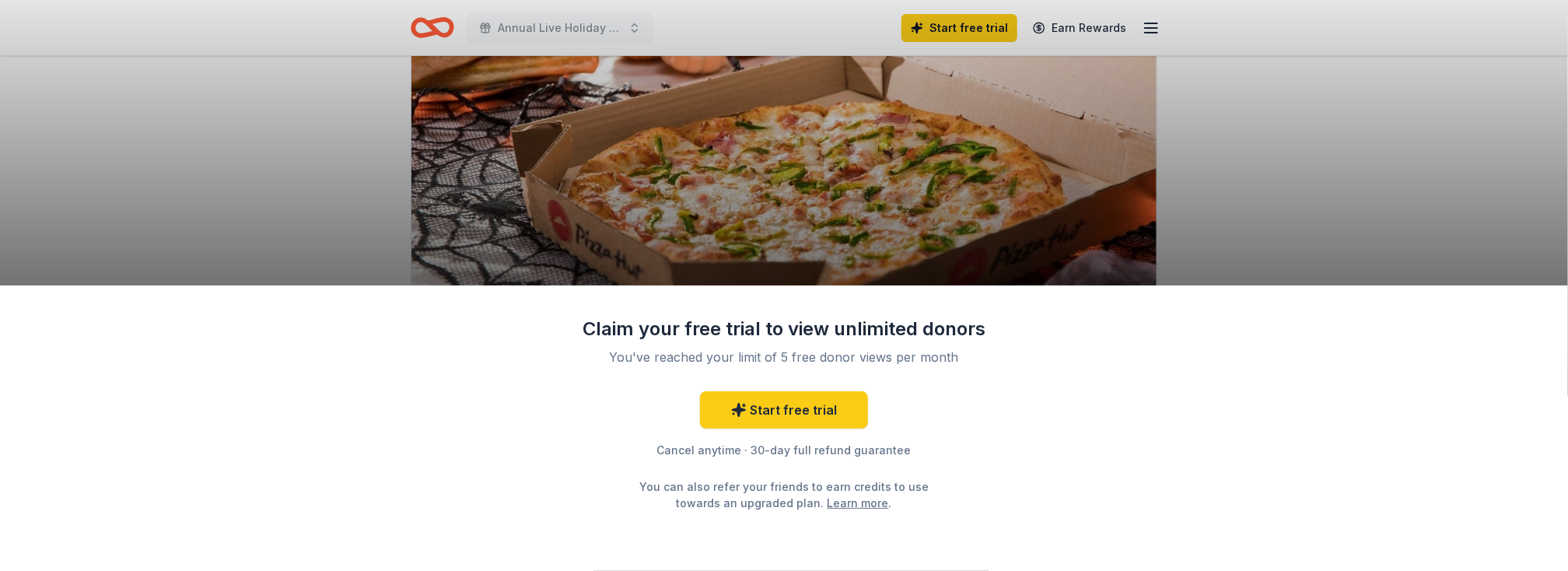
click at [979, 31] on div "Claim your free trial to view unlimited donors You've reached your limit of 5 f…" at bounding box center [784, 286] width 1568 height 571
click at [786, 412] on link "Start free trial" at bounding box center [784, 410] width 168 height 37
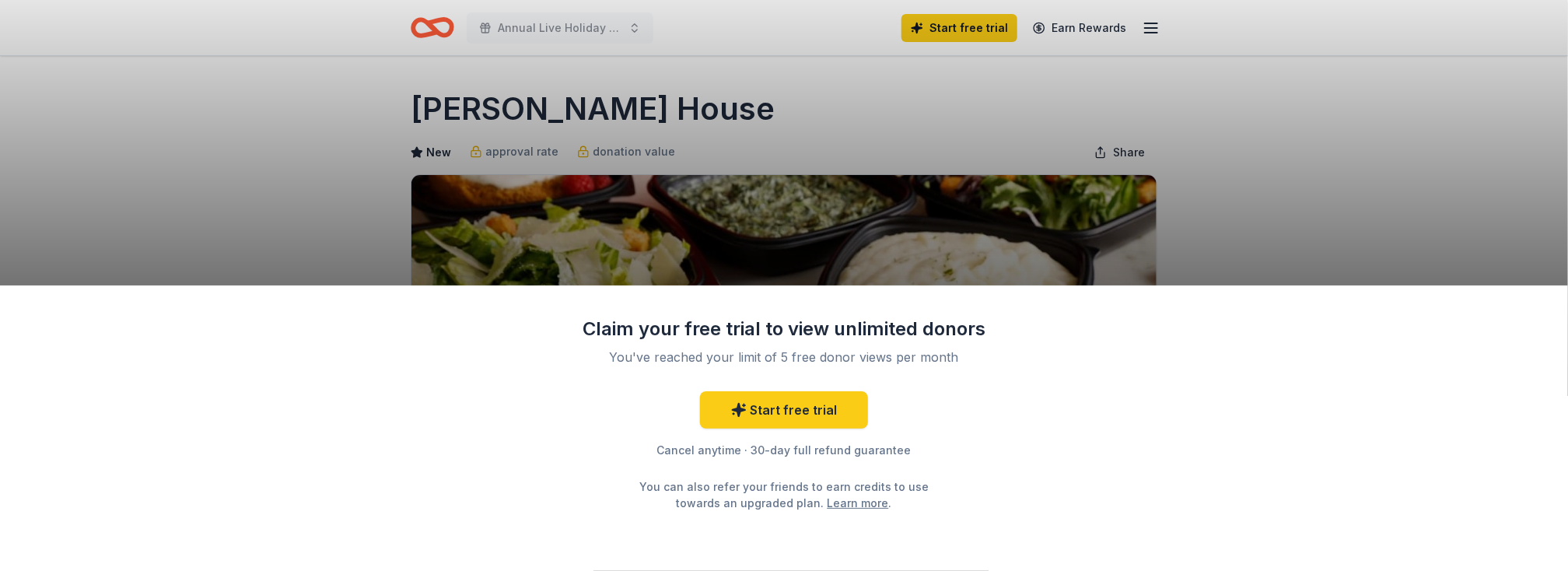
click at [1143, 143] on div "Claim your free trial to view unlimited donors You've reached your limit of 5 f…" at bounding box center [784, 286] width 1568 height 571
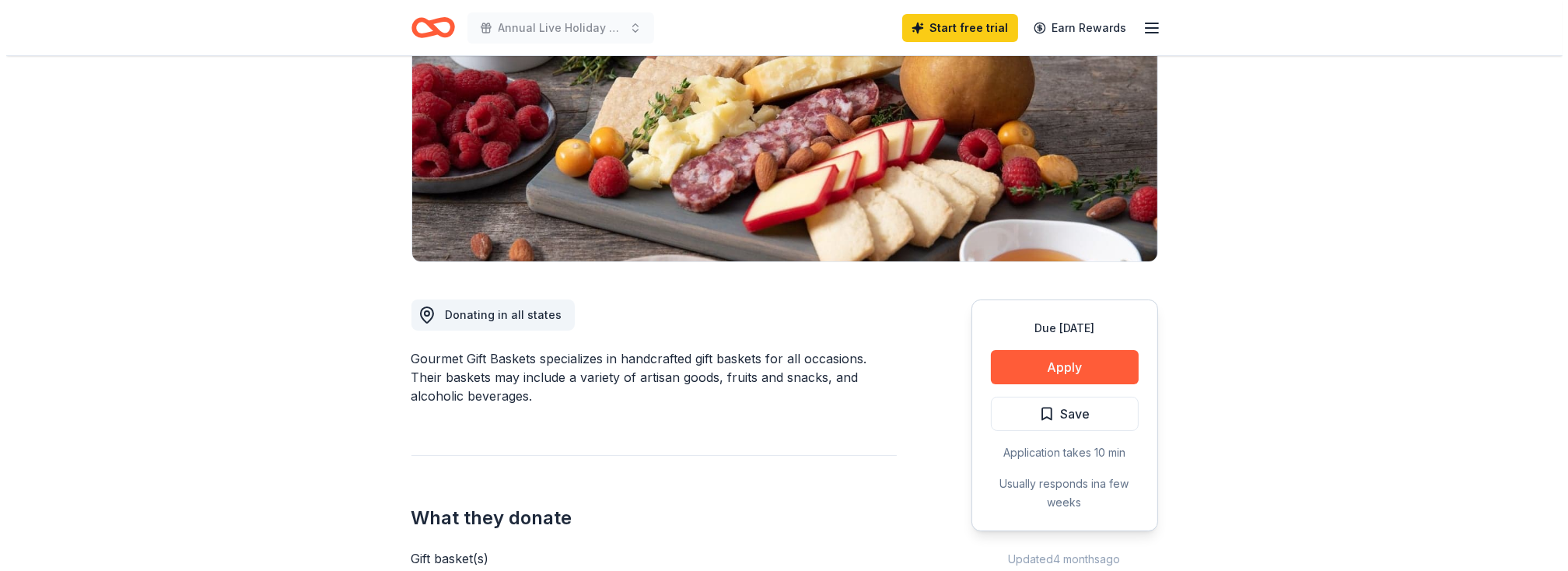
scroll to position [234, 0]
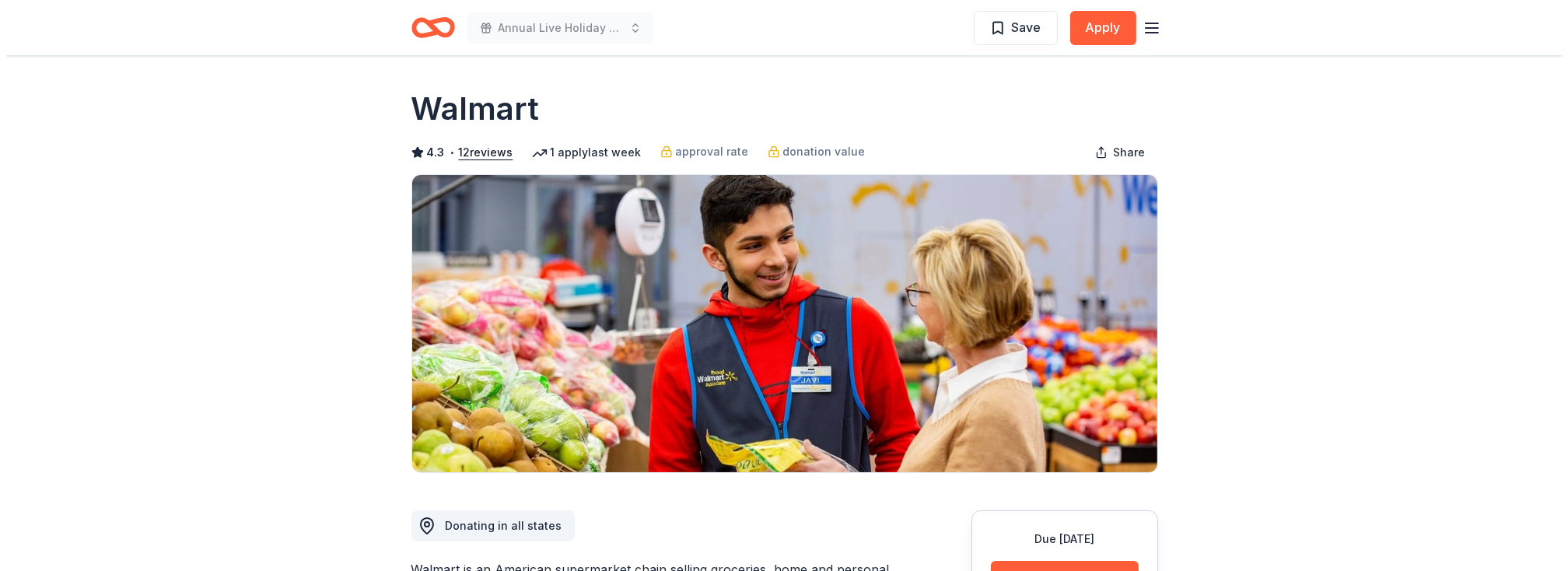
scroll to position [234, 0]
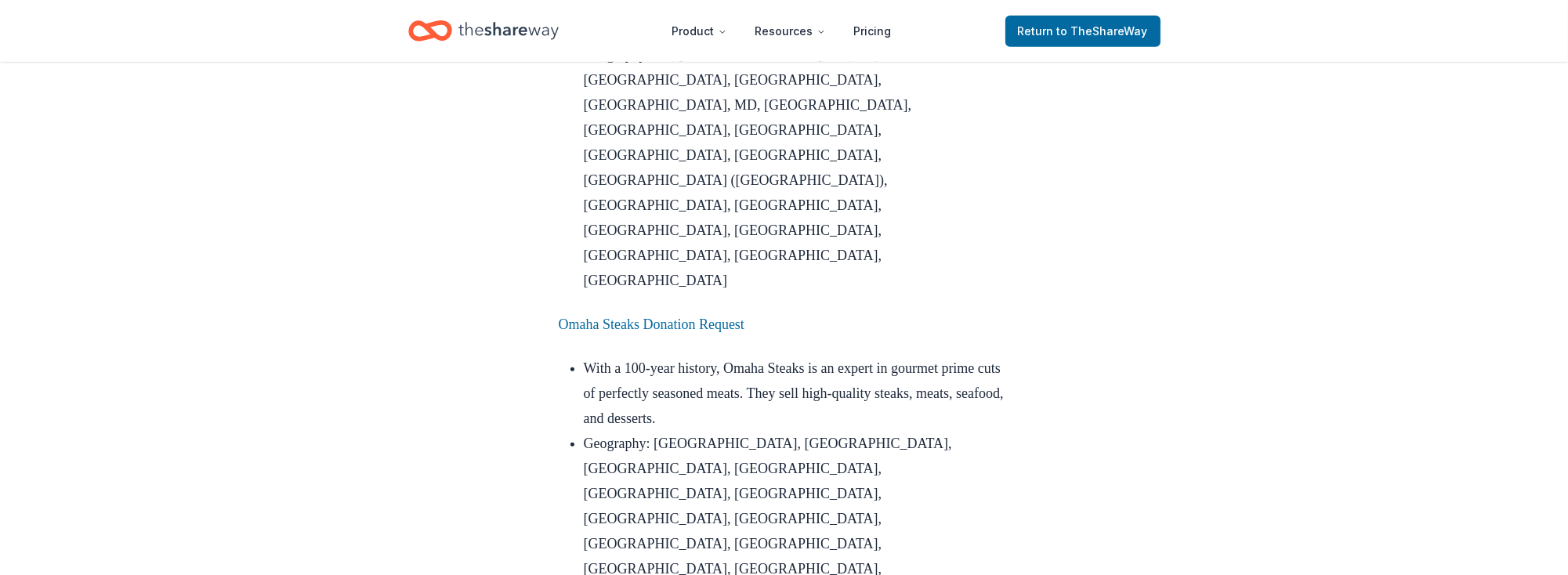
scroll to position [1646, 0]
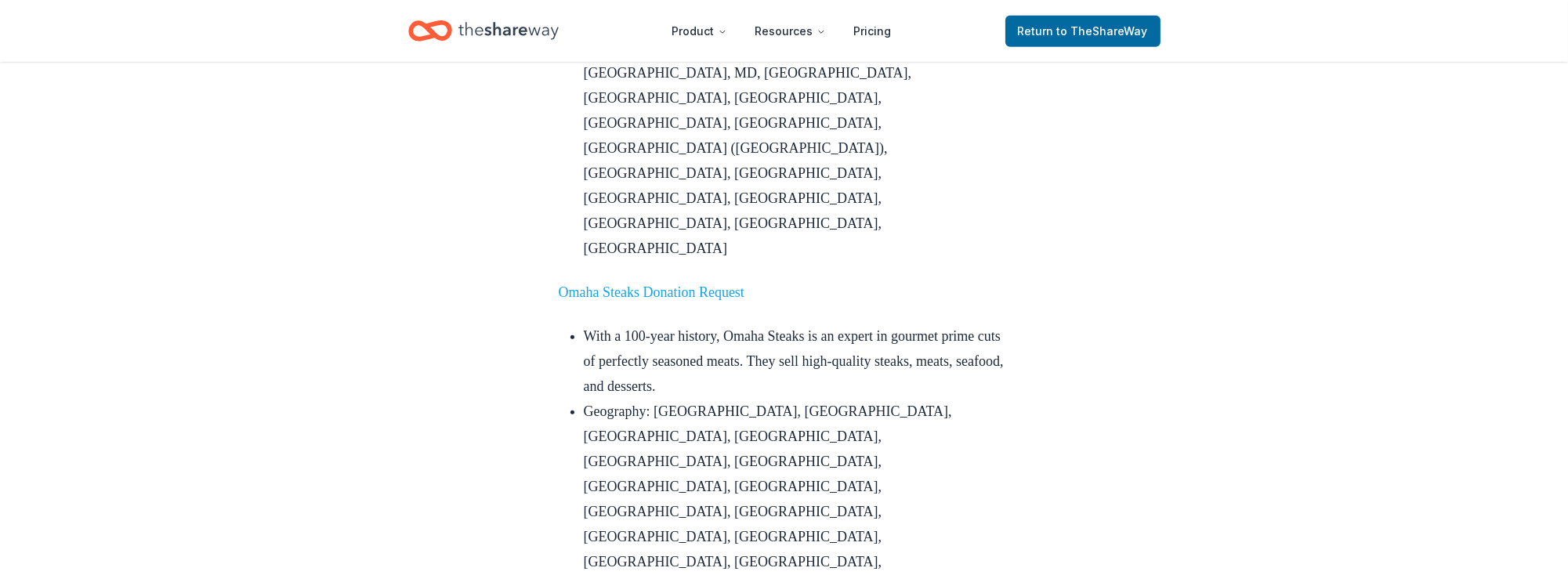
click at [625, 285] on link "Omaha Steaks Donation Request" at bounding box center [651, 292] width 185 height 16
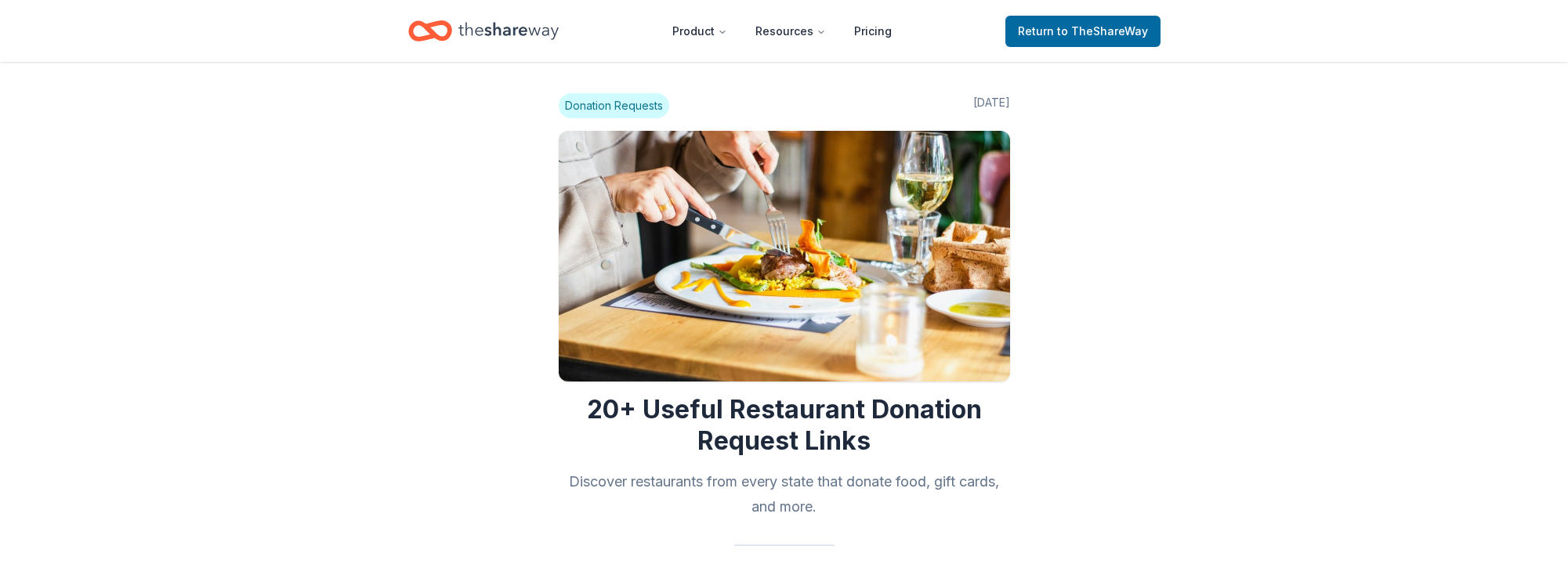
scroll to position [1646, 0]
